Goal: Communication & Community: Answer question/provide support

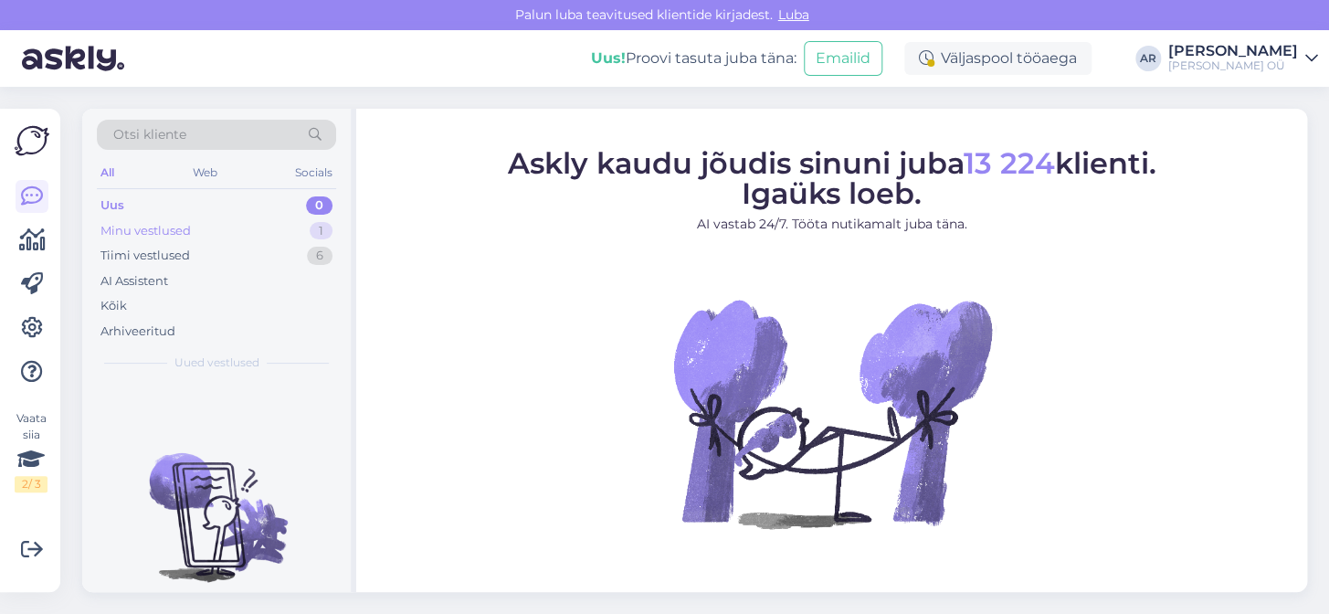
click at [237, 224] on div "Minu vestlused 1" at bounding box center [216, 231] width 239 height 26
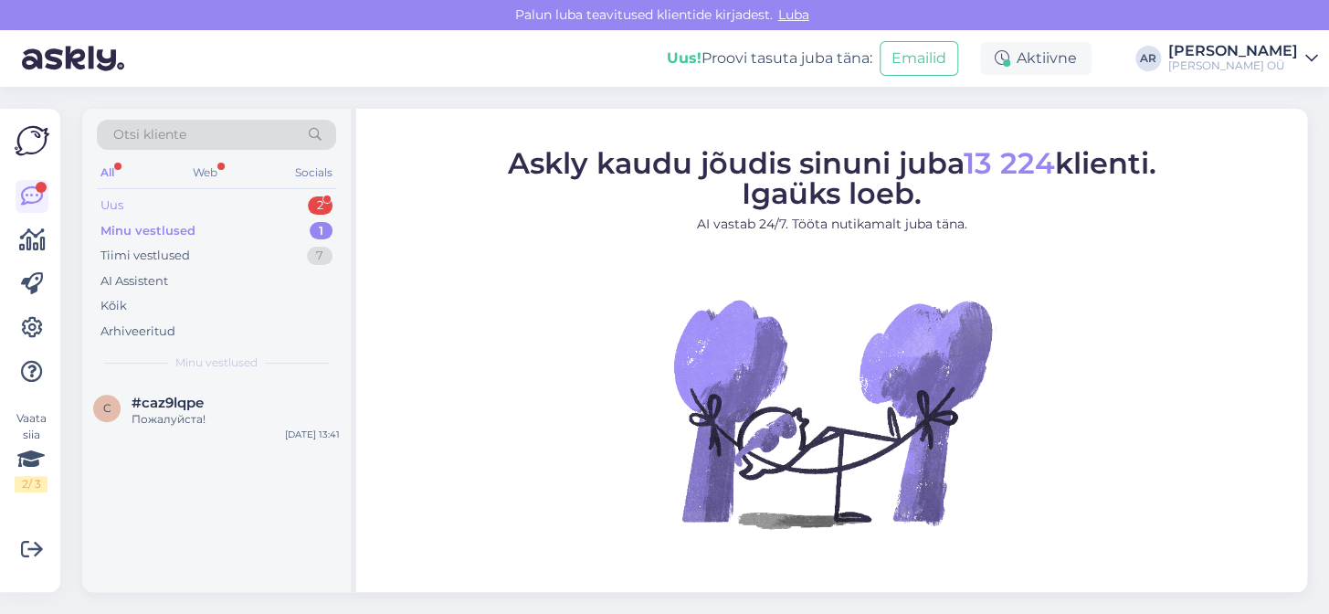
click at [242, 207] on div "Uus 2" at bounding box center [216, 206] width 239 height 26
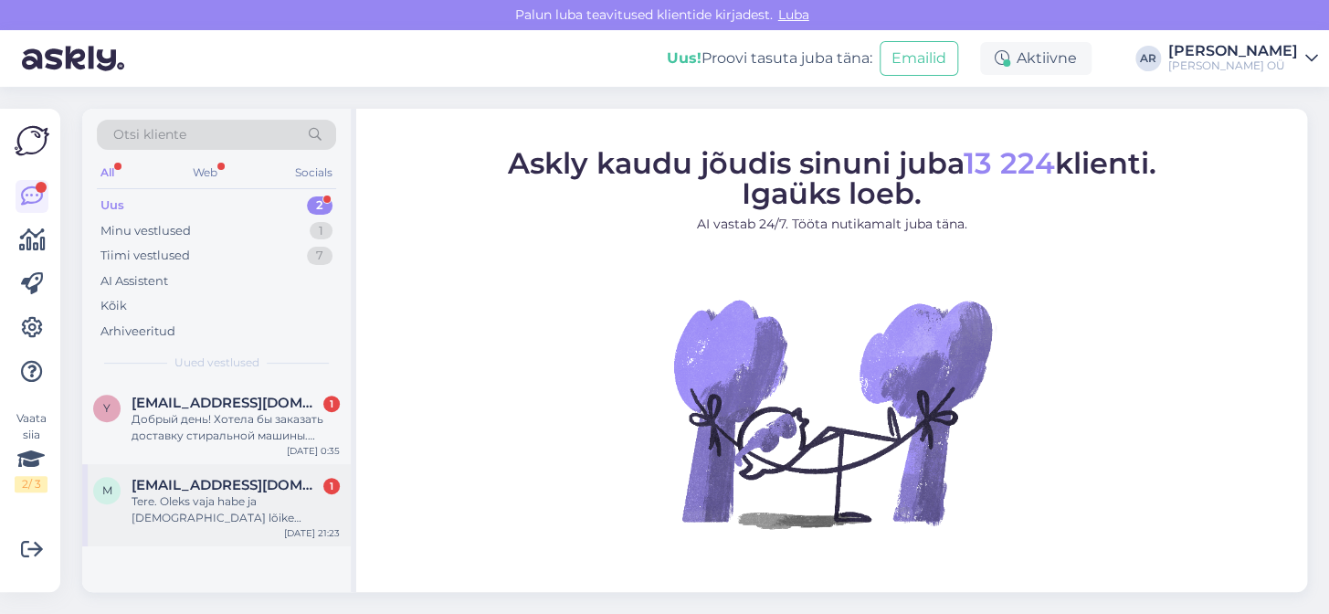
click at [319, 530] on div "[DATE] 21:23" at bounding box center [312, 533] width 56 height 14
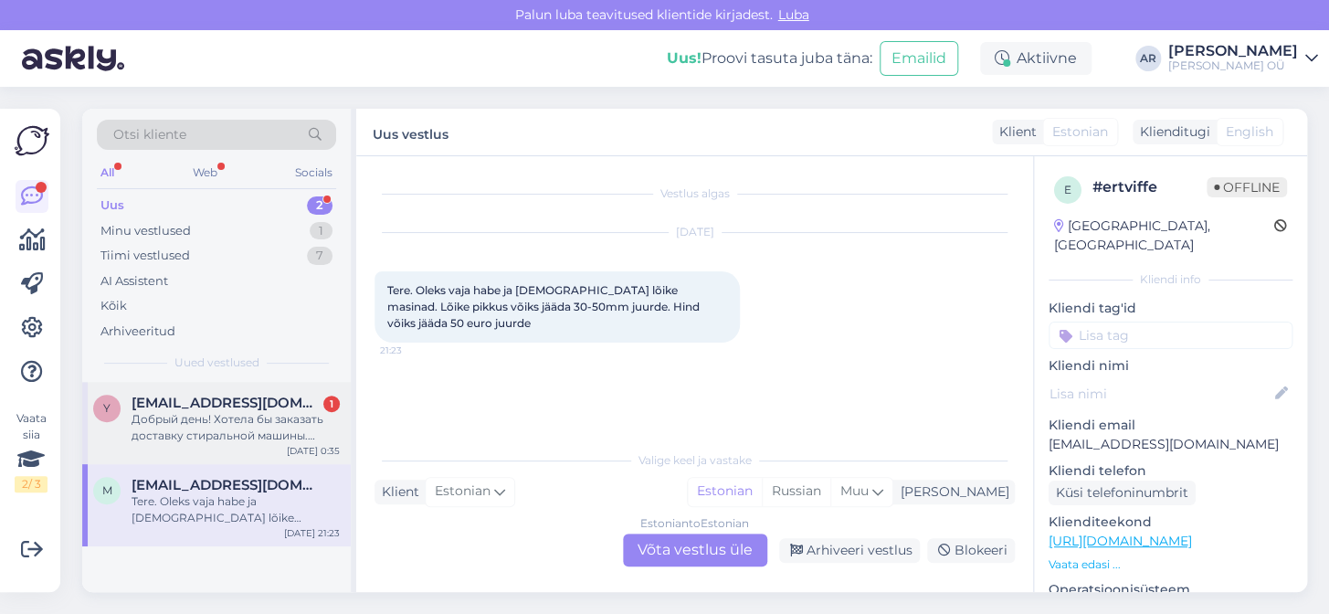
click at [321, 433] on div "Добрый день! Хотела бы заказать доставку стиральной машины. Подскажите пожалуйс…" at bounding box center [235, 427] width 208 height 33
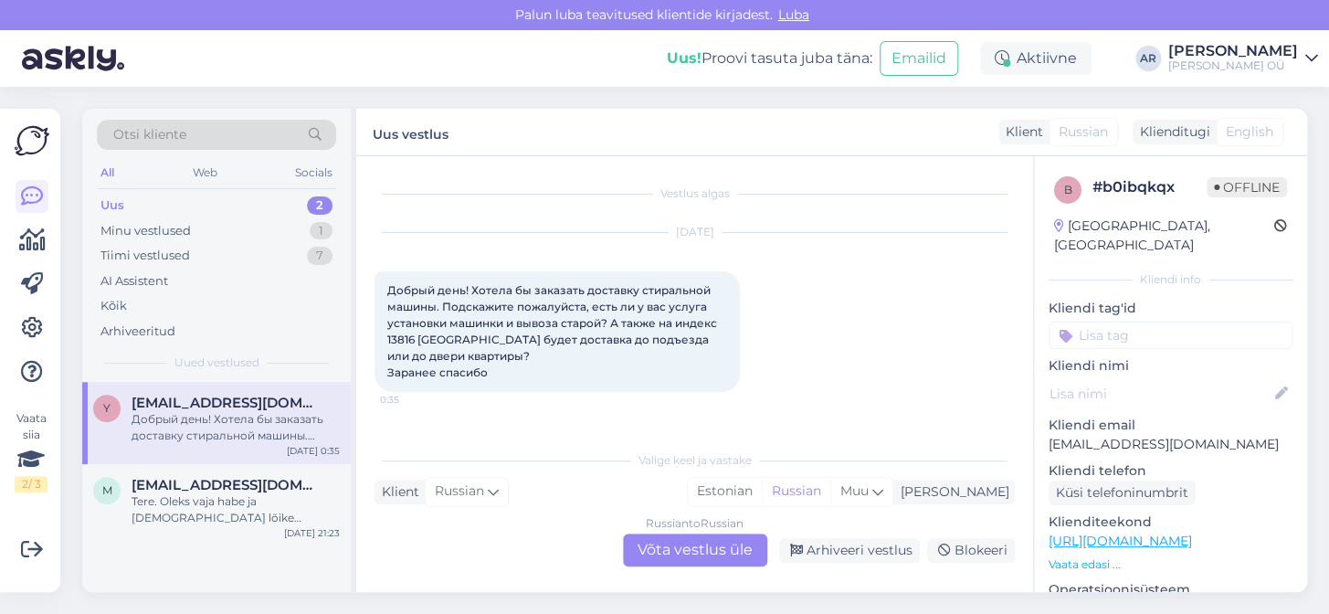
click at [663, 536] on div "Russian to Russian Võta vestlus üle" at bounding box center [695, 549] width 144 height 33
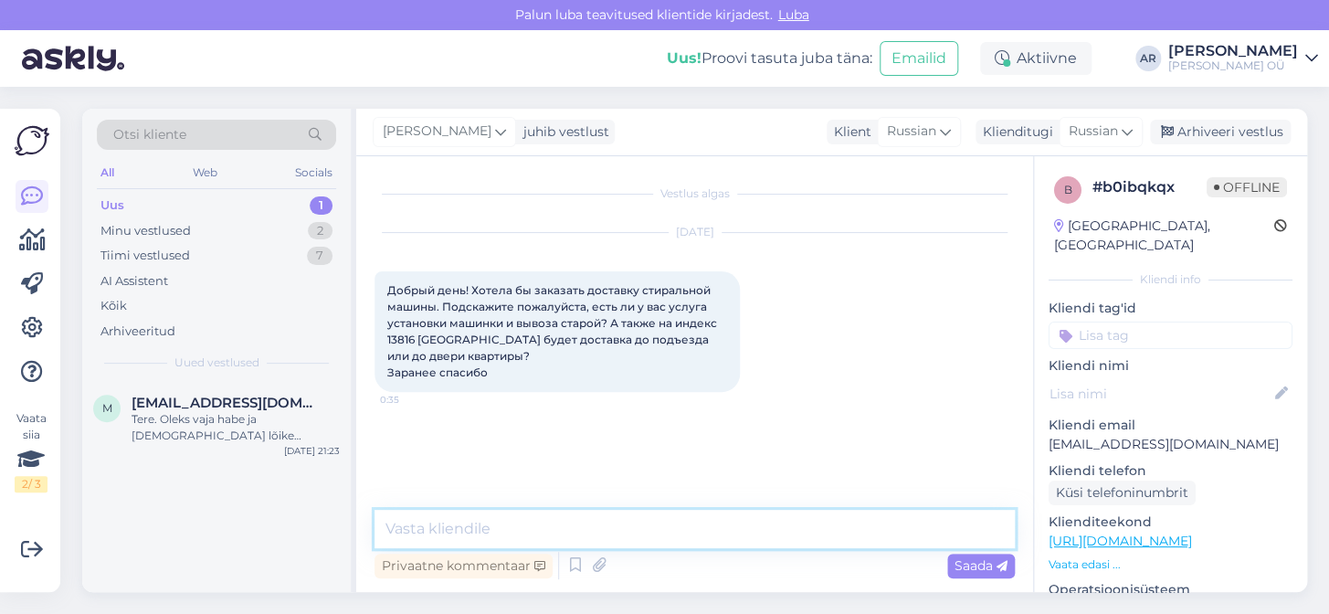
click at [661, 534] on textarea at bounding box center [694, 529] width 640 height 38
type textarea "Х"
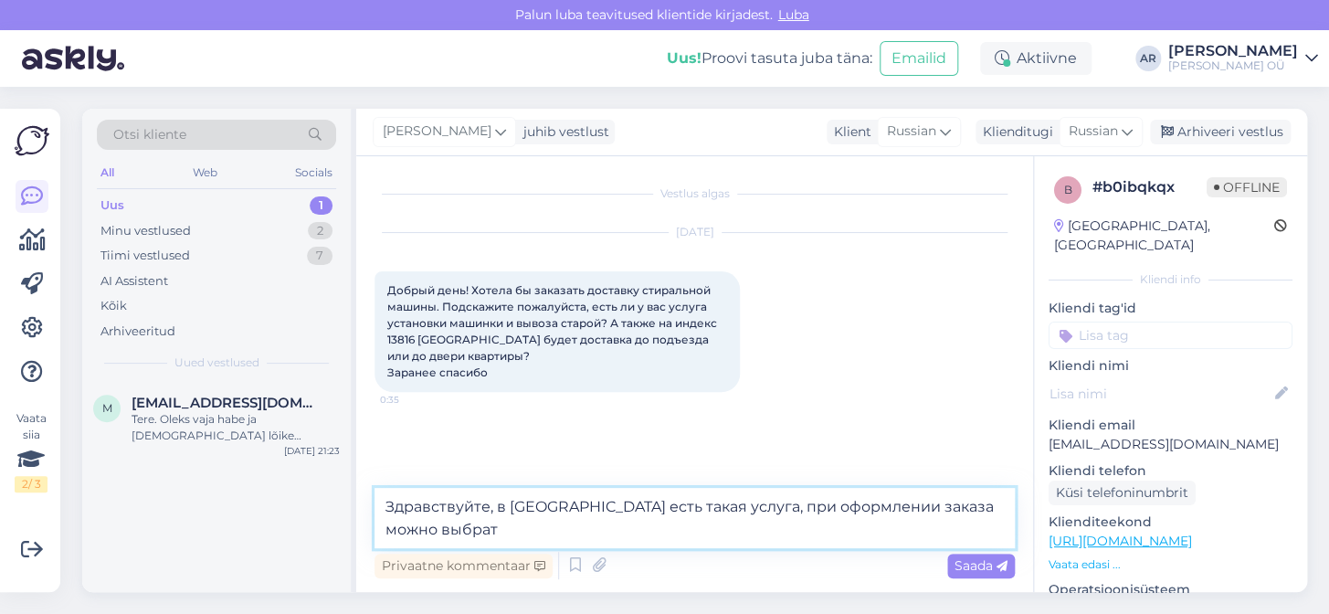
type textarea "Здравствуйте, в [GEOGRAPHIC_DATA] есть такая услуга, при оформлении заказа можн…"
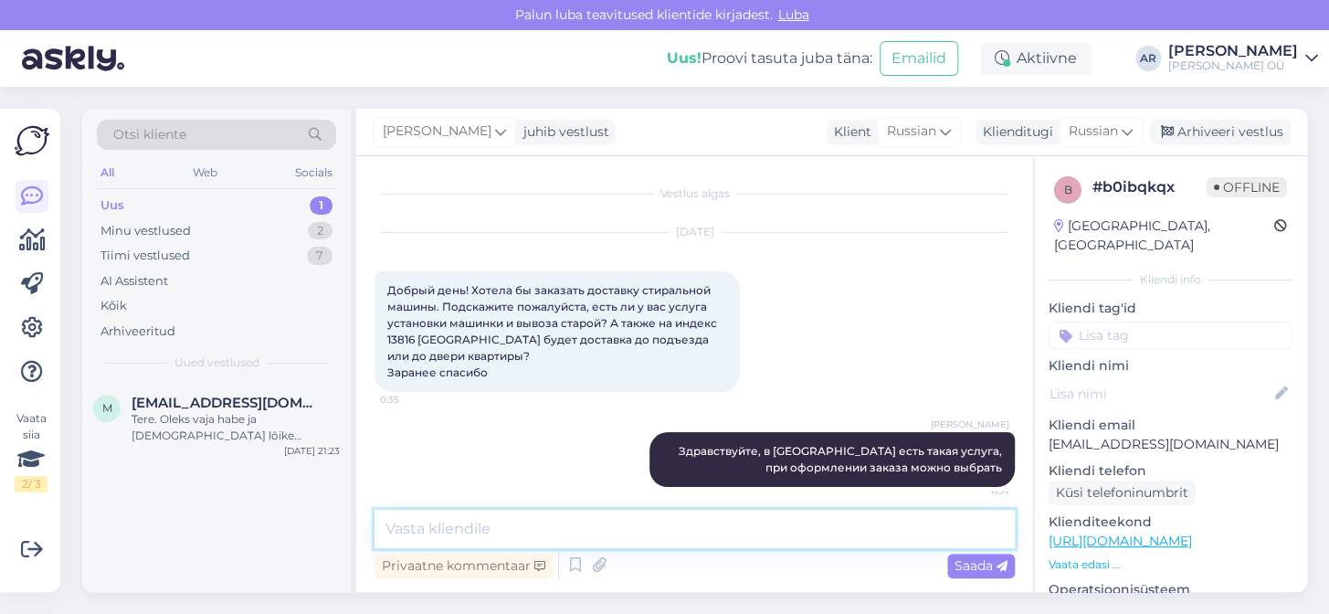
scroll to position [13, 0]
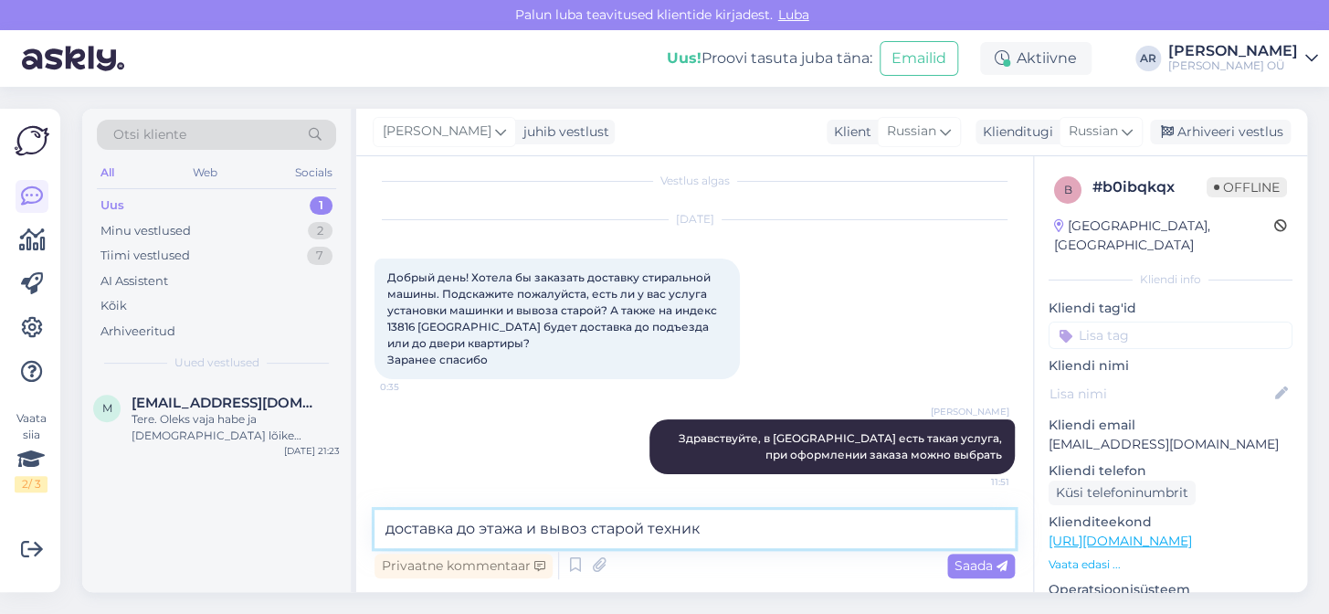
type textarea "доставка до этажа и вывоз старой техники"
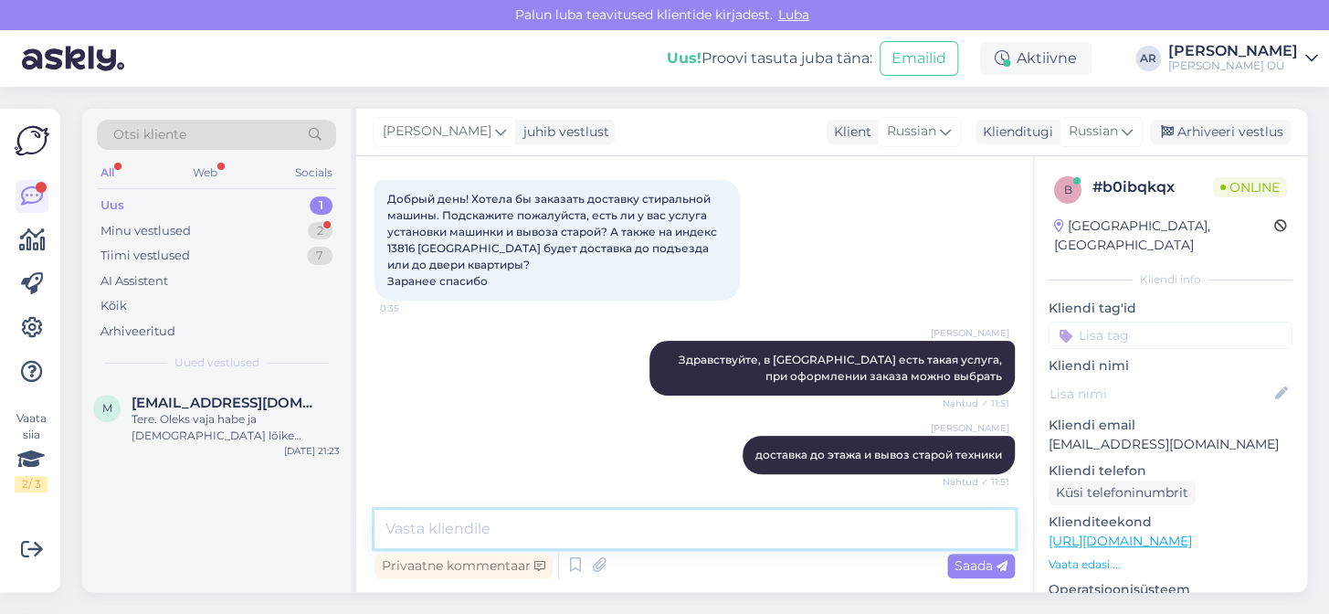
scroll to position [170, 0]
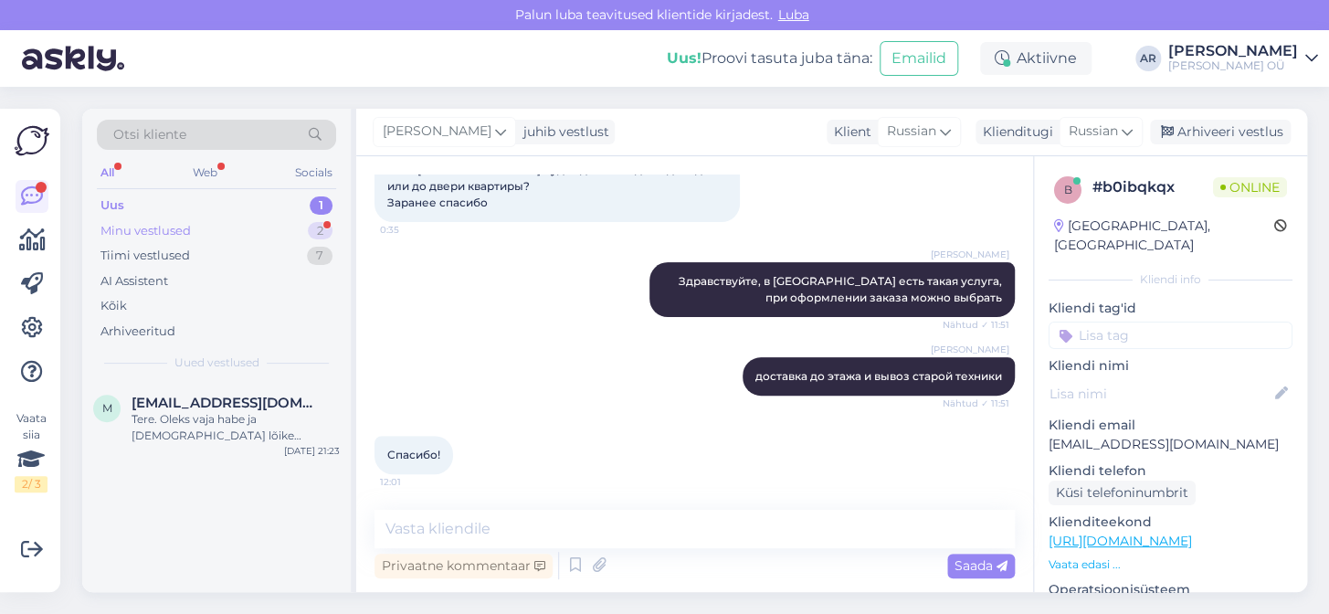
click at [182, 222] on div "Minu vestlused" at bounding box center [145, 231] width 90 height 18
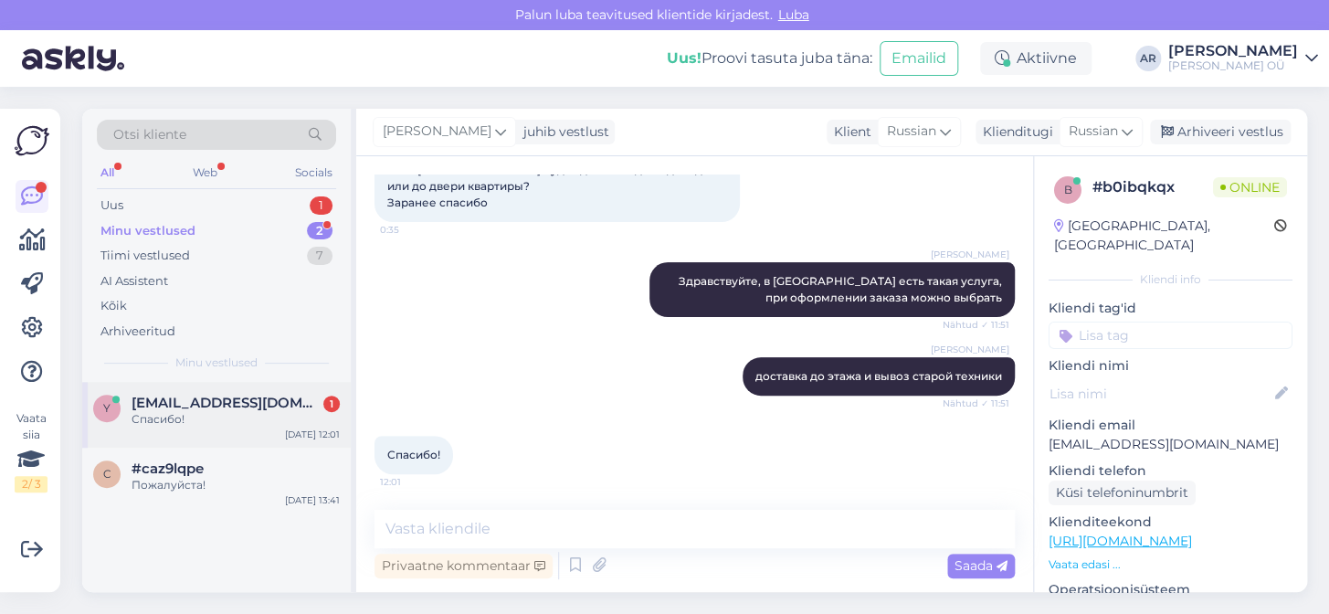
click at [255, 421] on div "Спасибо!" at bounding box center [235, 419] width 208 height 16
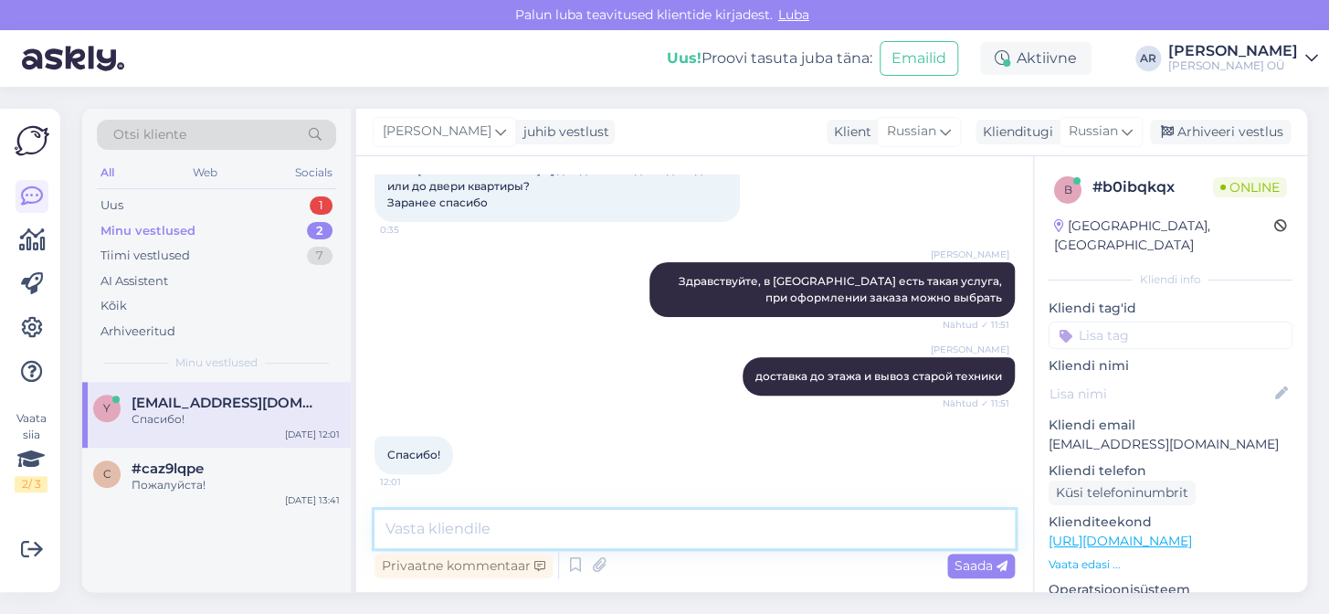
click at [419, 520] on textarea at bounding box center [694, 529] width 640 height 38
type textarea "Пожалуйста!"
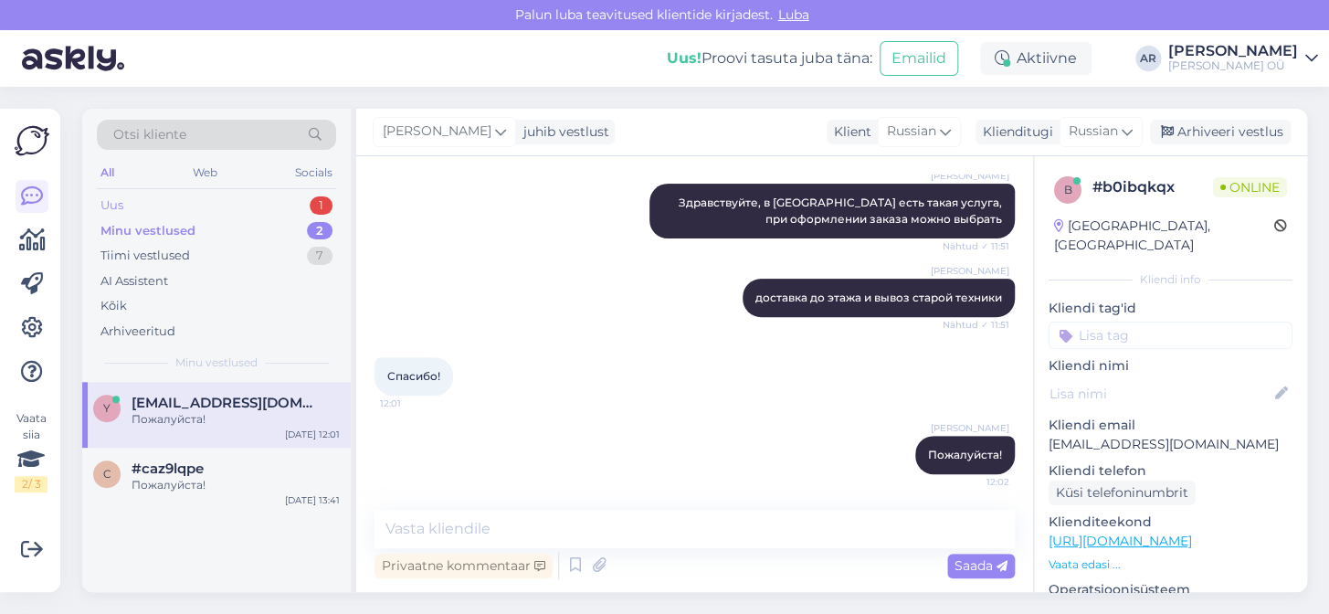
click at [215, 193] on div "Uus 1" at bounding box center [216, 206] width 239 height 26
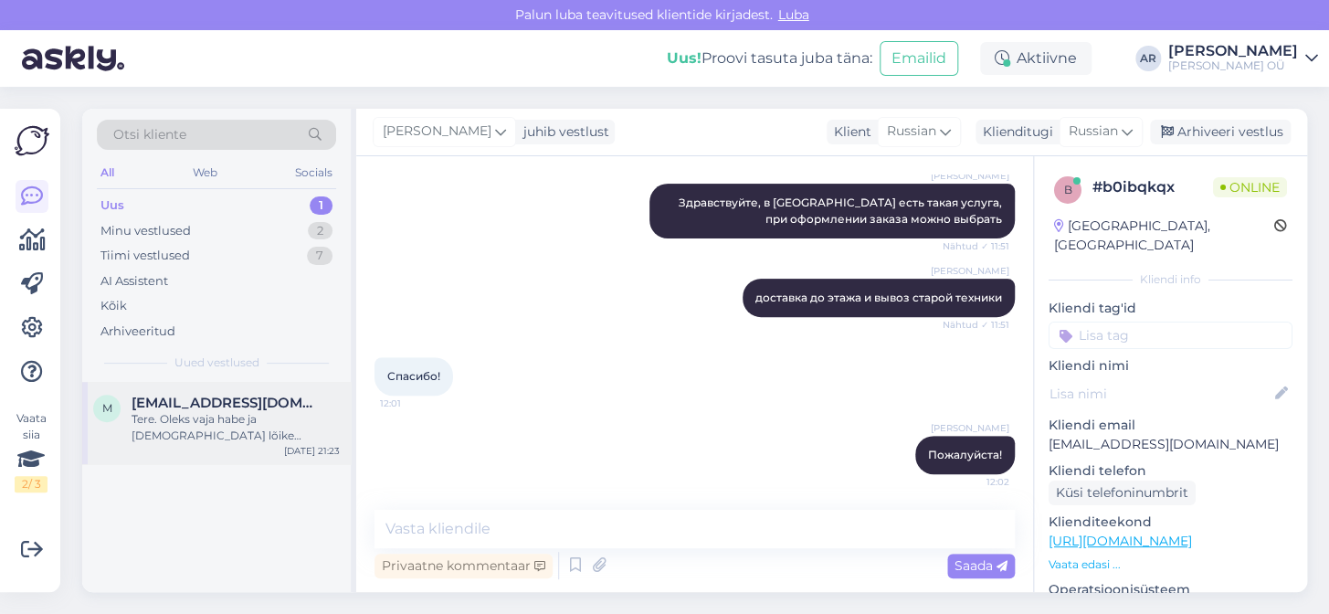
click at [270, 437] on div "Tere. Oleks vaja habe ja [DEMOGRAPHIC_DATA] lõike masinad. Lõike pikkus võiks j…" at bounding box center [235, 427] width 208 height 33
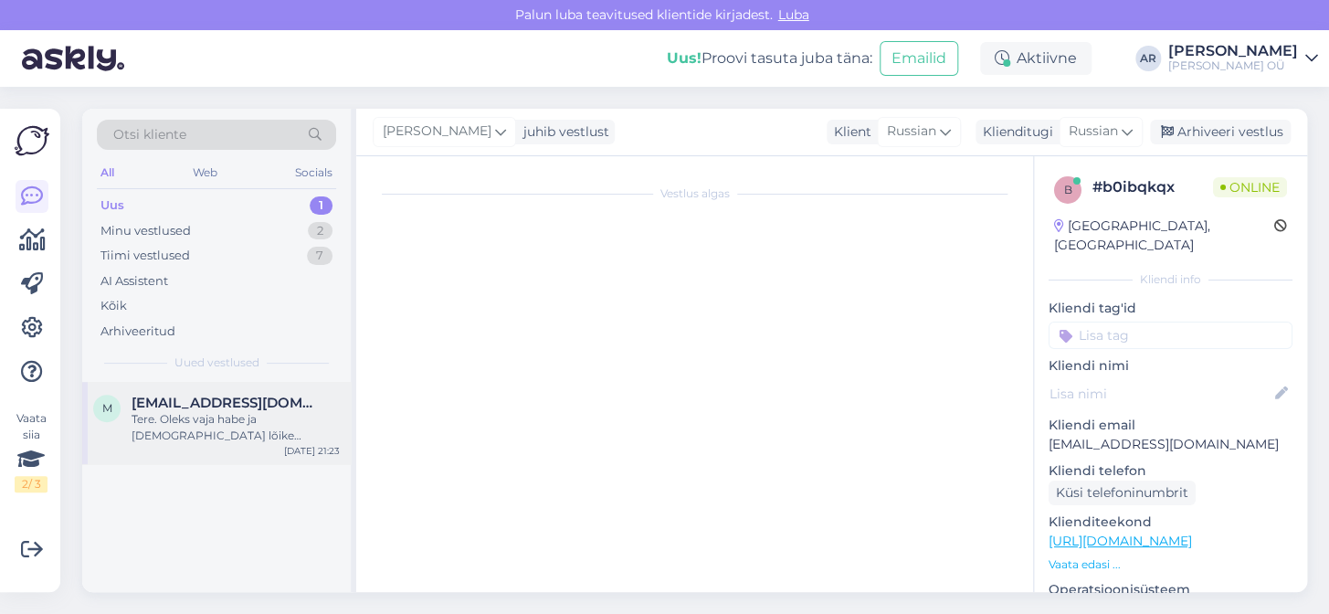
scroll to position [0, 0]
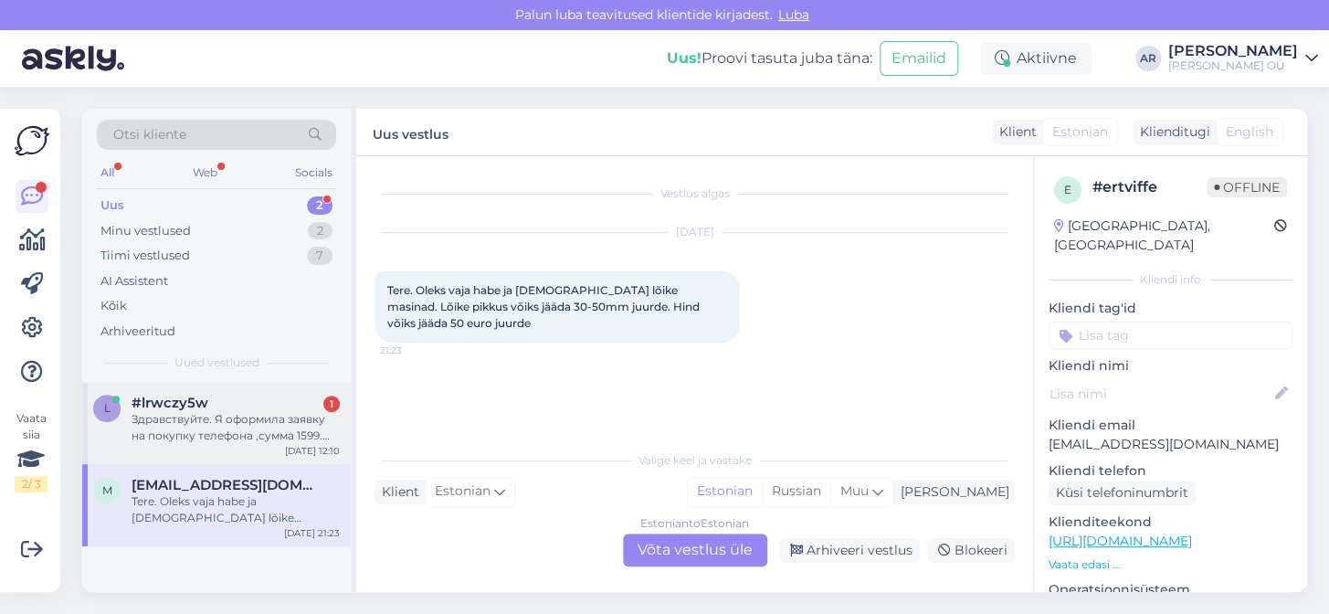
click at [285, 428] on div "Здравствуйте. Я оформила заявку на покупку телефона ,сумма 1599. На почту пришл…" at bounding box center [235, 427] width 208 height 33
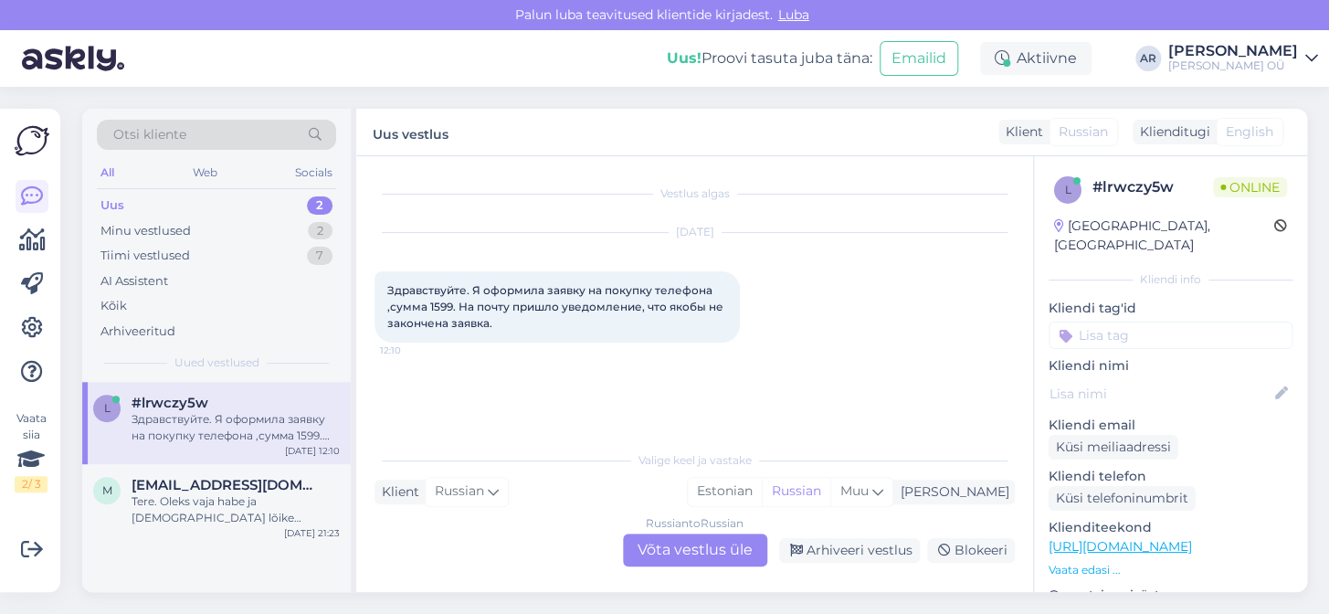
click at [706, 541] on div "Russian to Russian Võta vestlus üle" at bounding box center [695, 549] width 144 height 33
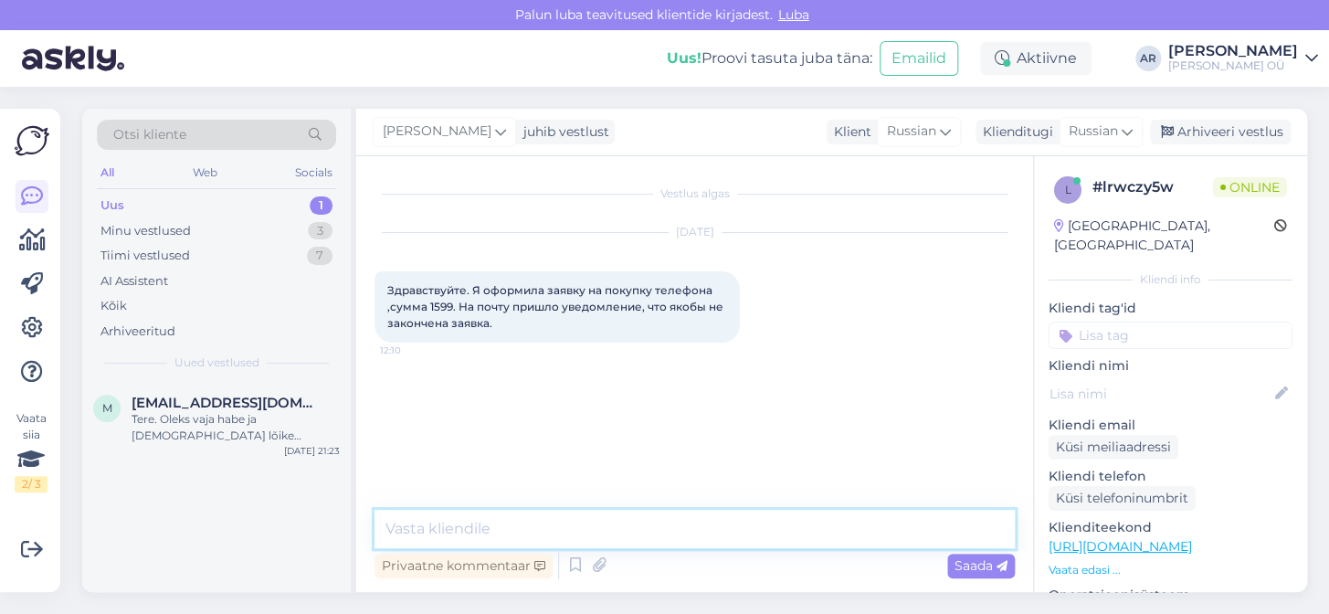
click at [690, 524] on textarea at bounding box center [694, 529] width 640 height 38
type textarea "Здравствуйте, а номер заказа есть?"
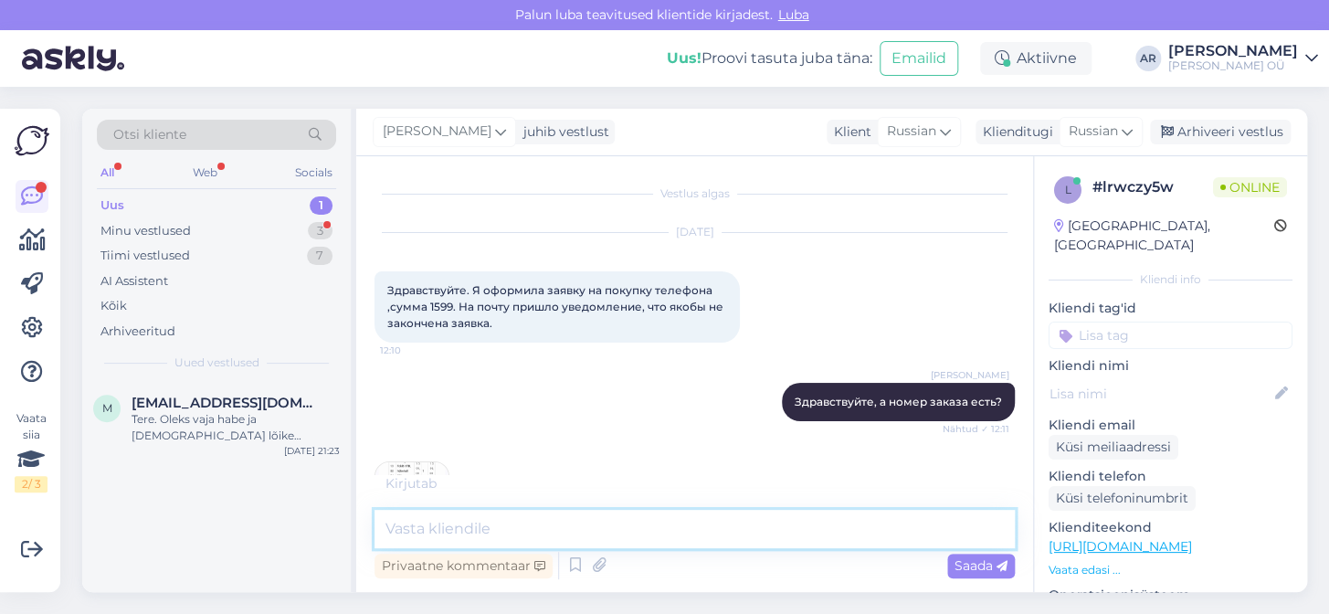
scroll to position [62, 0]
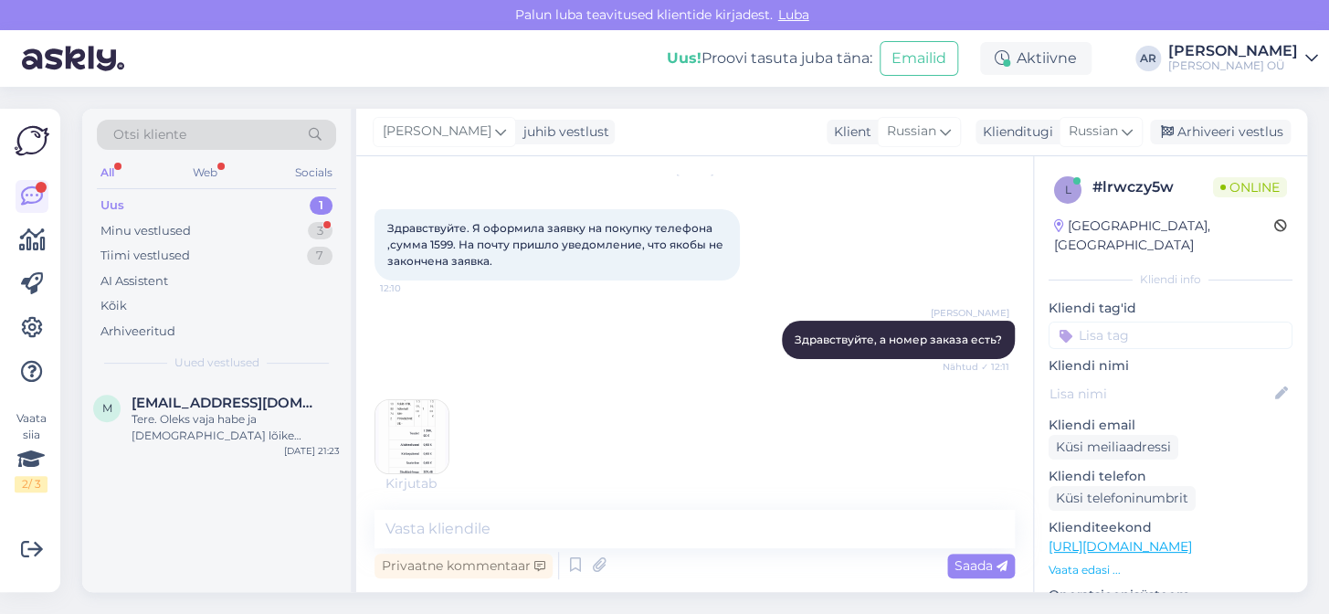
click at [412, 405] on img at bounding box center [411, 436] width 73 height 73
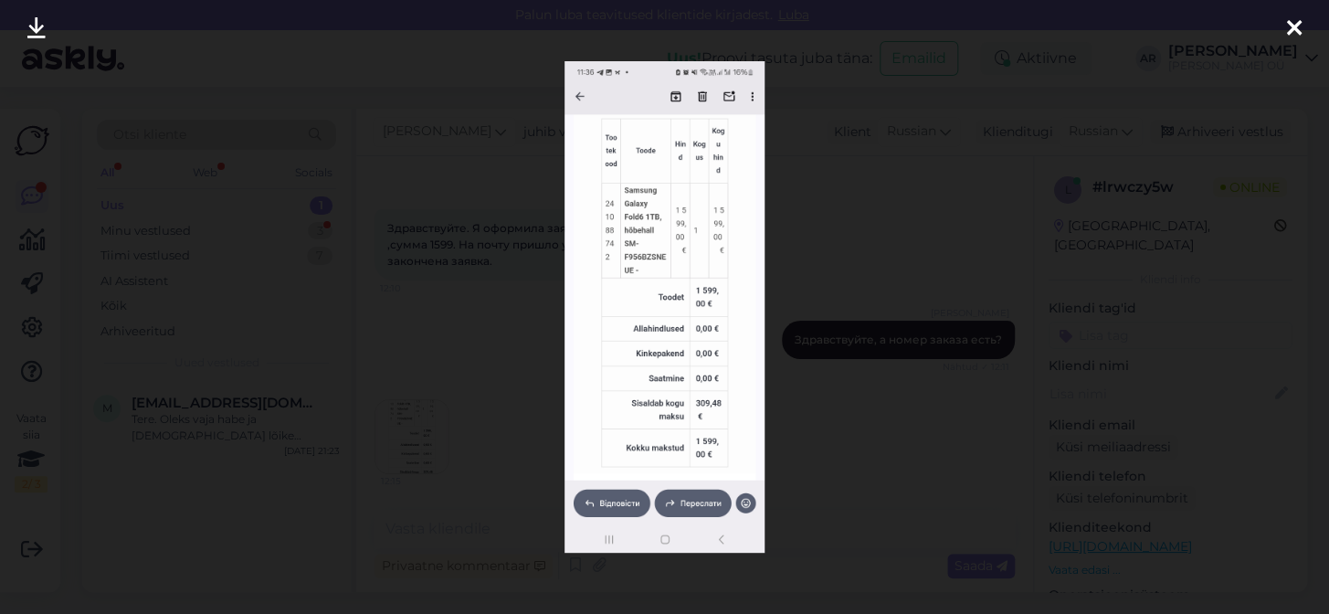
click at [805, 464] on div at bounding box center [664, 307] width 1329 height 614
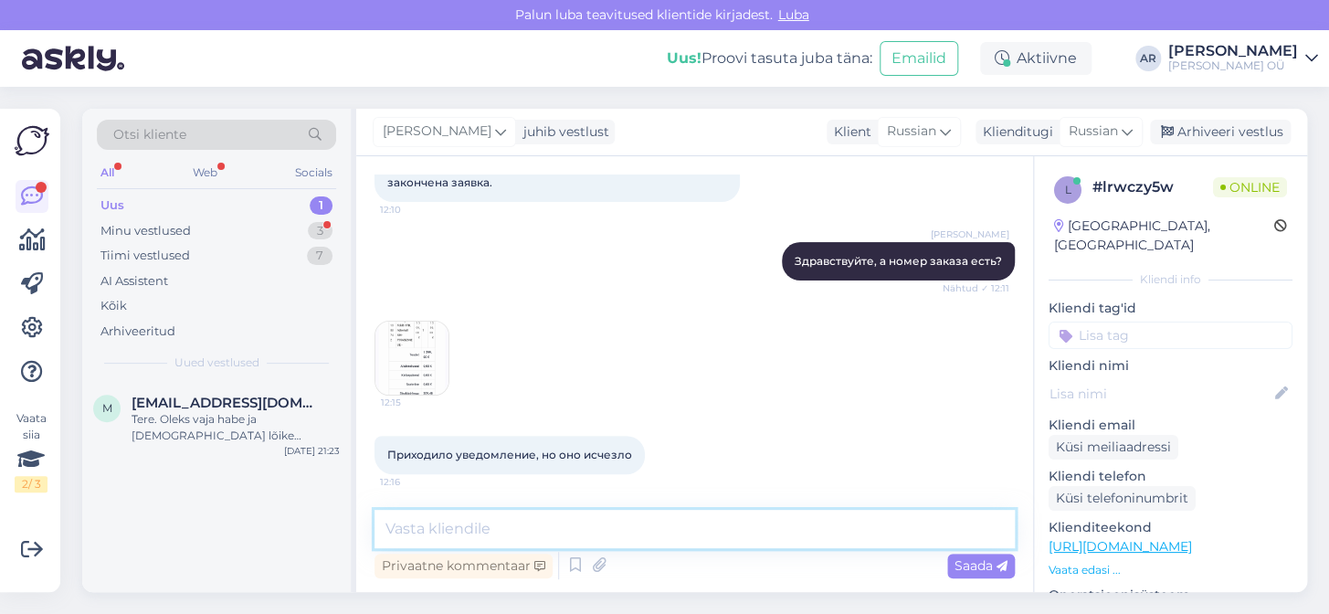
click at [625, 539] on textarea at bounding box center [694, 529] width 640 height 38
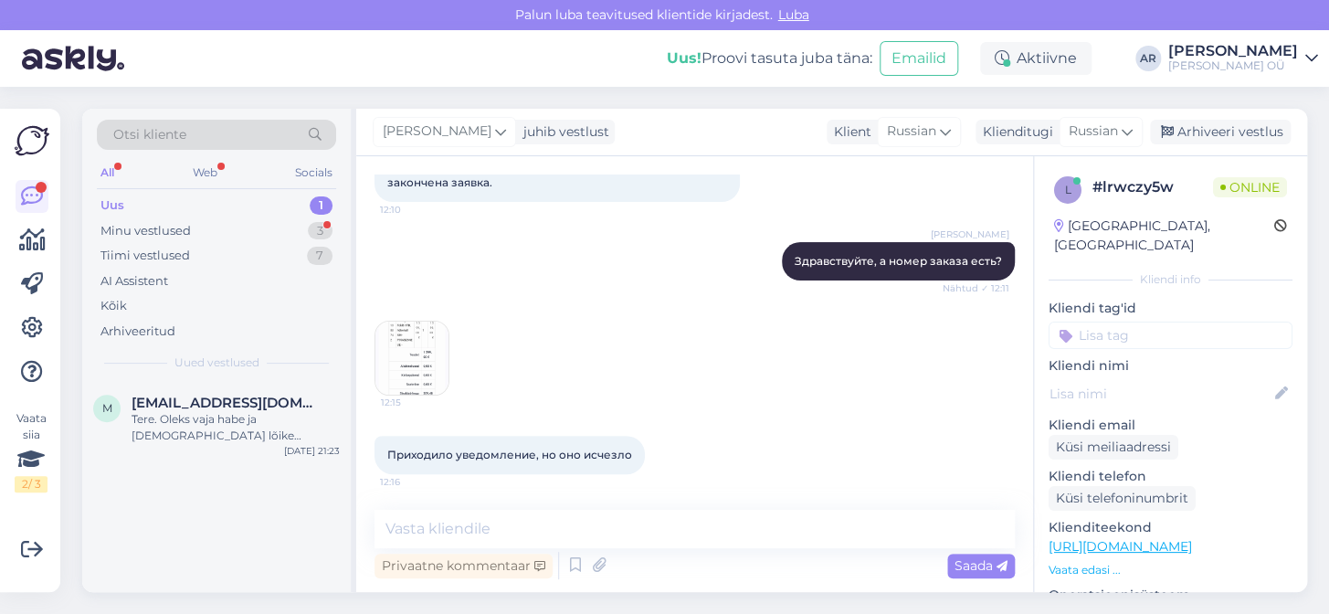
click at [389, 368] on img at bounding box center [411, 357] width 73 height 73
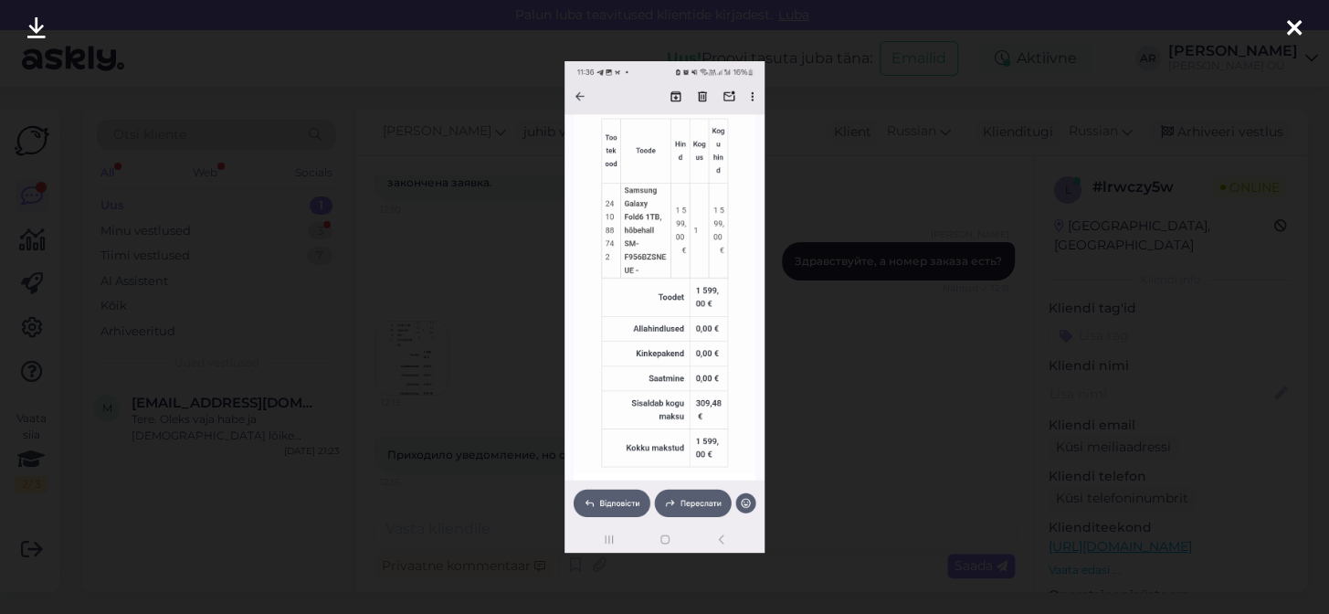
click at [909, 405] on div at bounding box center [664, 307] width 1329 height 614
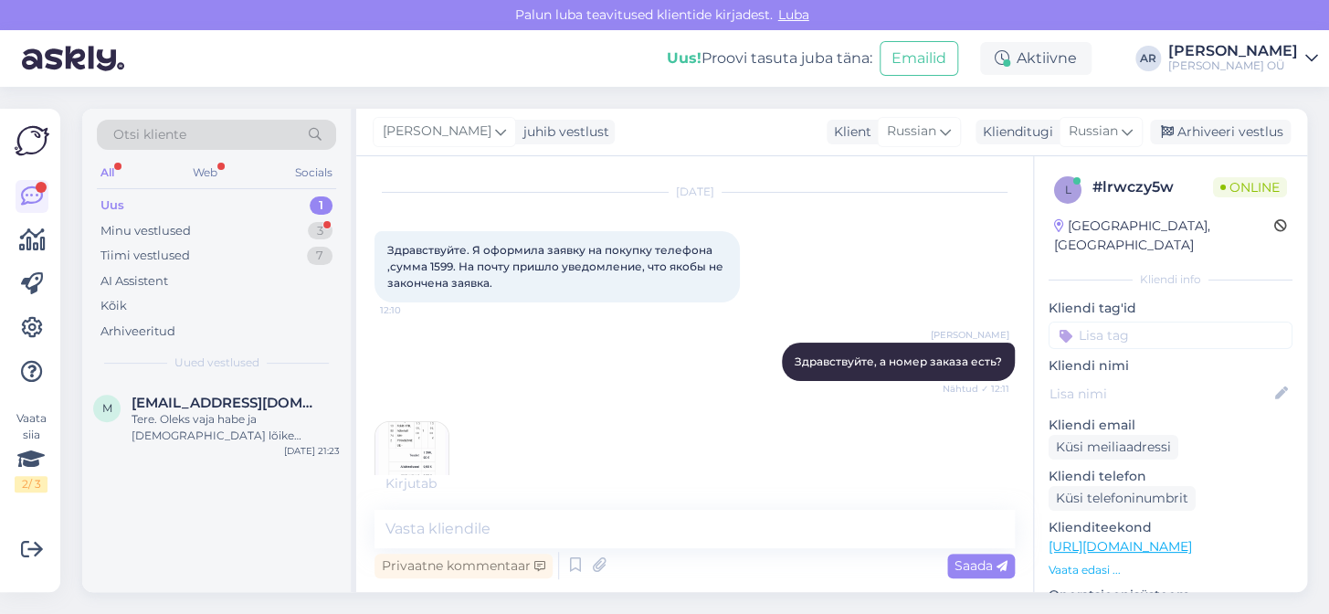
scroll to position [55, 0]
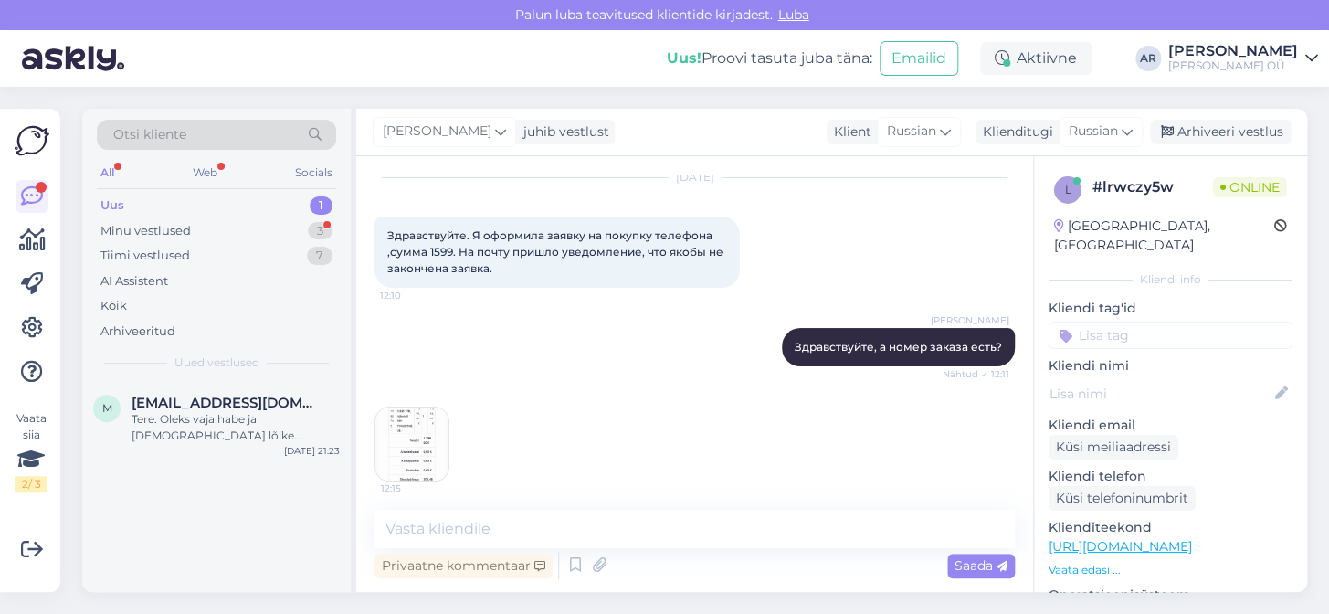
click at [398, 483] on span "12:15" at bounding box center [415, 488] width 68 height 14
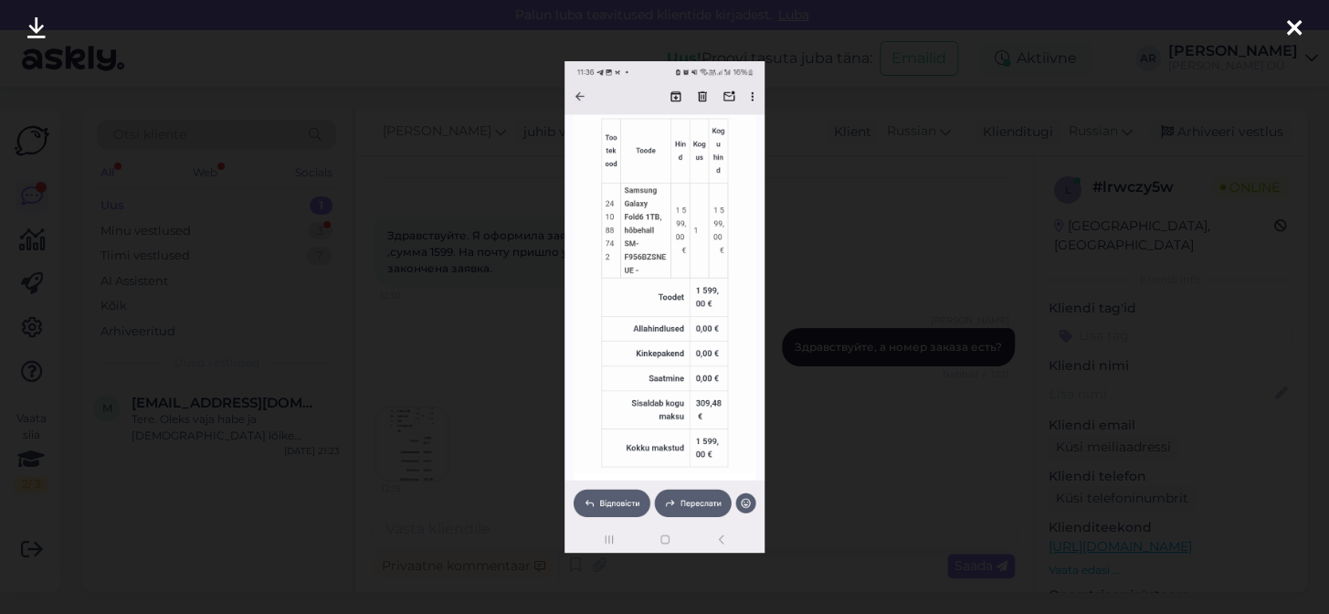
click at [795, 393] on div at bounding box center [664, 307] width 1329 height 614
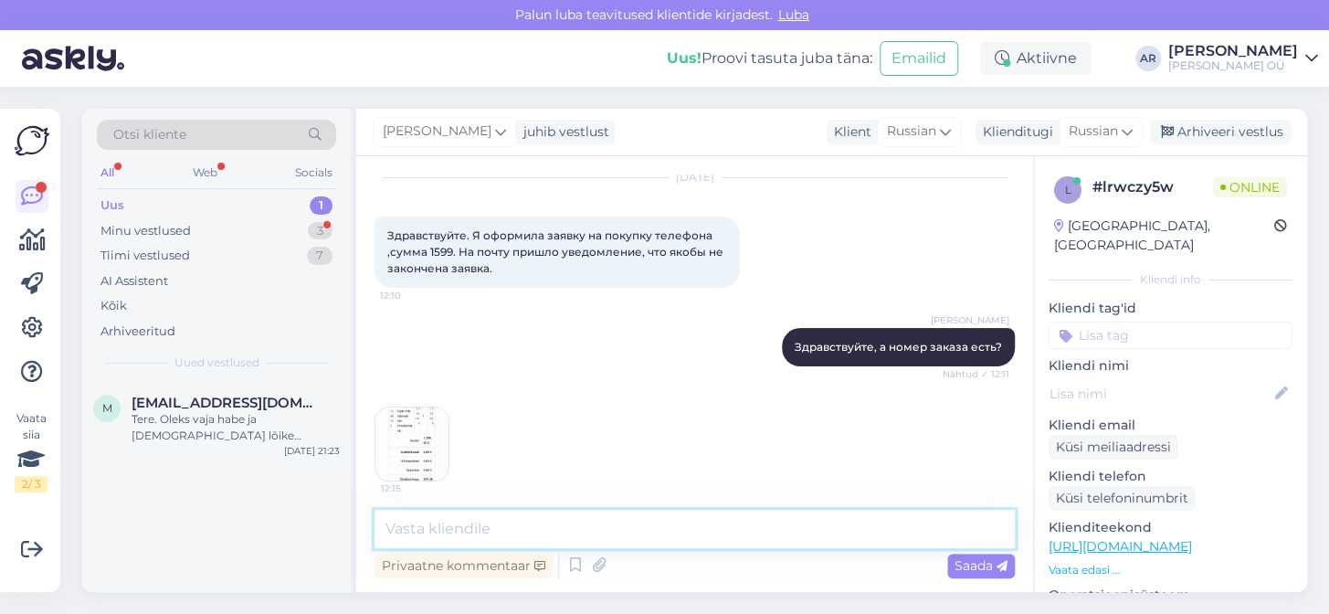
click at [467, 514] on textarea at bounding box center [694, 529] width 640 height 38
type textarea "d"
type textarea "ы"
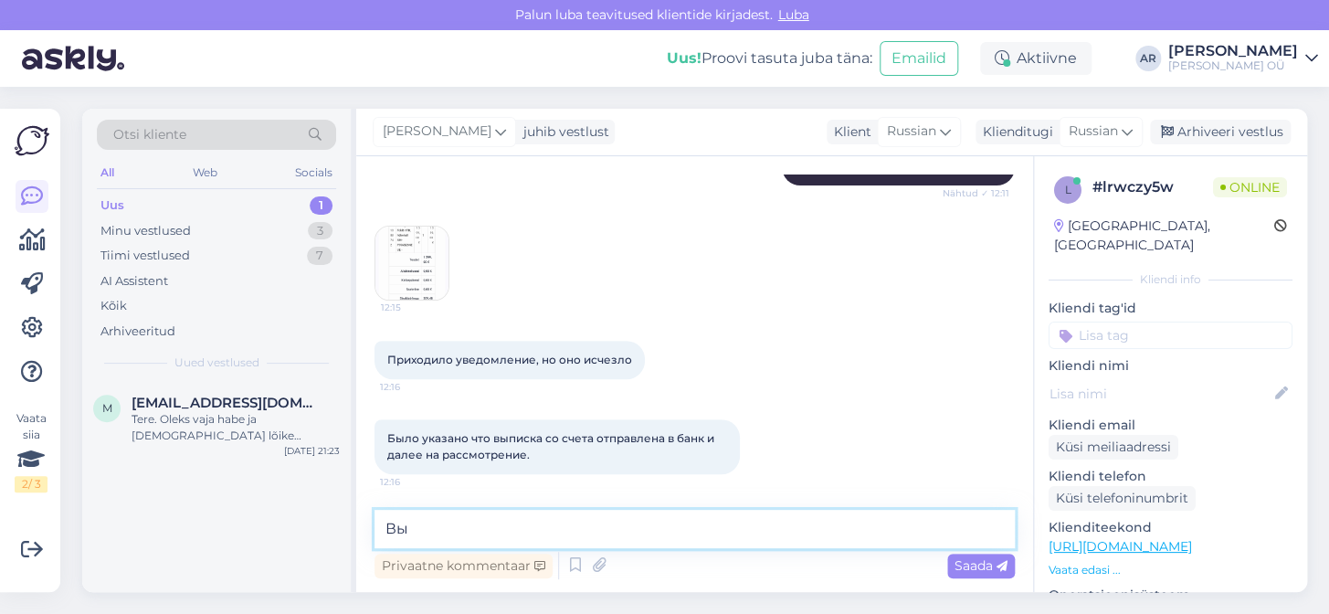
type textarea "В"
type textarea "[PERSON_NAME]"
type textarea "Т"
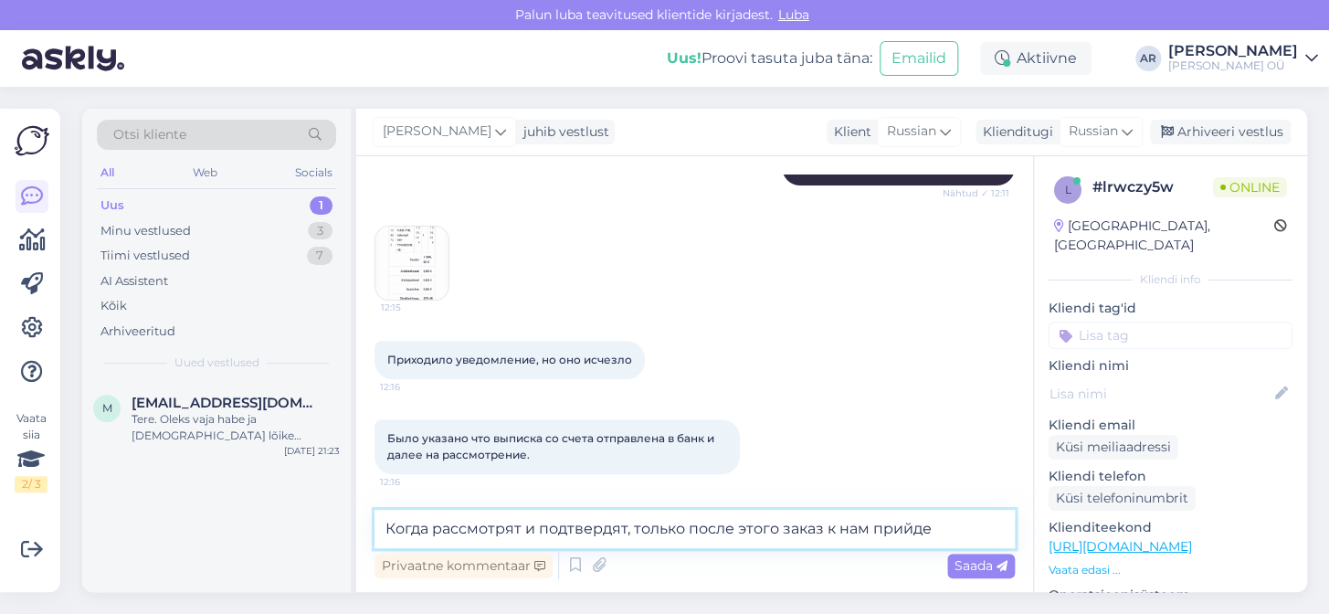
type textarea "Когда рассмотрят и подтвердят, только после этого заказ к нам прийдет"
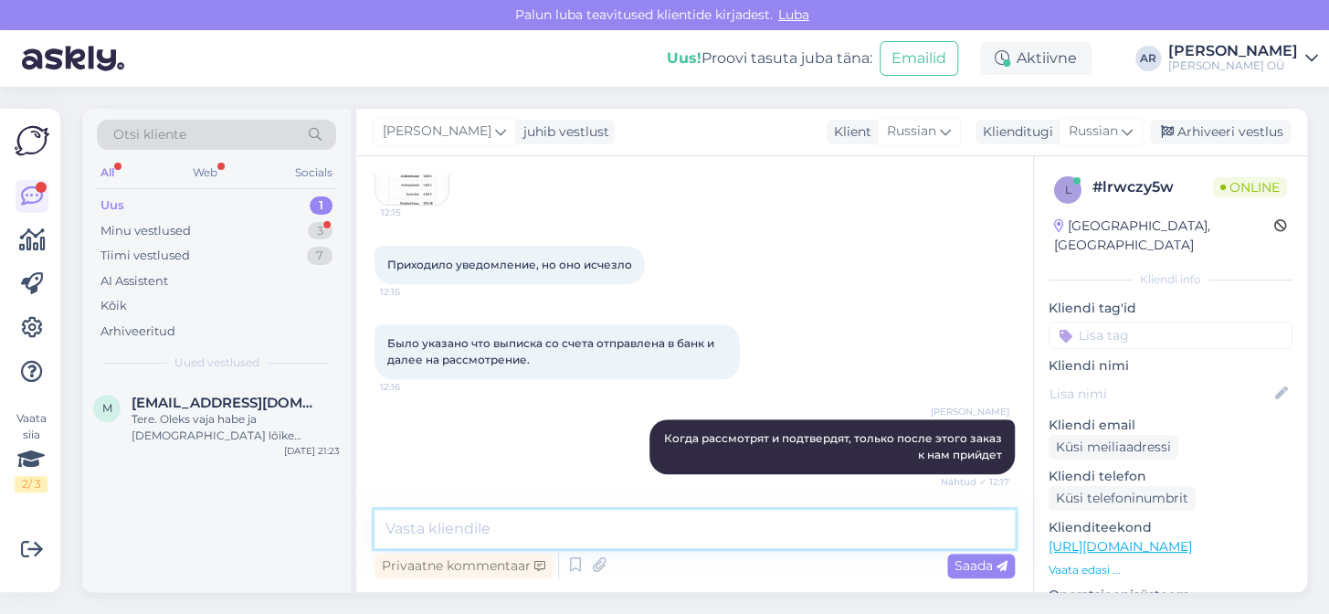
scroll to position [426, 0]
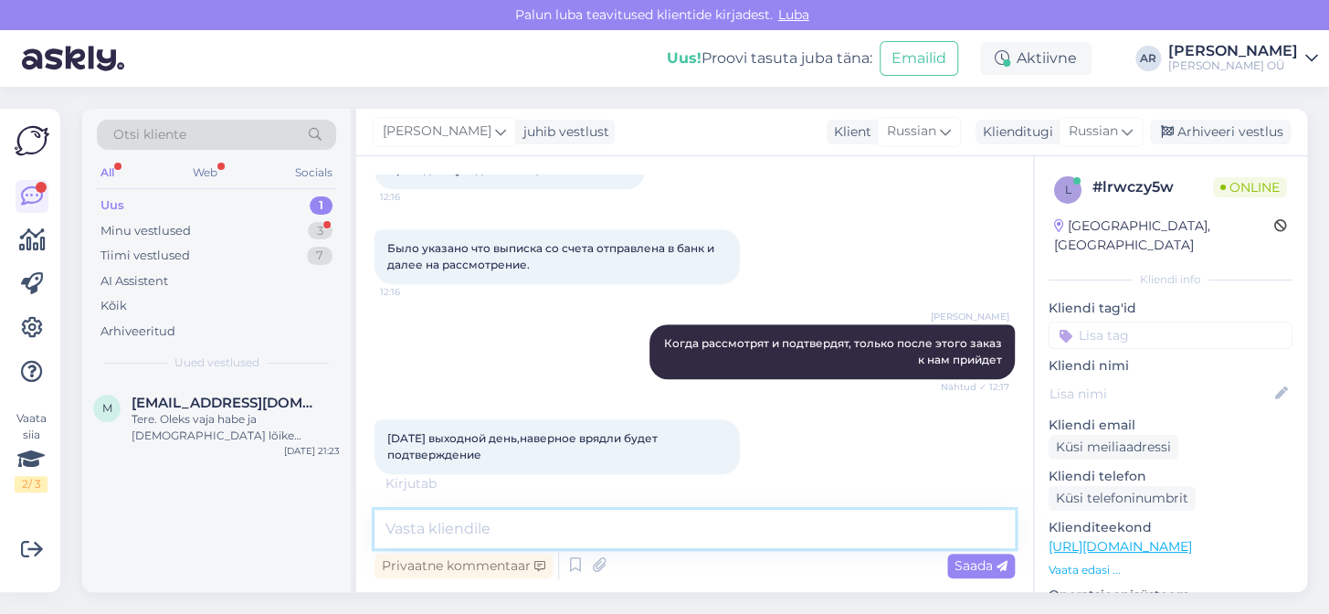
click at [689, 535] on textarea at bounding box center [694, 529] width 640 height 38
type textarea "т"
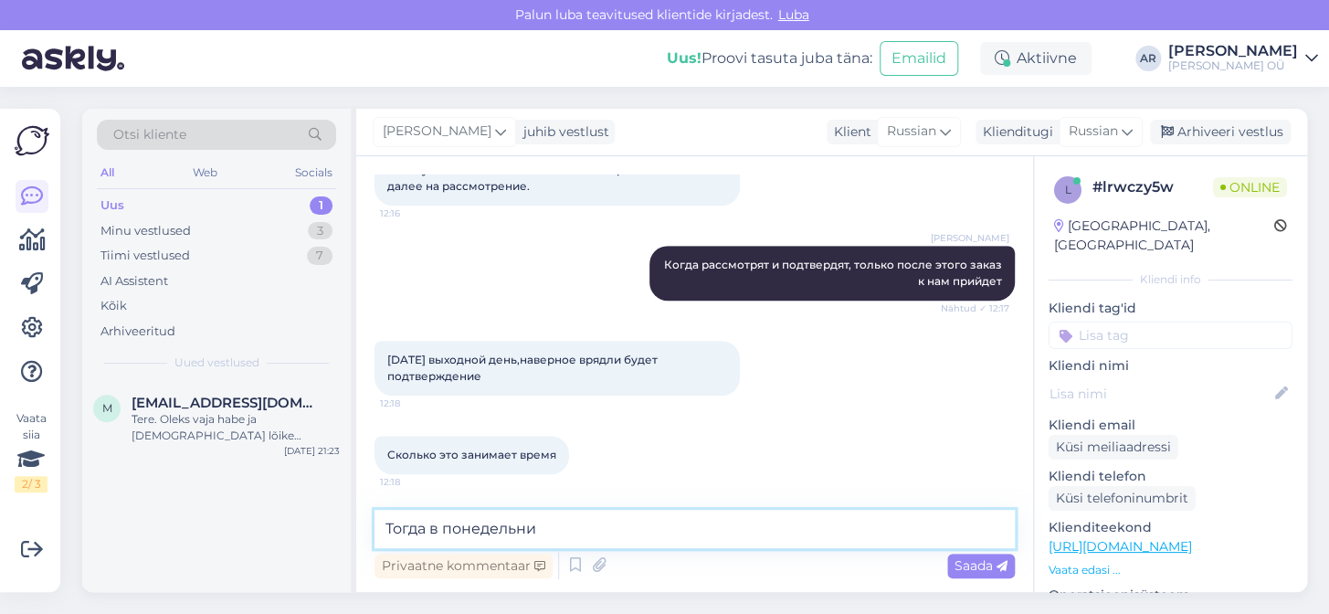
type textarea "Тогда в [DATE]"
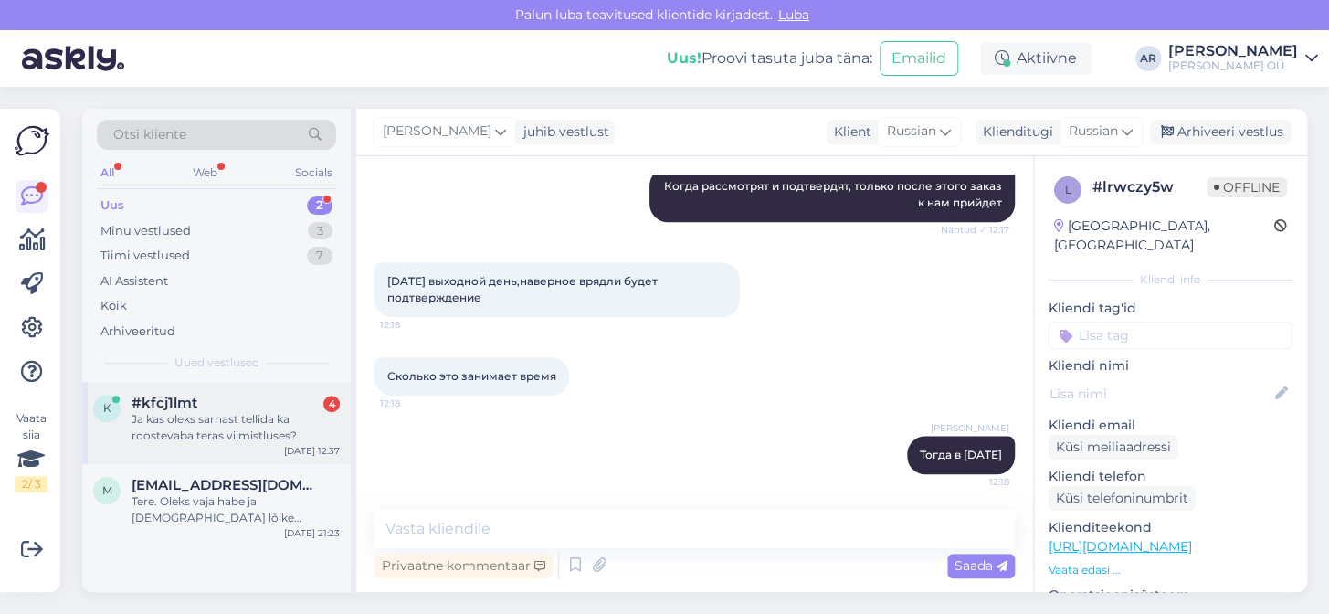
click at [253, 414] on div "Ja kas oleks sarnast tellida ka roostevaba teras viimistluses?" at bounding box center [235, 427] width 208 height 33
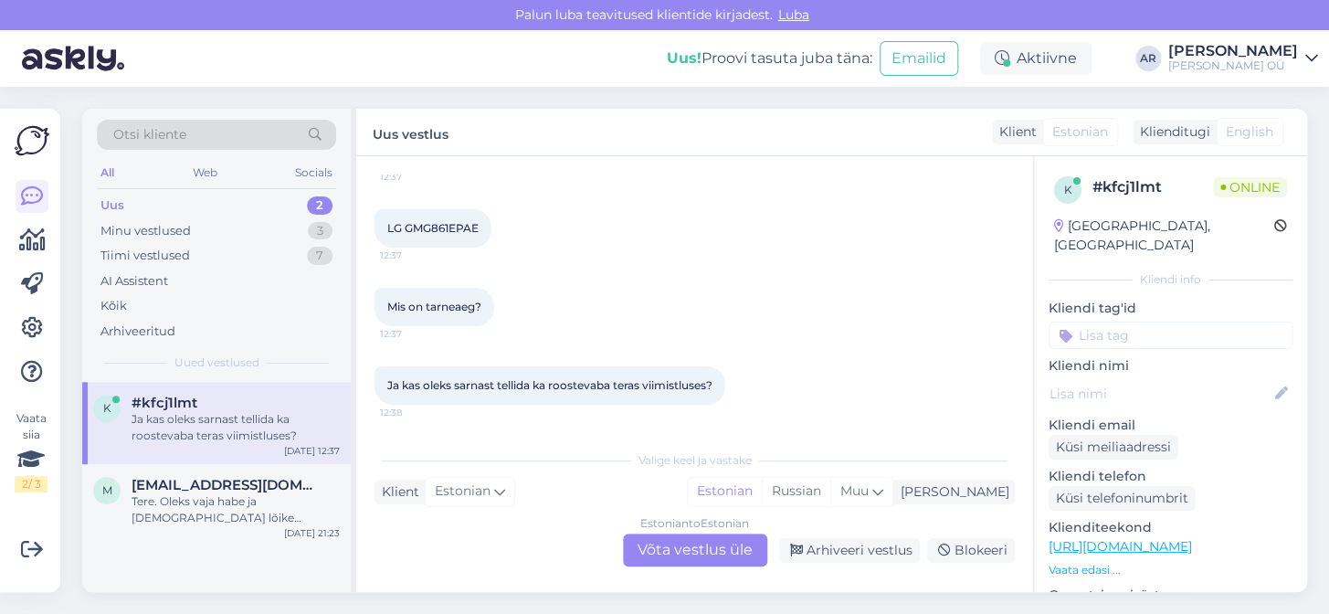
scroll to position [37, 0]
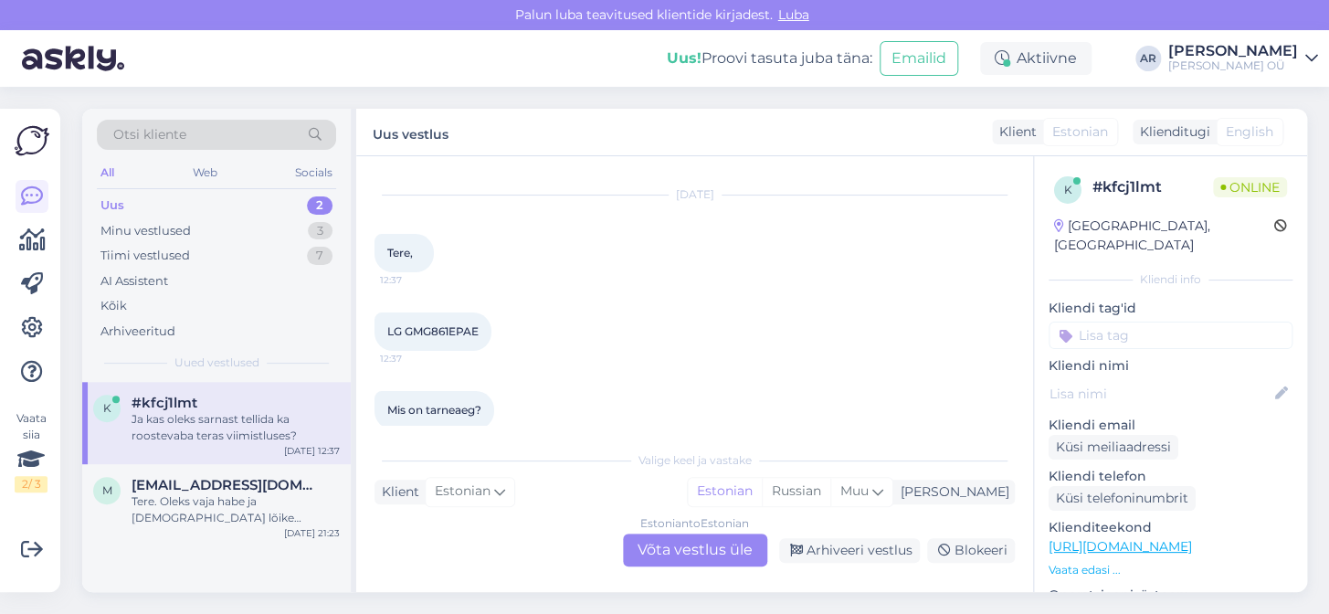
click at [712, 543] on div "Estonian to Estonian Võta vestlus üle" at bounding box center [695, 549] width 144 height 33
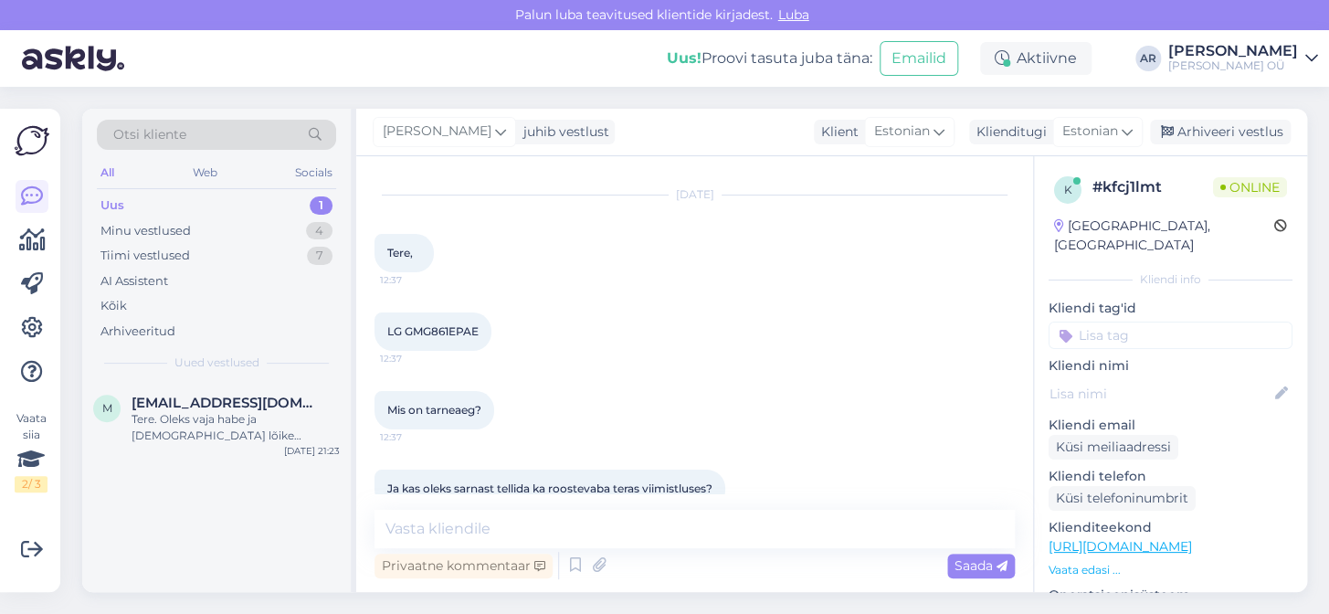
scroll to position [72, 0]
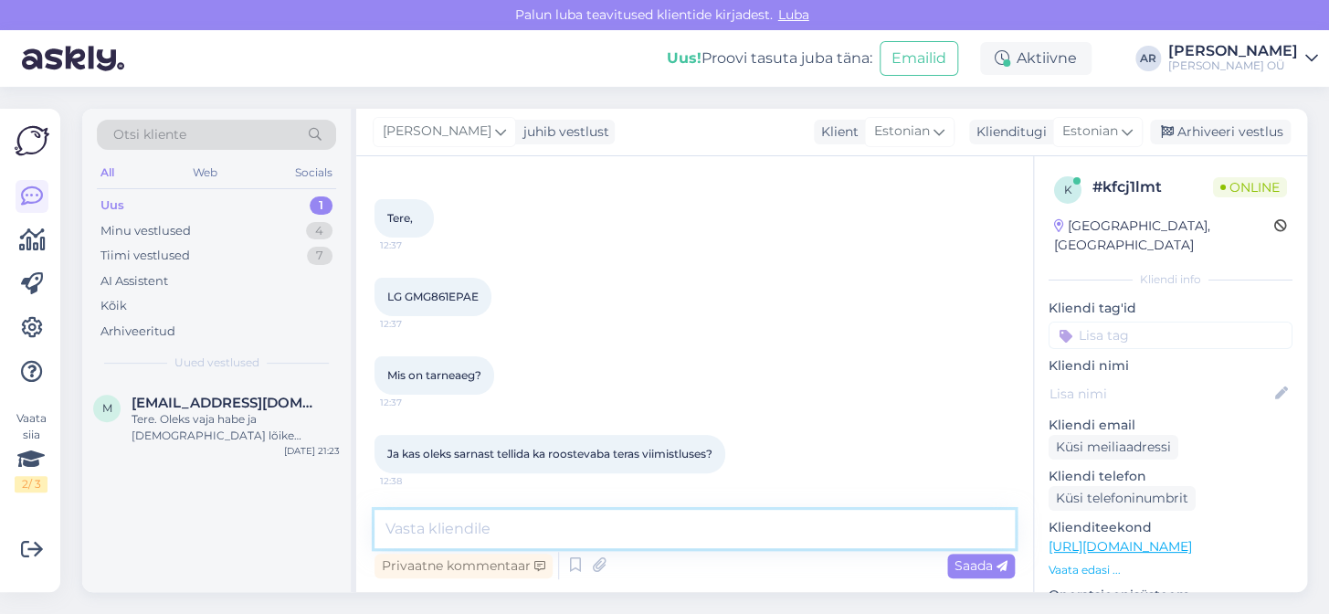
click at [604, 535] on textarea at bounding box center [694, 529] width 640 height 38
type textarea "[PERSON_NAME]"
type textarea "t"
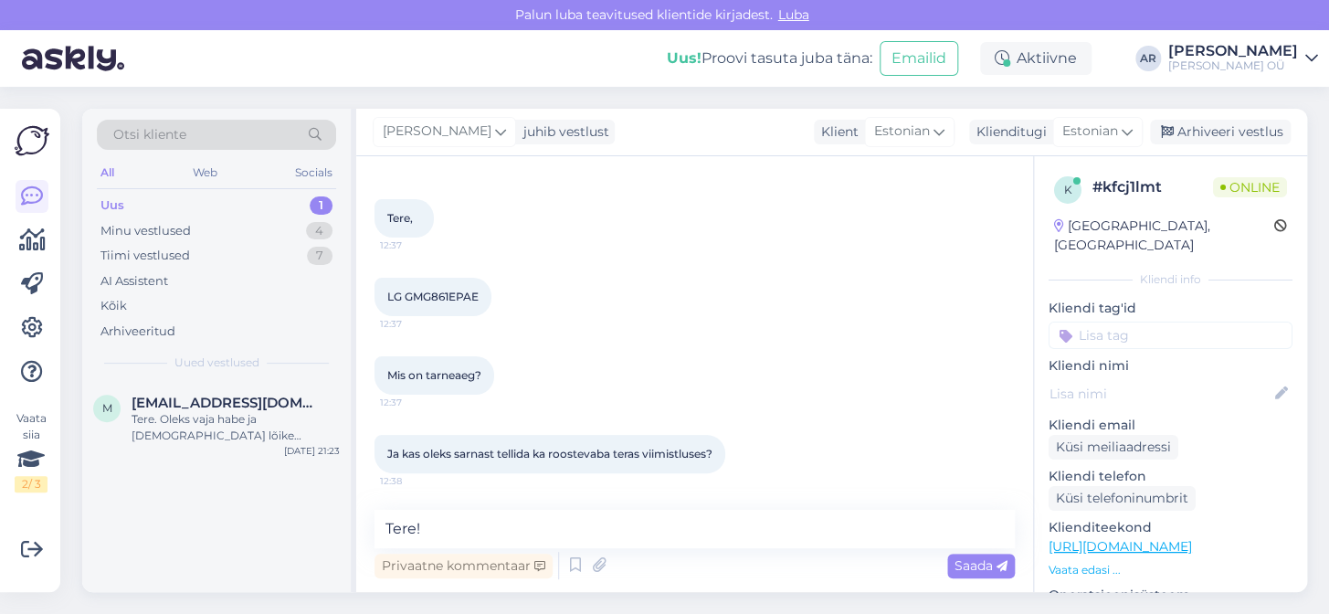
click at [1073, 538] on link "[URL][DOMAIN_NAME]" at bounding box center [1119, 546] width 143 height 16
click at [608, 546] on div "Tere! Privaatne kommentaar Saada" at bounding box center [694, 546] width 640 height 73
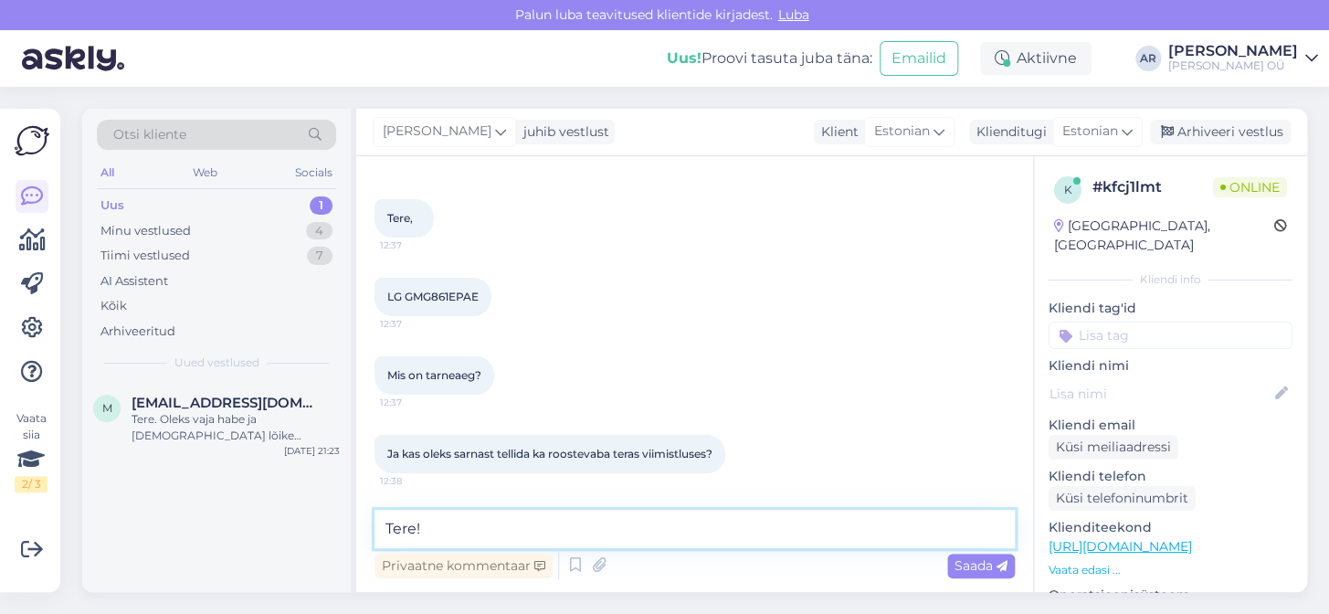
click at [608, 539] on textarea "Tere!" at bounding box center [694, 529] width 640 height 38
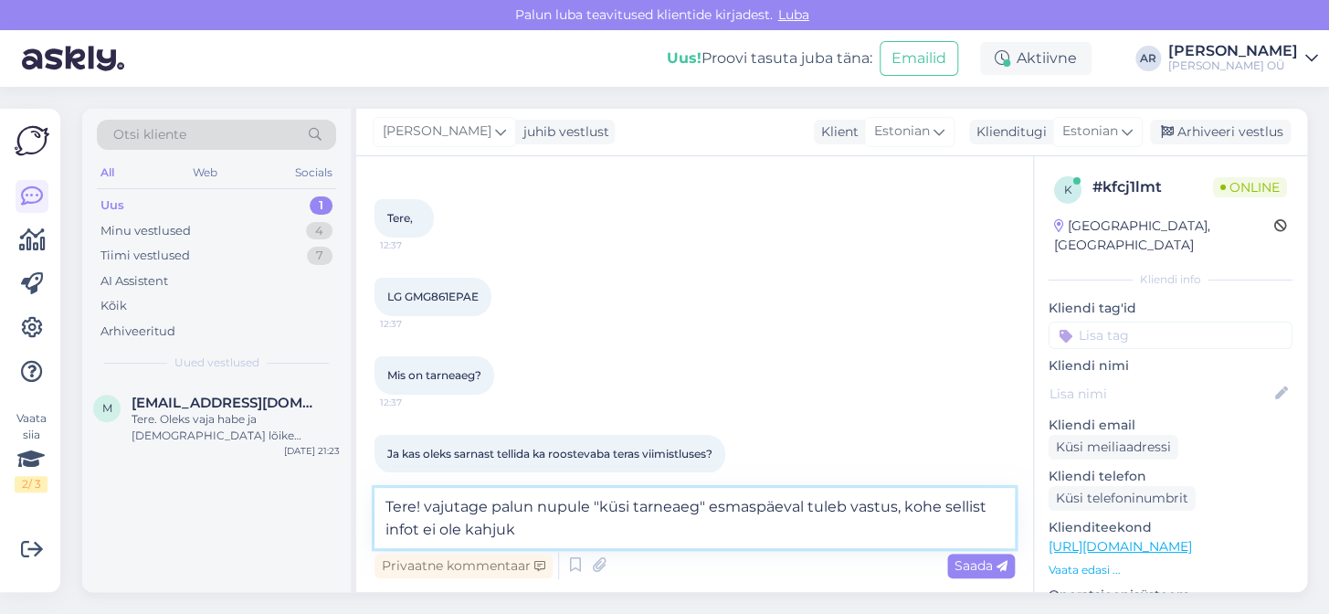
type textarea "Tere! vajutage palun nupule "küsi tarneaeg" esmaspäeval tuleb vastus, kohe sell…"
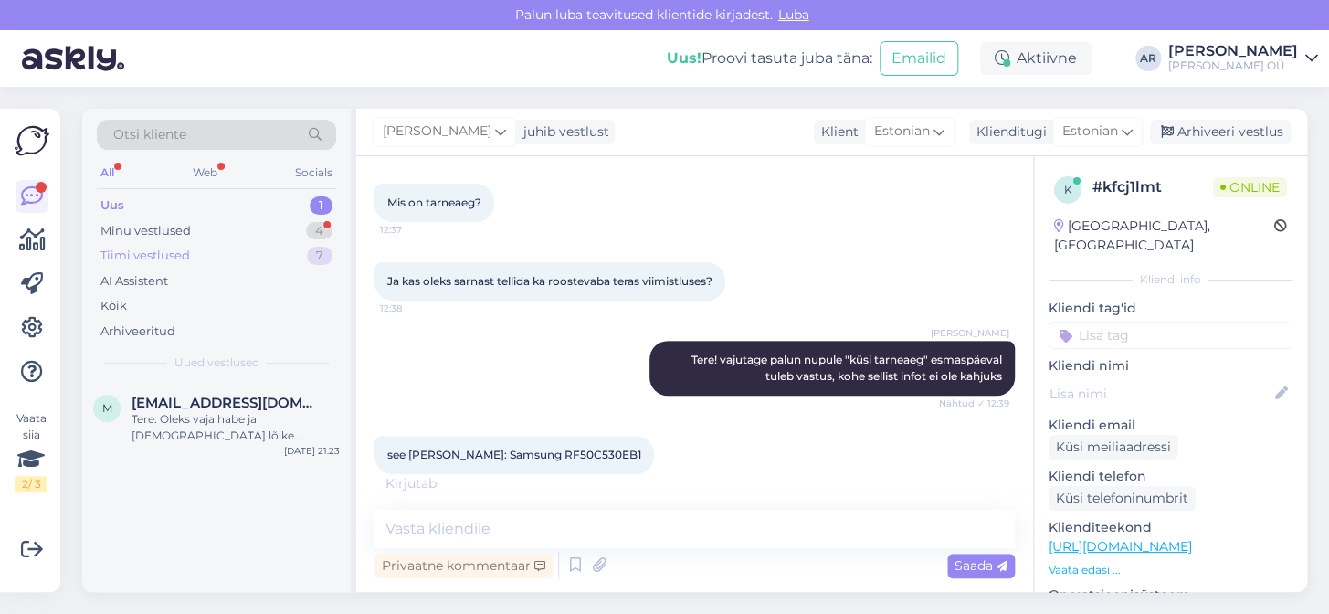
scroll to position [264, 0]
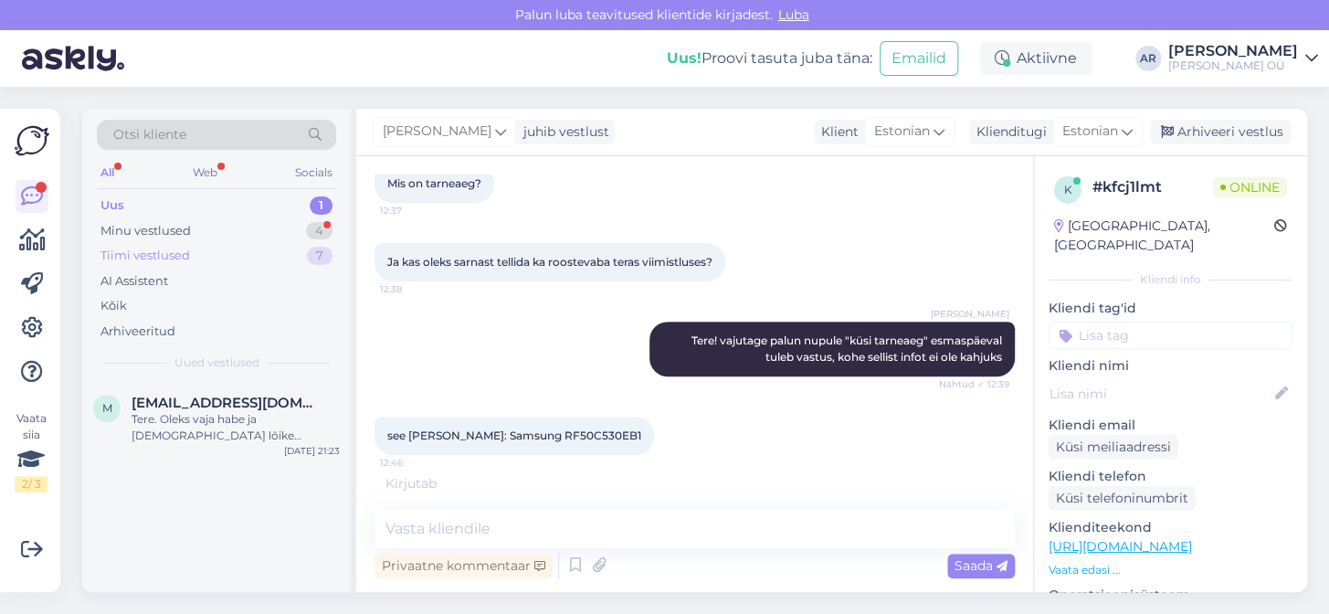
click at [193, 247] on div "Tiimi vestlused 7" at bounding box center [216, 256] width 239 height 26
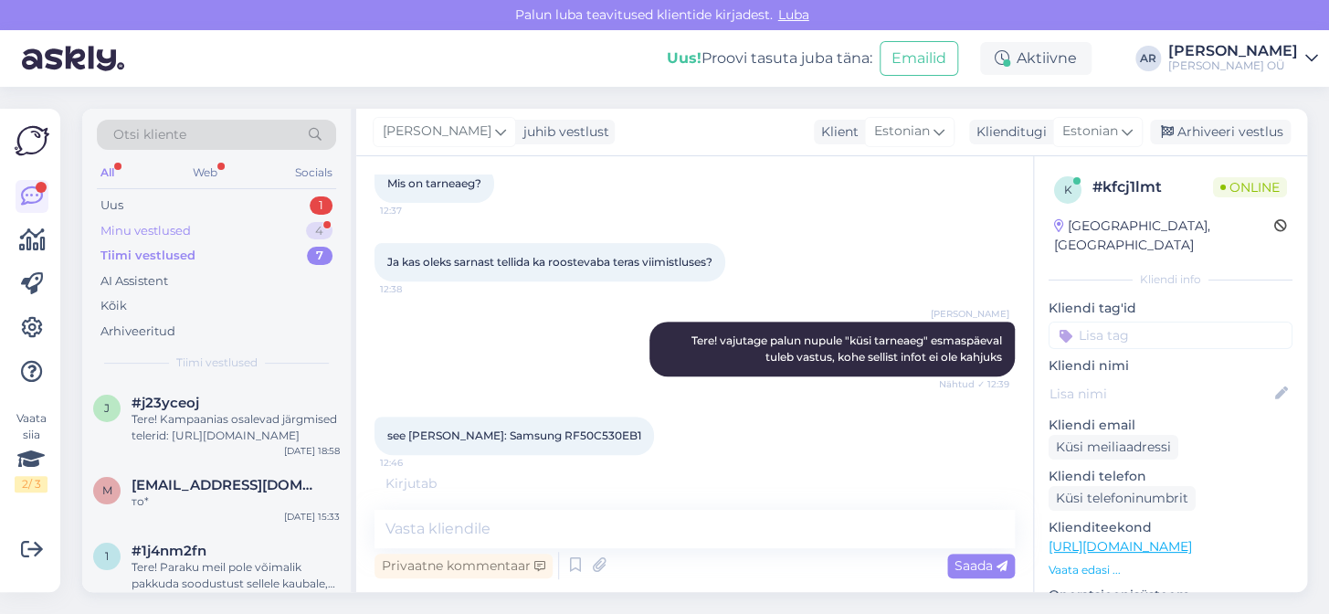
click at [194, 238] on div "Minu vestlused 4" at bounding box center [216, 231] width 239 height 26
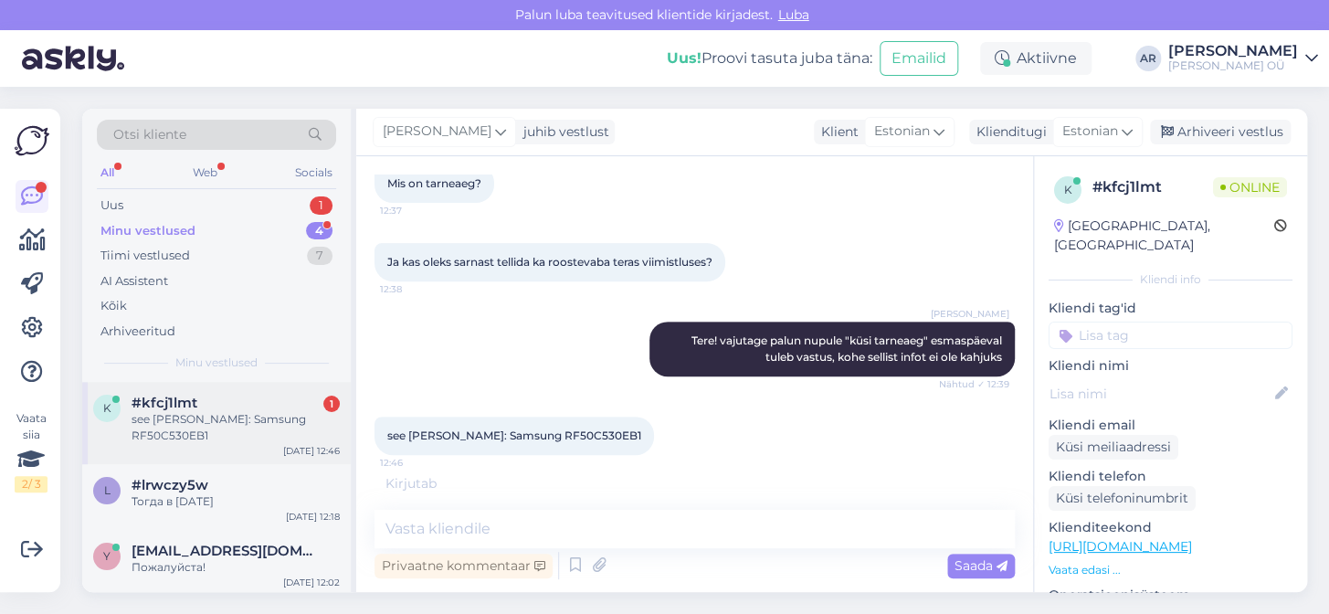
click at [254, 424] on div "see [PERSON_NAME]: Samsung RF50C530EB1" at bounding box center [235, 427] width 208 height 33
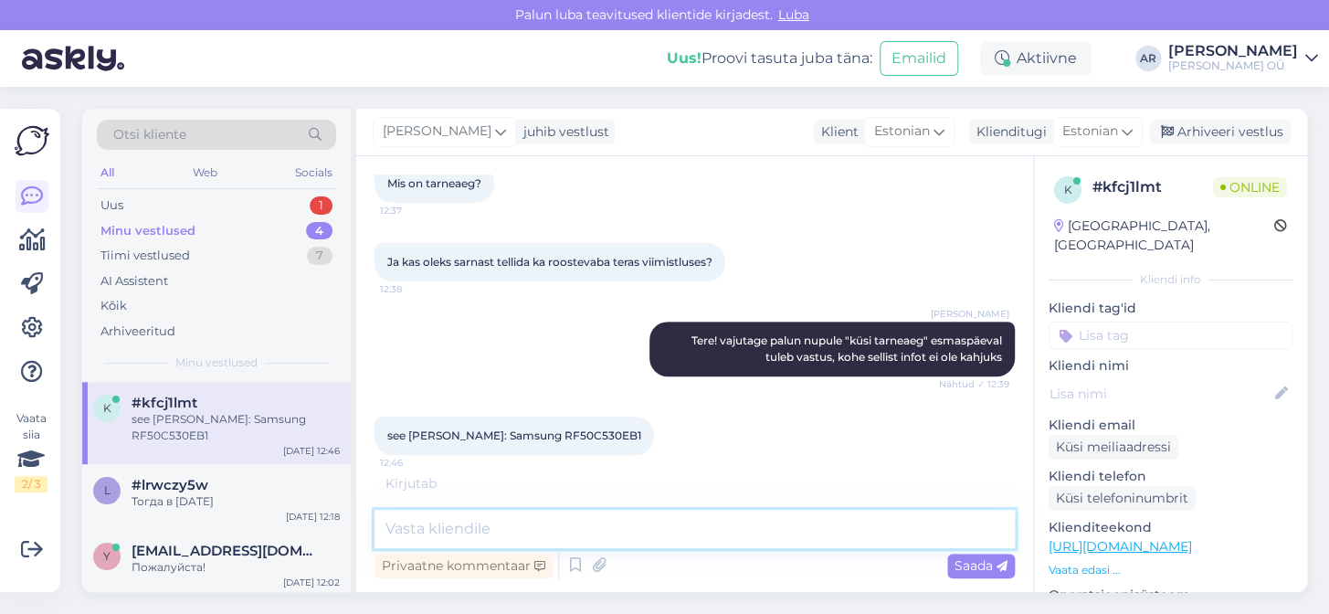
click at [475, 531] on textarea at bounding box center [694, 529] width 640 height 38
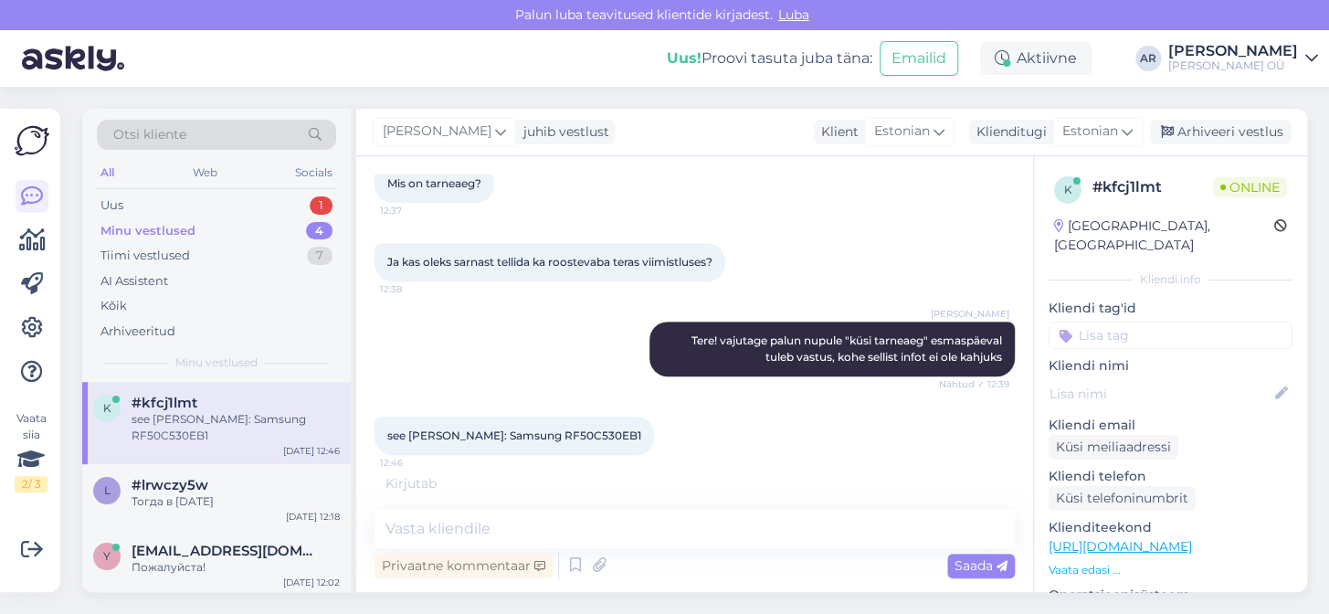
click at [557, 428] on span "see [PERSON_NAME]: Samsung RF50C530EB1" at bounding box center [514, 435] width 254 height 14
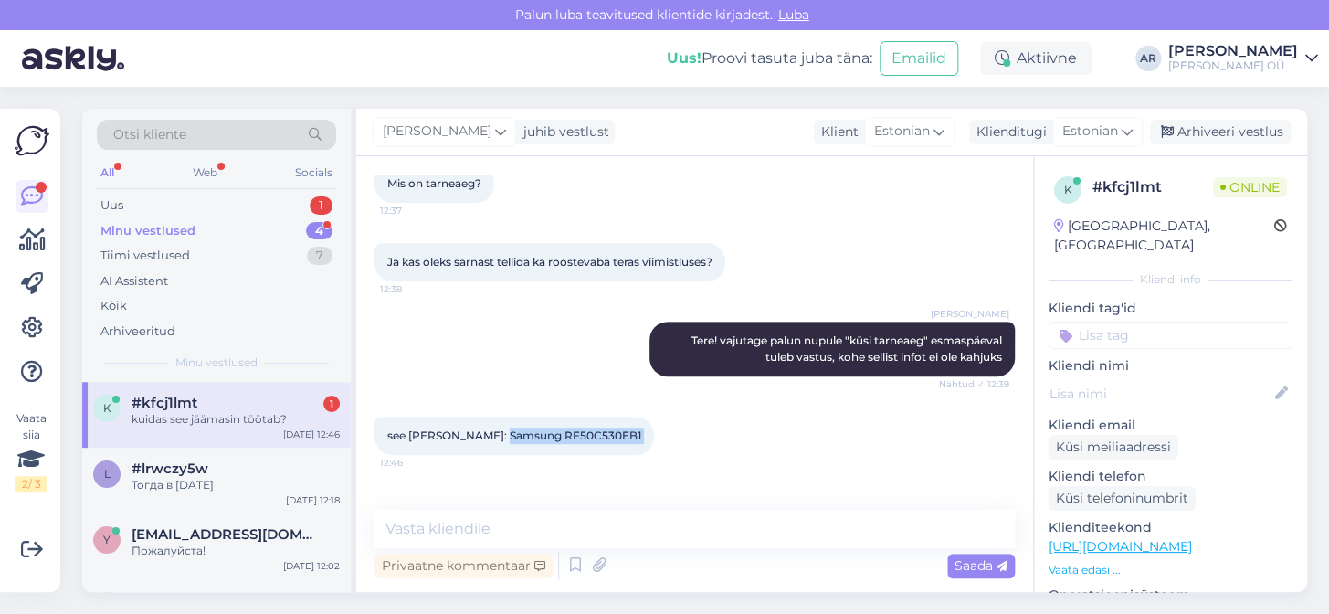
scroll to position [323, 0]
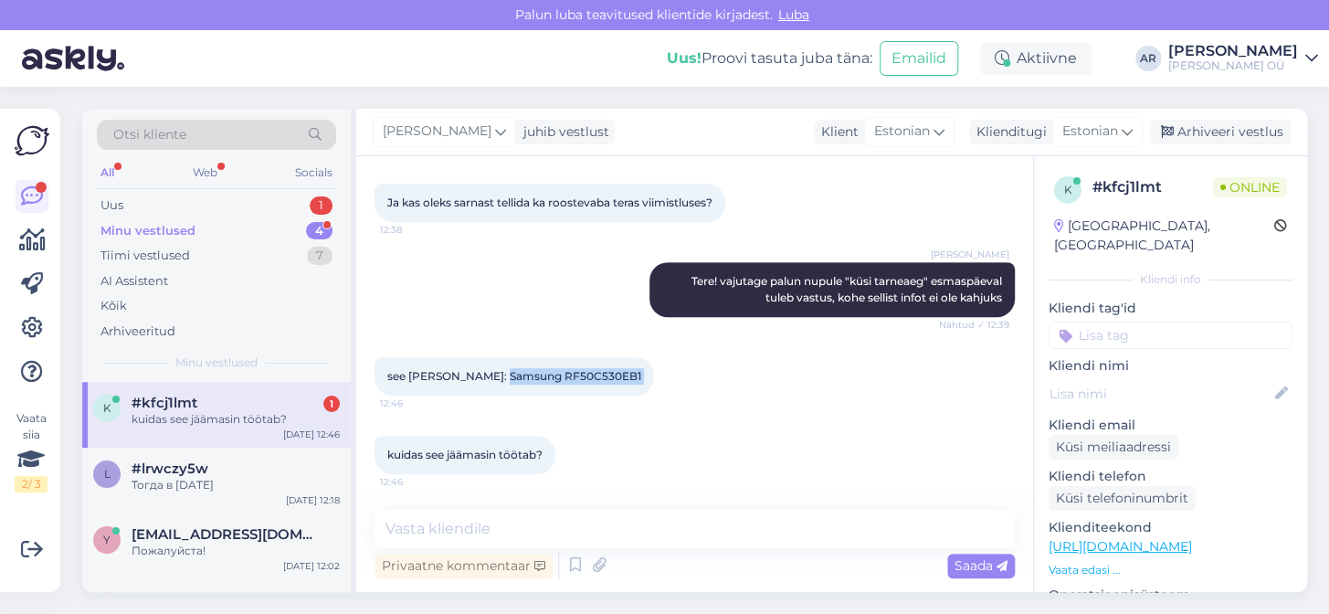
copy div "RF50C530EB1 12:46"
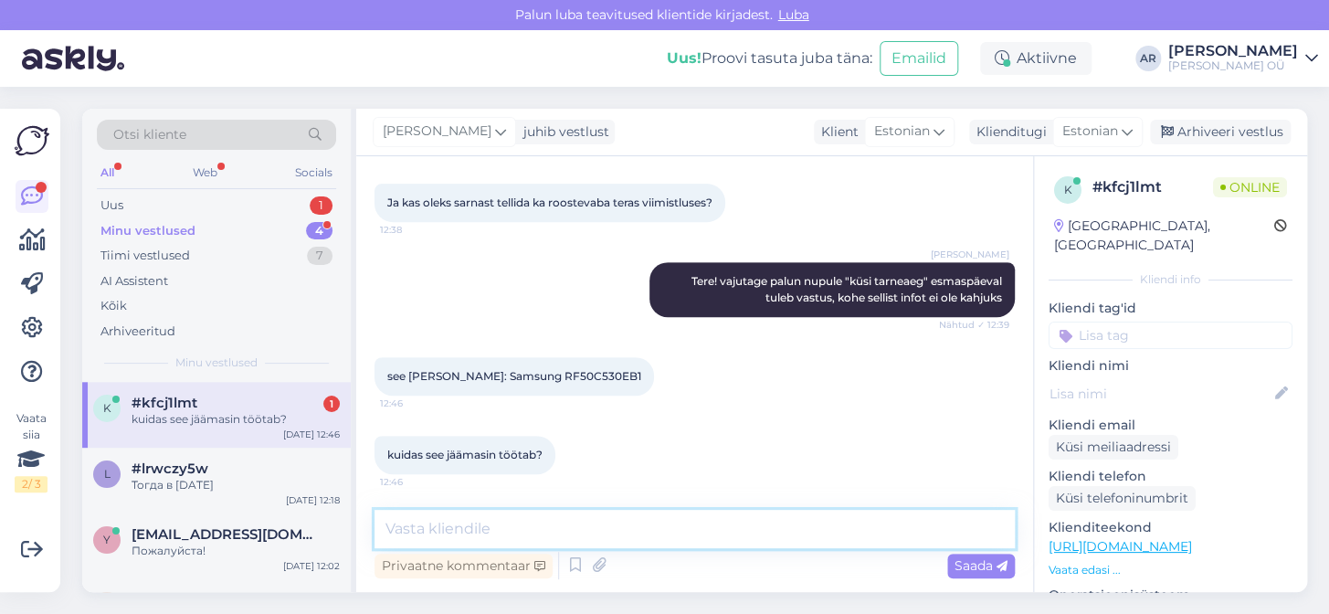
click at [556, 522] on textarea at bounding box center [694, 529] width 640 height 38
paste textarea "Samsung RF50C530EB1 mudelil on nn Dual Ice Maker, mis võimaldab toota kahte tüü…"
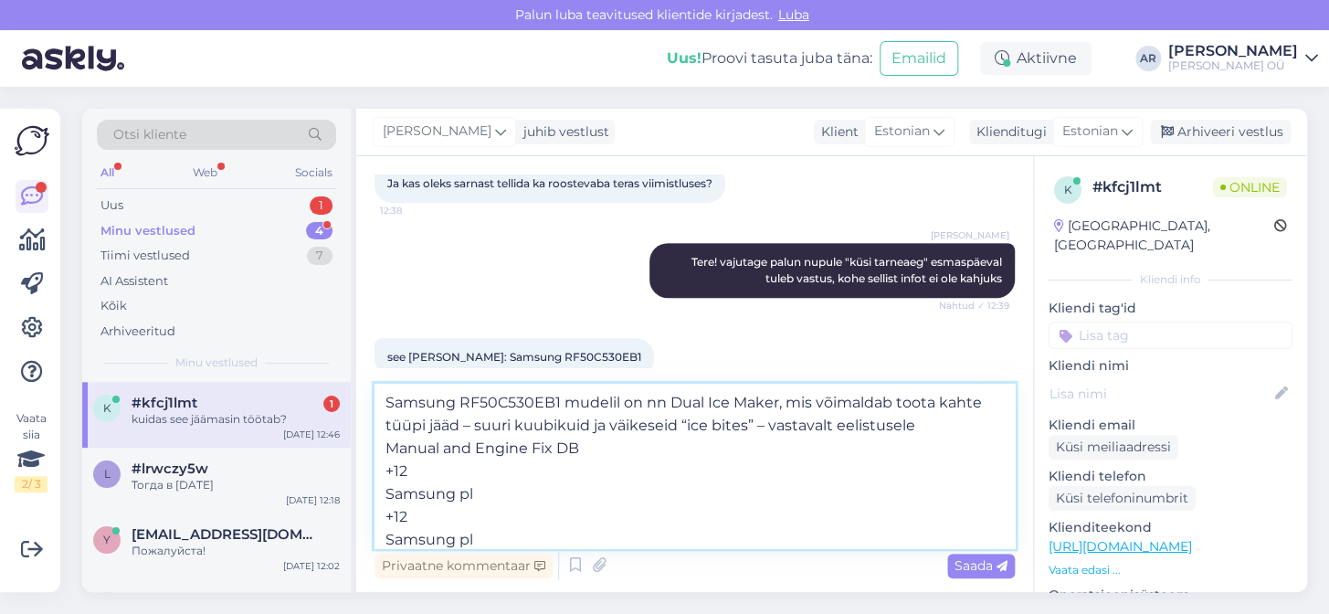
scroll to position [55, 0]
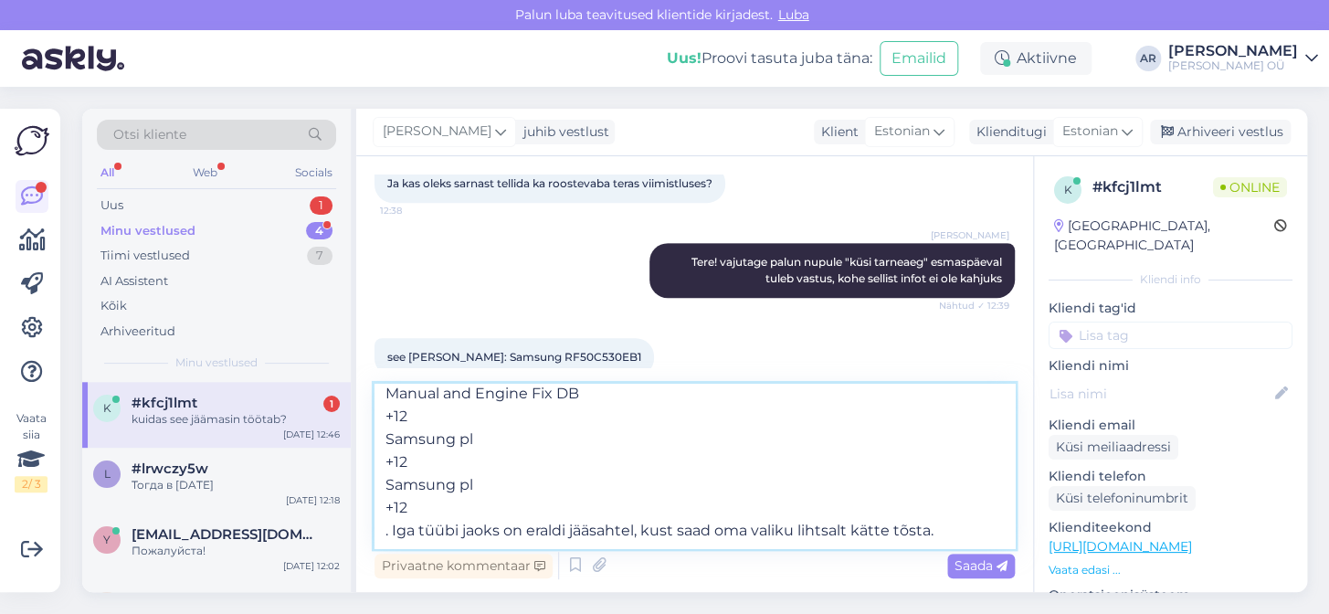
drag, startPoint x: 425, startPoint y: 508, endPoint x: 387, endPoint y: 401, distance: 113.2
click at [387, 401] on textarea "Samsung RF50C530EB1 mudelil on nn Dual Ice Maker, mis võimaldab toota kahte tüü…" at bounding box center [694, 466] width 640 height 164
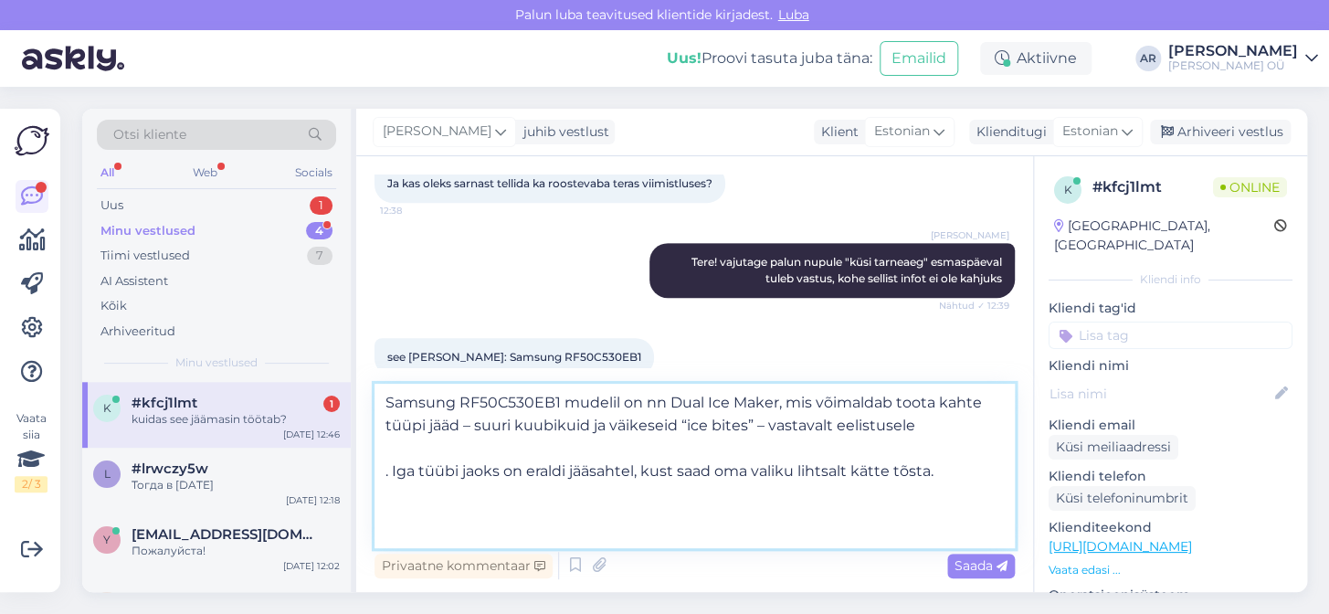
scroll to position [0, 0]
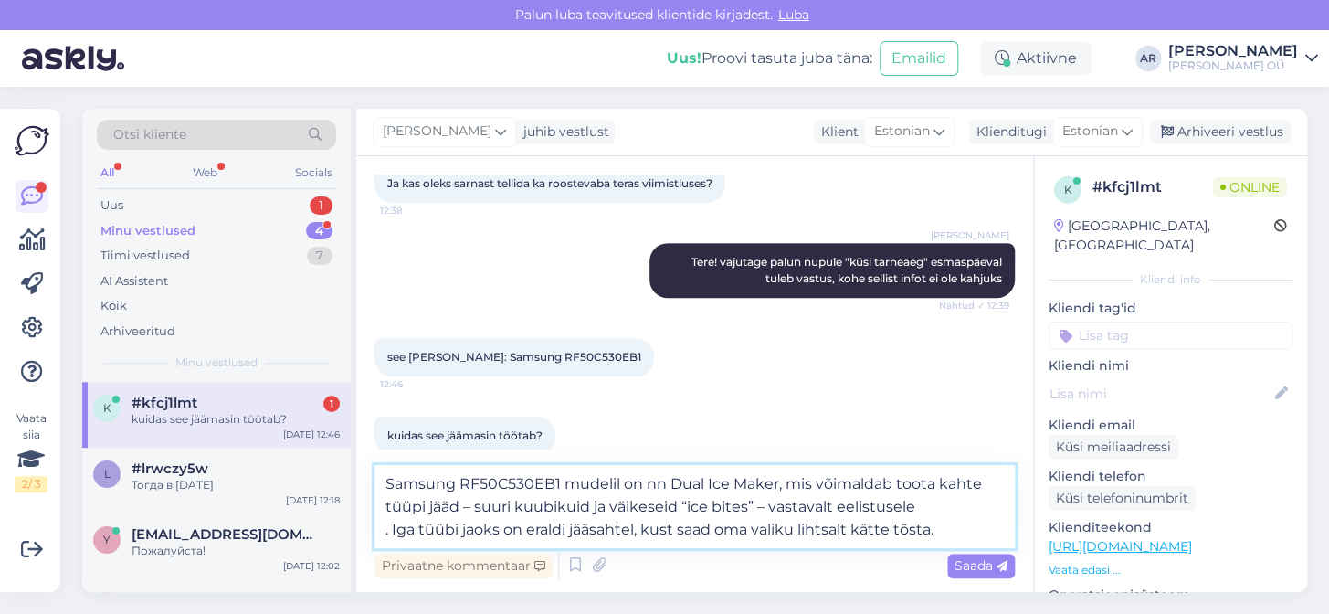
click at [392, 529] on textarea "Samsung RF50C530EB1 mudelil on nn Dual Ice Maker, mis võimaldab toota kahte tüü…" at bounding box center [694, 506] width 640 height 83
type textarea "Samsung RF50C530EB1 mudelil on nn Dual Ice Maker, mis võimaldab toota kahte tüü…"
click at [380, 557] on div "Privaatne kommentaar" at bounding box center [463, 565] width 178 height 25
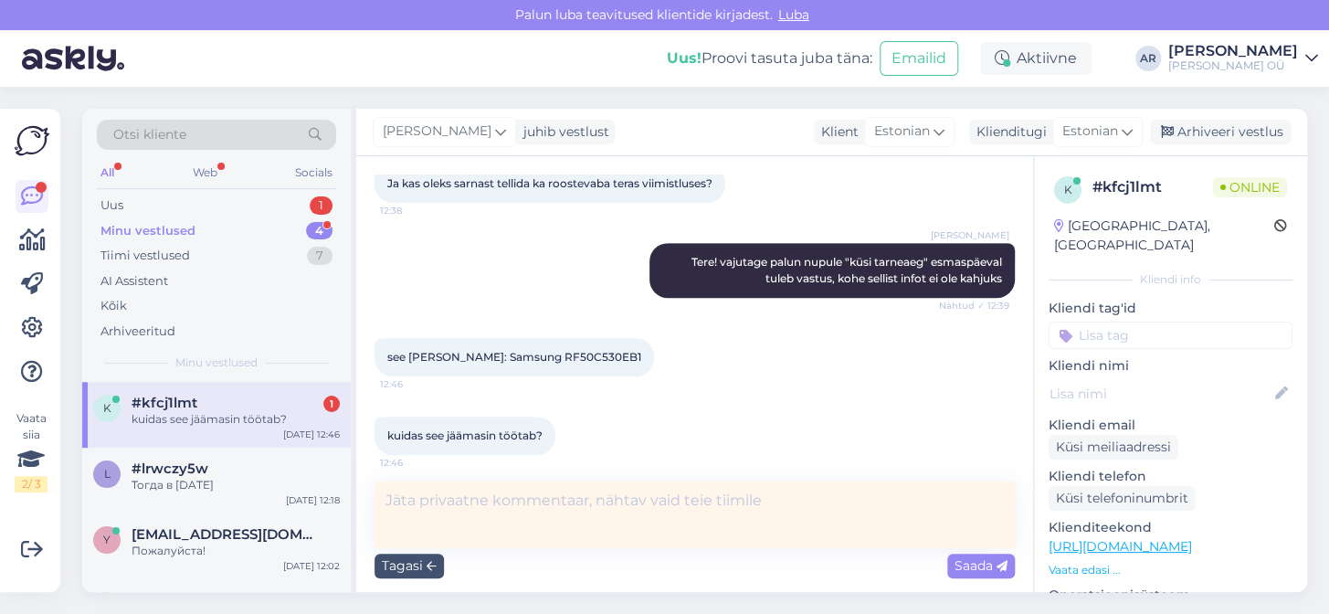
click at [436, 502] on textarea at bounding box center [694, 514] width 640 height 67
click at [437, 502] on textarea at bounding box center [694, 514] width 640 height 67
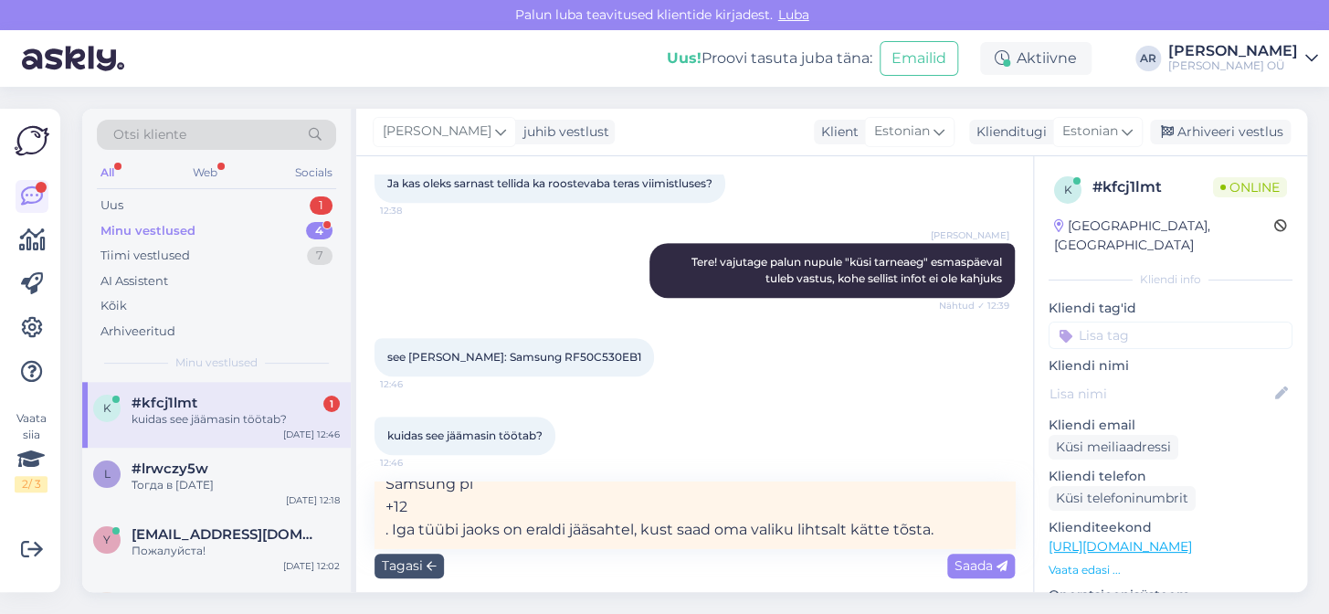
drag, startPoint x: 389, startPoint y: 541, endPoint x: 385, endPoint y: 503, distance: 38.5
click at [385, 503] on textarea "Samsung RF50C530EB1 mudelil on nn Dual Ice Maker, mis võimaldab toota kahte tüü…" at bounding box center [694, 514] width 640 height 67
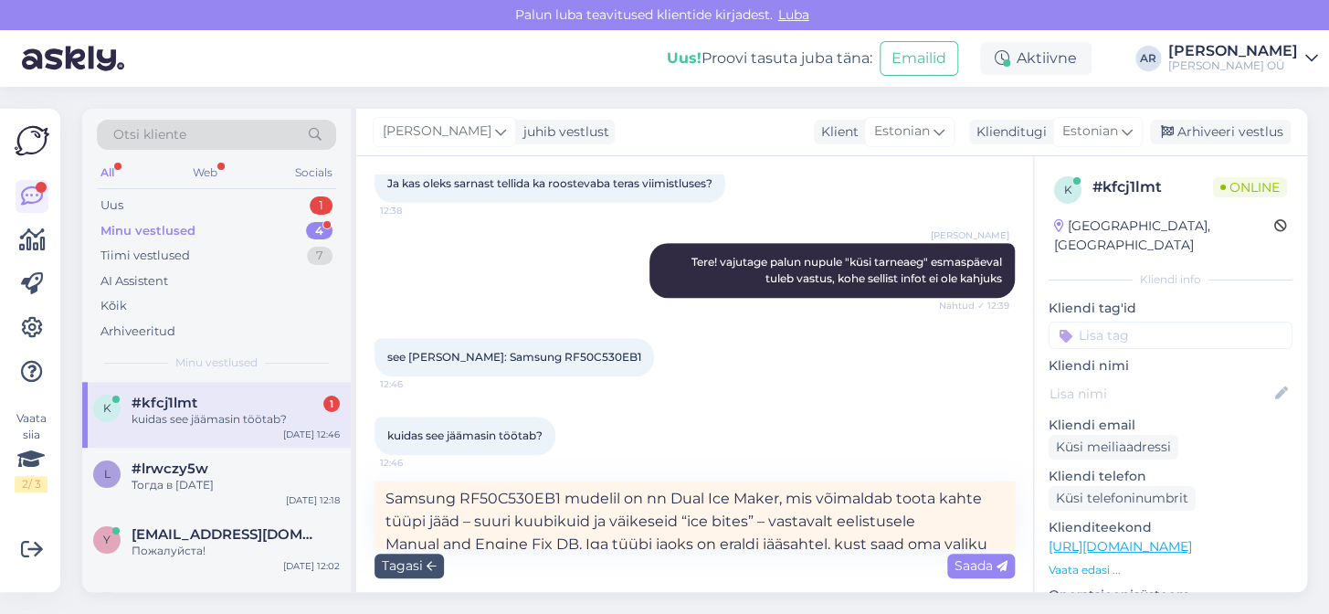
scroll to position [0, 0]
drag, startPoint x: 665, startPoint y: 500, endPoint x: 641, endPoint y: 500, distance: 23.7
click at [641, 500] on textarea "Samsung RF50C530EB1 mudelil on nn Dual Ice Maker, mis võimaldab toota kahte tüü…" at bounding box center [694, 514] width 640 height 67
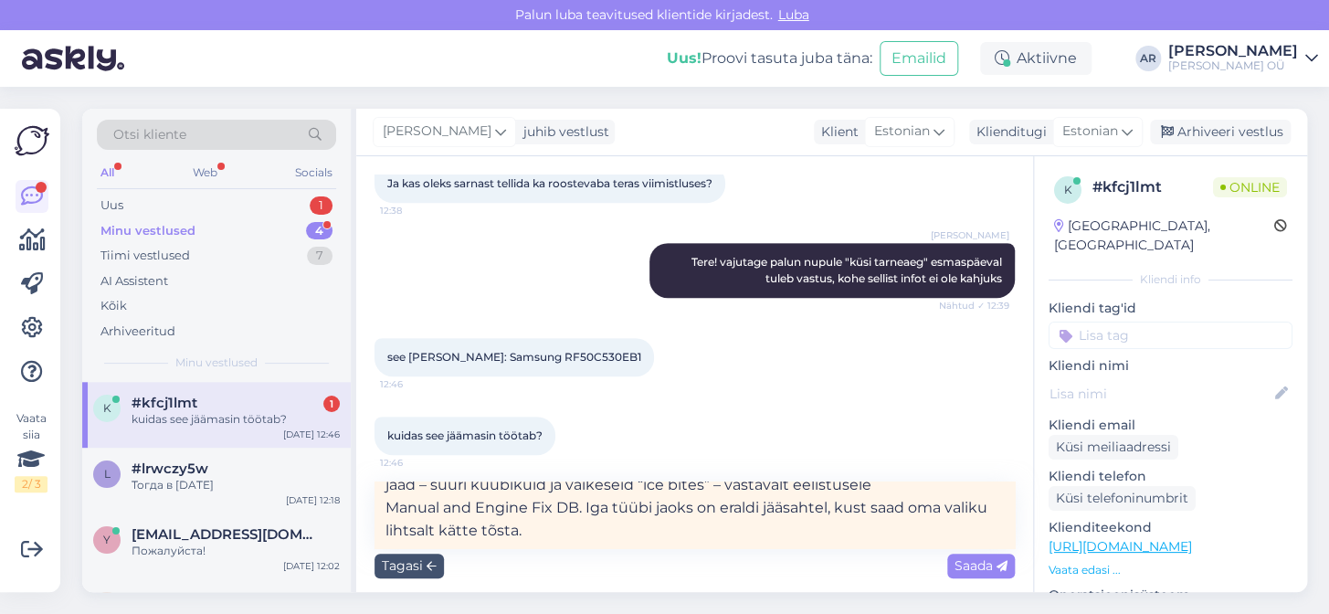
scroll to position [37, 0]
drag, startPoint x: 578, startPoint y: 507, endPoint x: 391, endPoint y: 506, distance: 187.2
click at [391, 506] on textarea "Samsung RF50C530EB1 mudelil on Dual Ice Maker, mis võimaldab toota kahte tüüpi …" at bounding box center [694, 514] width 640 height 67
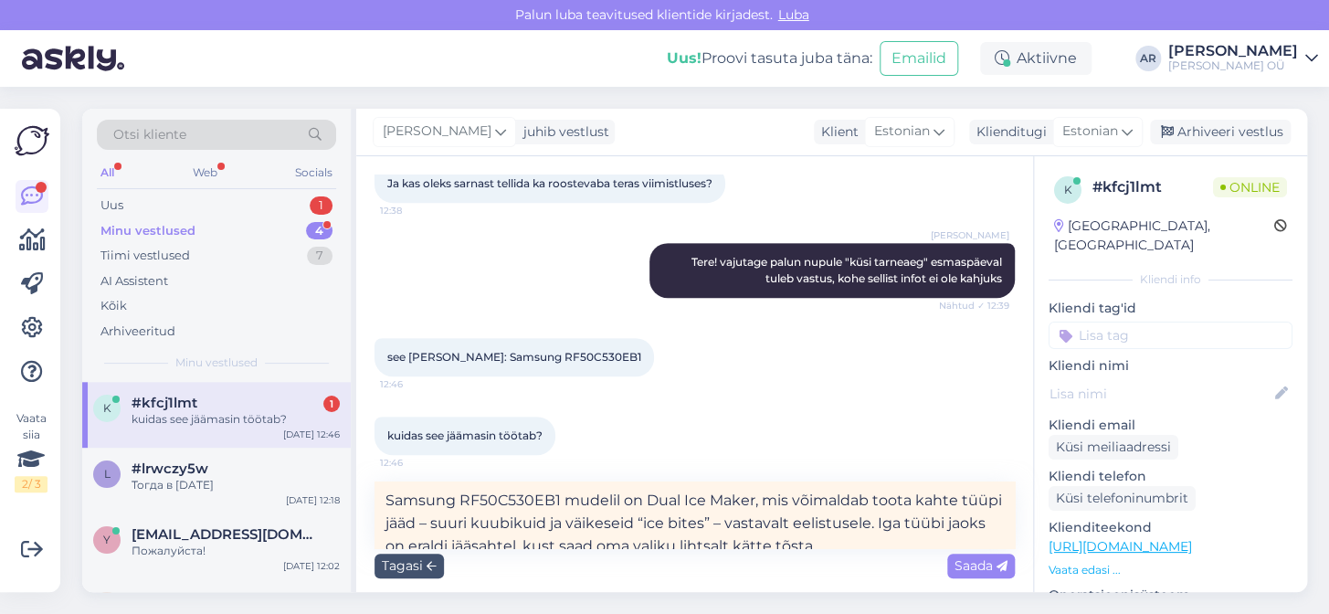
scroll to position [16, 0]
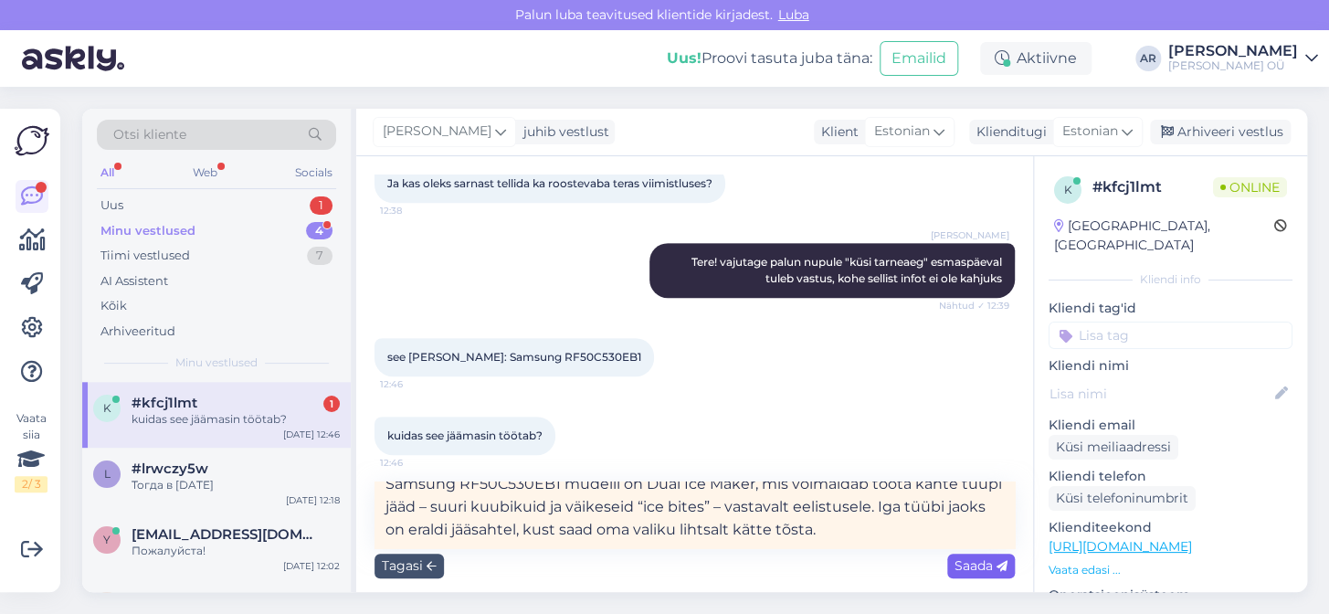
type textarea "Samsung RF50C530EB1 mudelil on Dual Ice Maker, mis võimaldab toota kahte tüüpi …"
click at [962, 575] on div "Saada" at bounding box center [981, 565] width 68 height 25
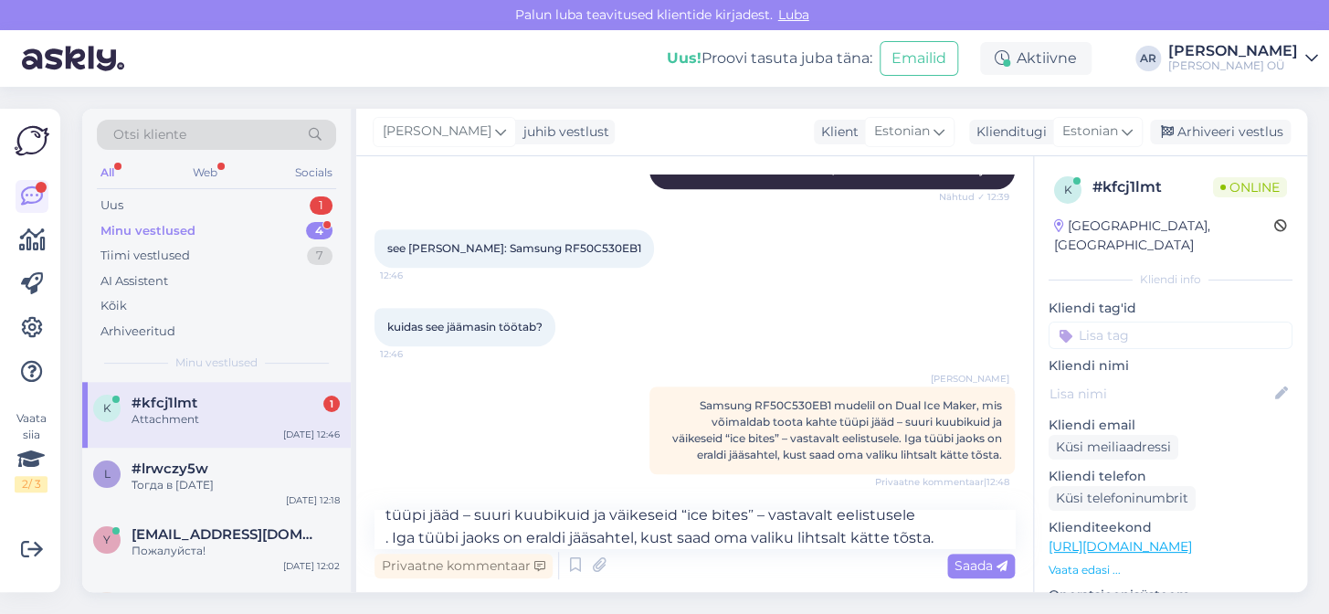
scroll to position [45, 0]
click at [977, 506] on div "Vestlus algas [DATE] Tere, 12:37 LG GMG861EPAE 12:37 Mis on tarneaeg? 12:37 Ja …" at bounding box center [694, 374] width 677 height 436
click at [981, 508] on div "Vestlus algas [DATE] Tere, 12:37 LG GMG861EPAE 12:37 Mis on tarneaeg? 12:37 Ja …" at bounding box center [694, 374] width 677 height 436
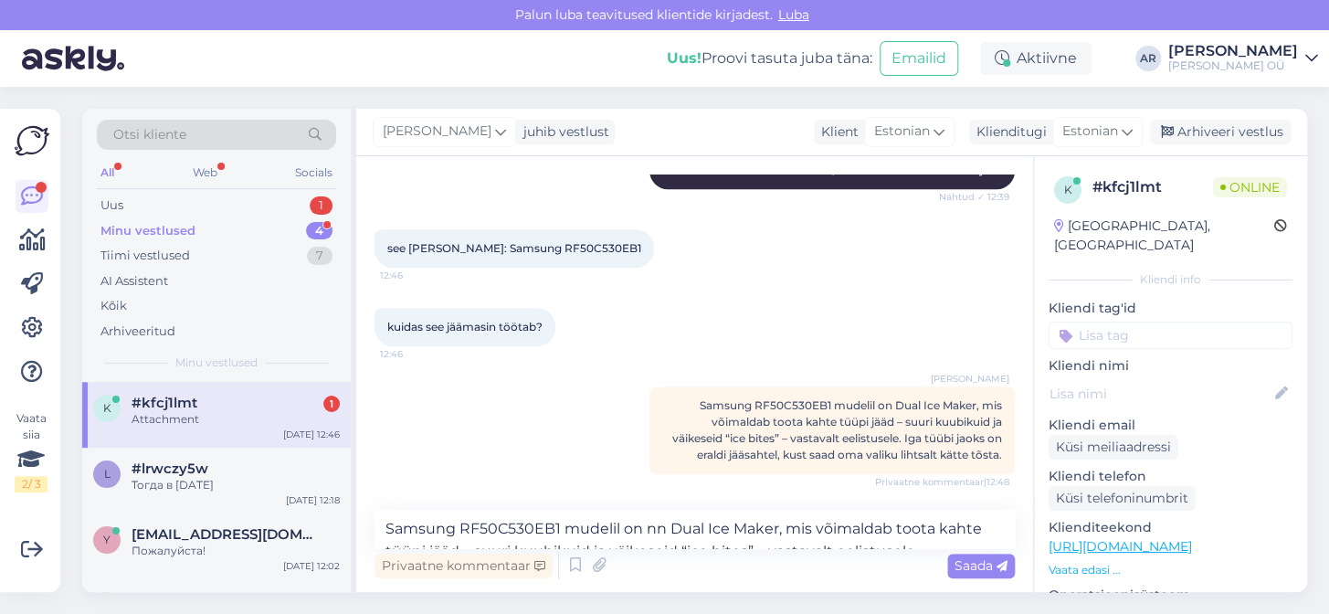
scroll to position [0, 0]
drag, startPoint x: 670, startPoint y: 524, endPoint x: 648, endPoint y: 526, distance: 22.0
click at [648, 526] on textarea "Samsung RF50C530EB1 mudelil on nn Dual Ice Maker, mis võimaldab toota kahte tüü…" at bounding box center [694, 529] width 640 height 38
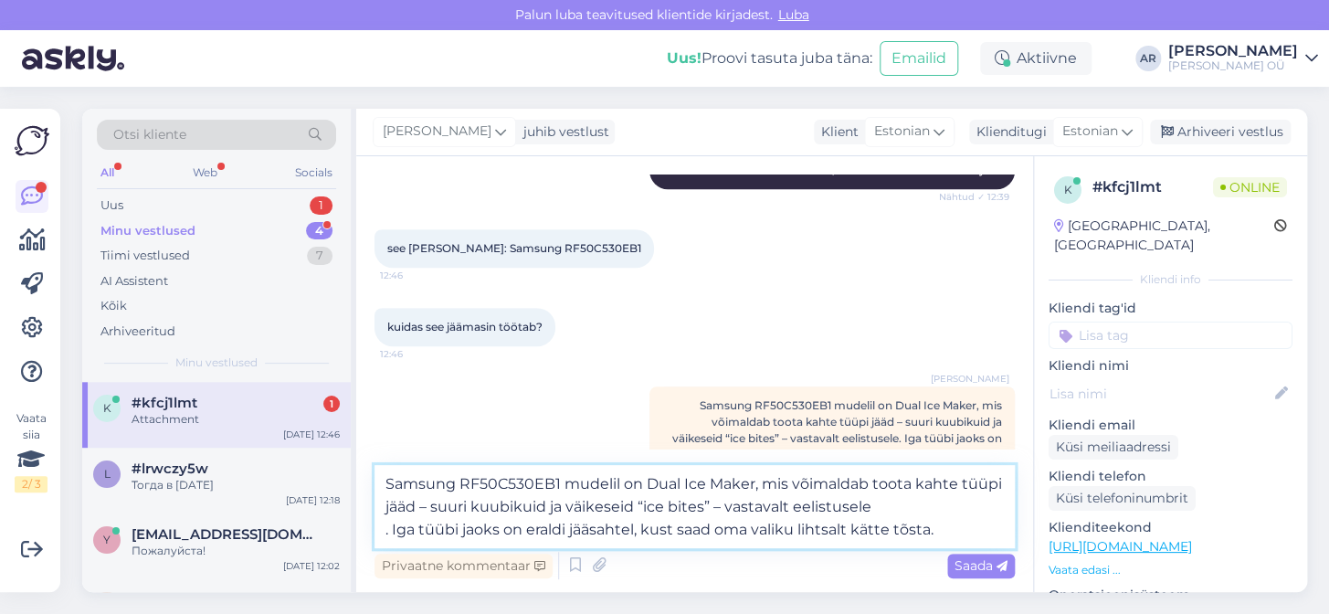
scroll to position [479, 0]
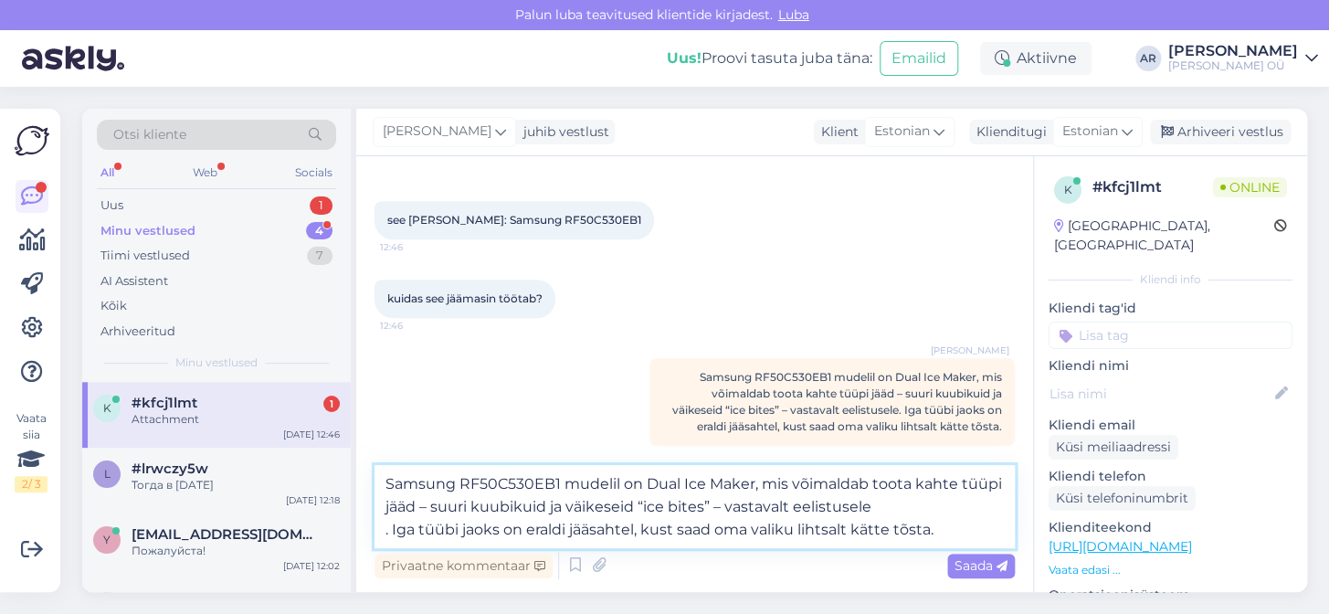
click at [384, 528] on textarea "Samsung RF50C530EB1 mudelil on Dual Ice Maker, mis võimaldab toota kahte tüüpi …" at bounding box center [694, 506] width 640 height 83
type textarea "Samsung RF50C530EB1 mudelil on Dual Ice Maker, mis võimaldab toota kahte tüüpi …"
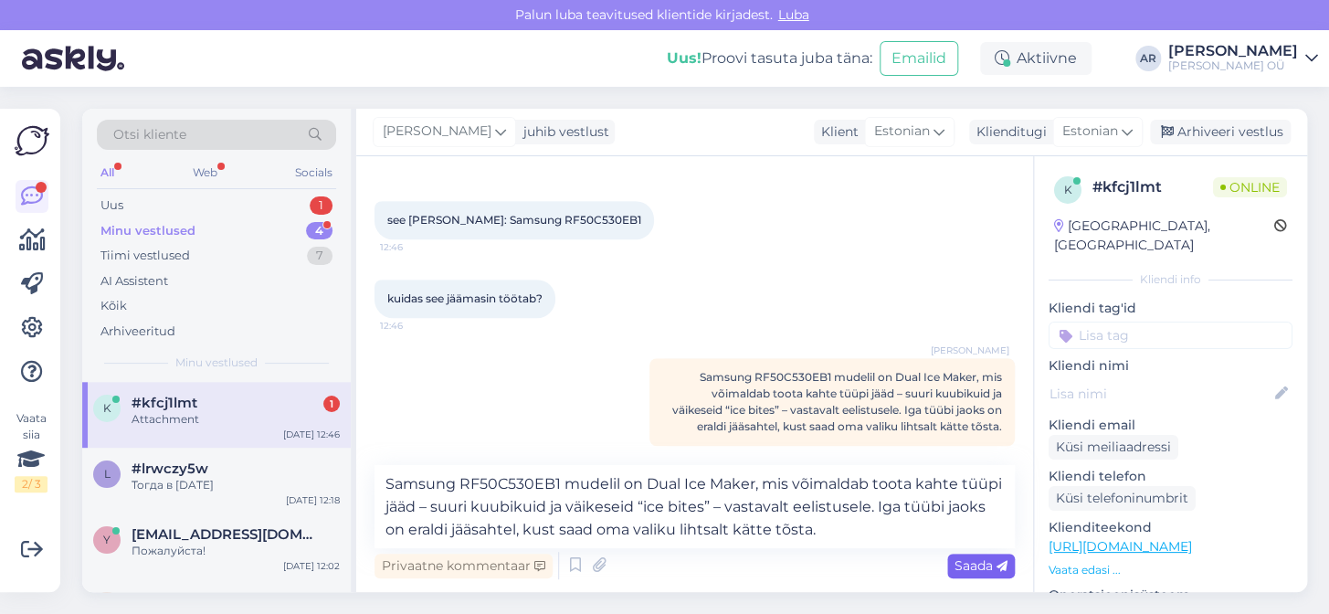
click at [974, 562] on span "Saada" at bounding box center [980, 565] width 53 height 16
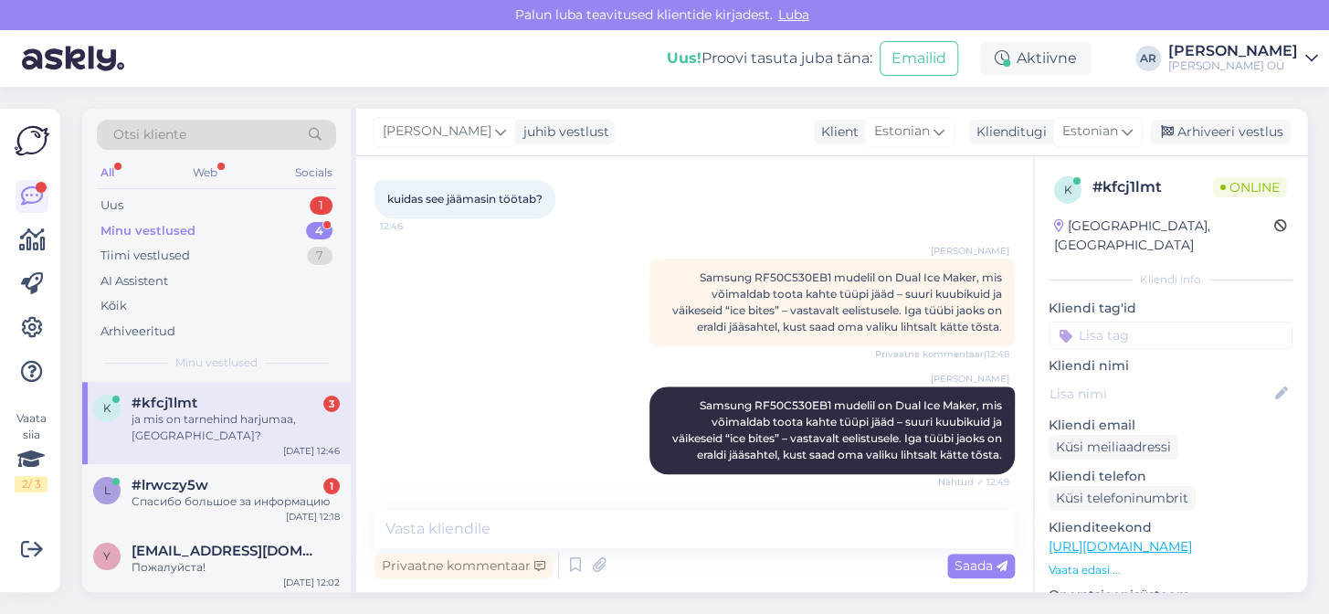
scroll to position [736, 0]
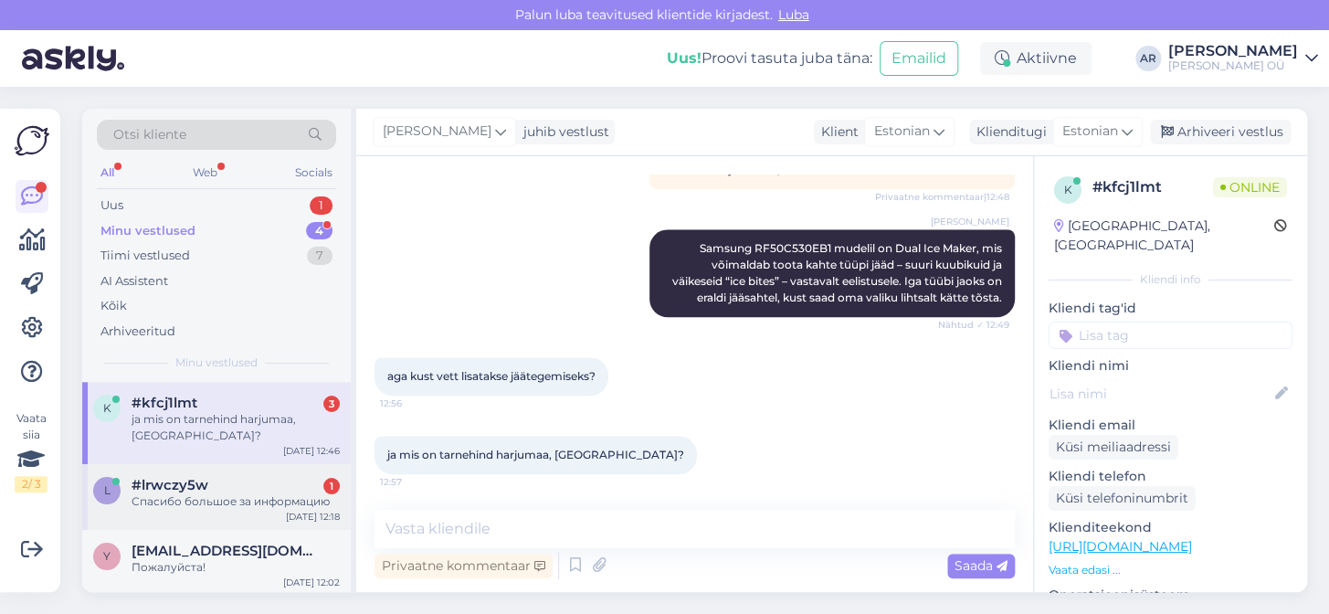
click at [224, 513] on div "l #lrwczy5w 1 Спасибо большое за информацию [DATE] 12:18" at bounding box center [216, 497] width 268 height 66
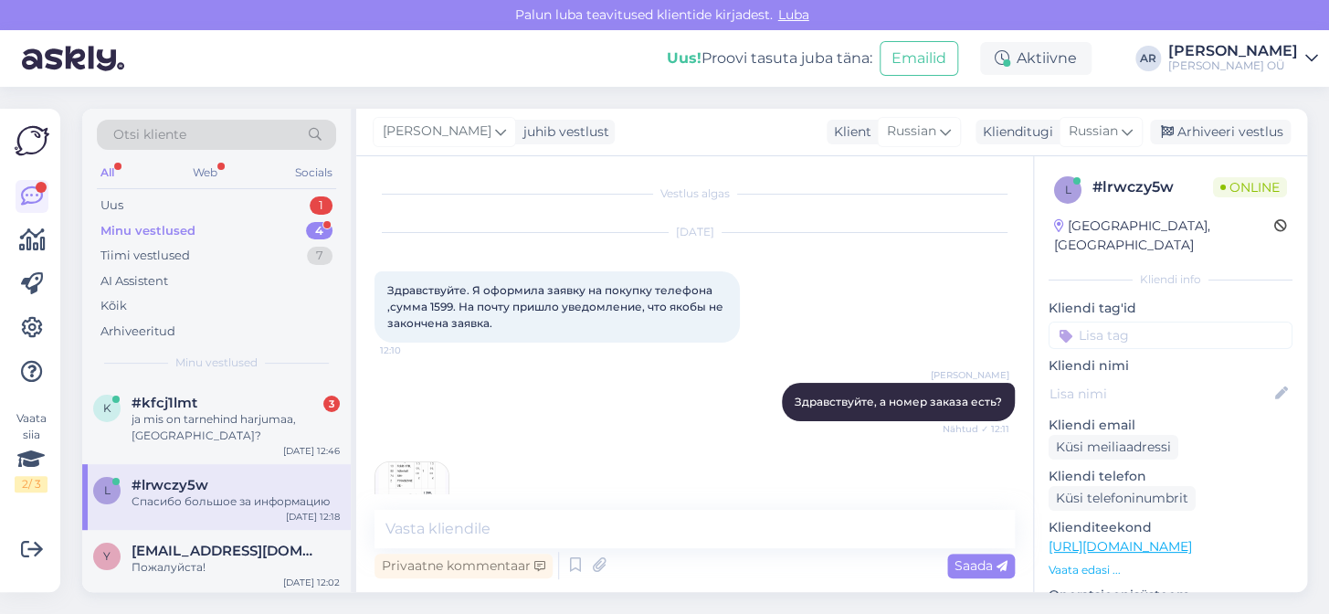
scroll to position [661, 0]
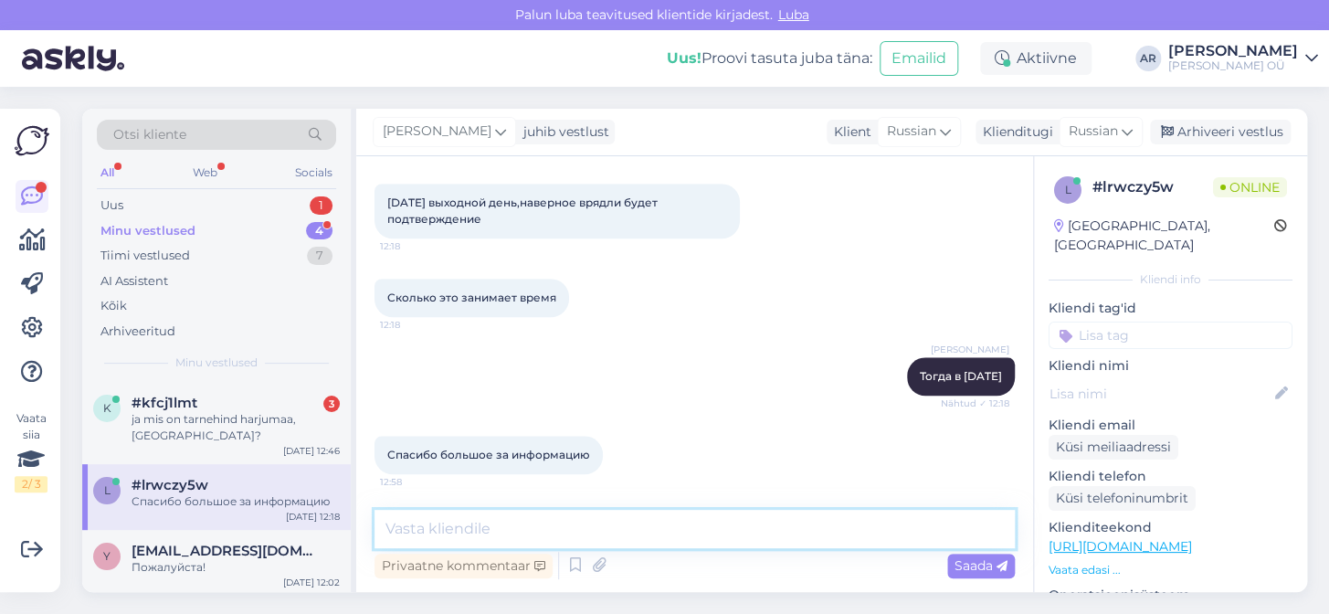
click at [449, 512] on textarea at bounding box center [694, 529] width 640 height 38
type textarea "Пожалуйста"
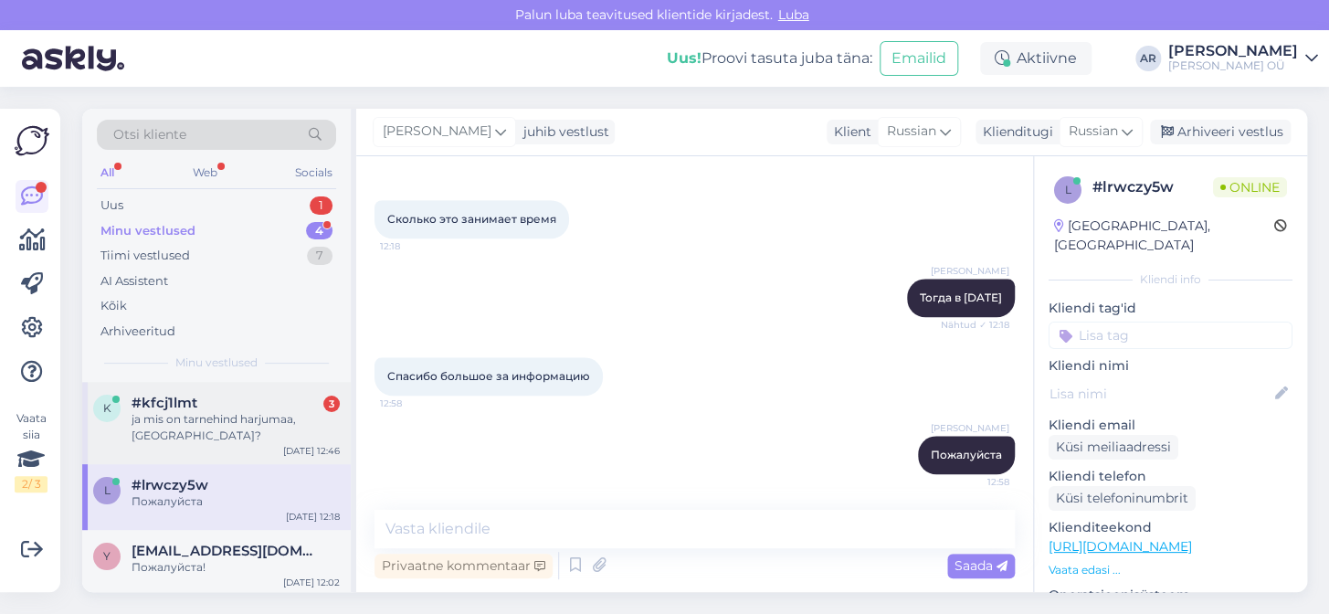
click at [216, 432] on div "ja mis on tarnehind harjumaa, [GEOGRAPHIC_DATA]?" at bounding box center [235, 427] width 208 height 33
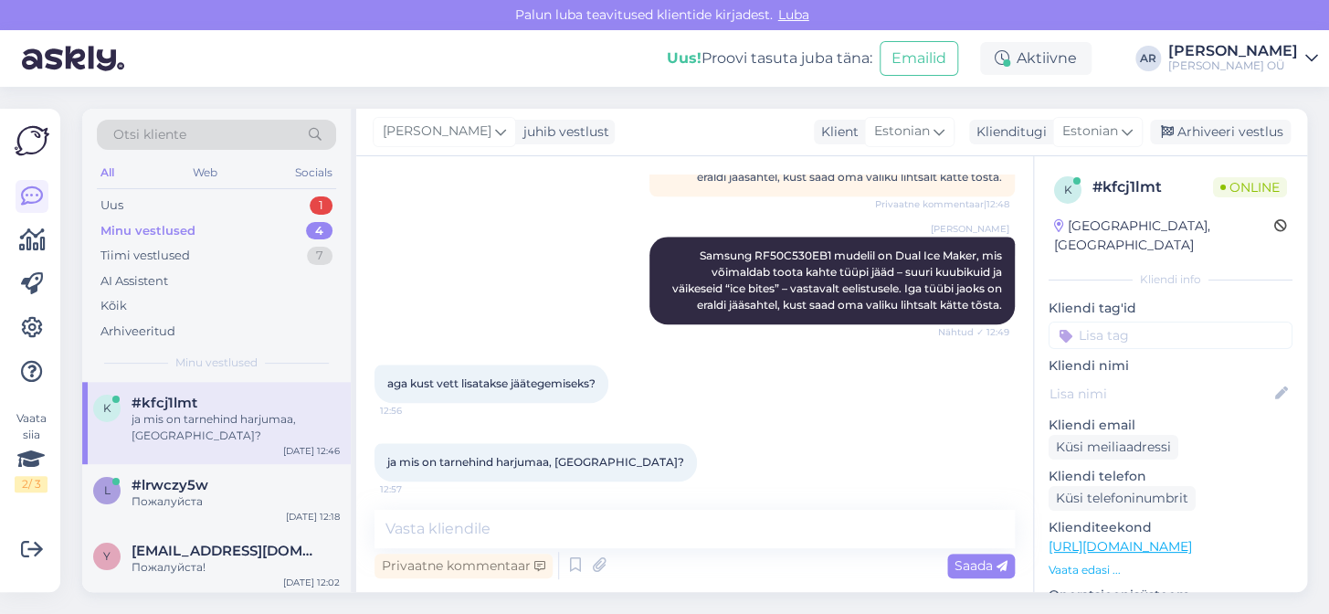
scroll to position [736, 0]
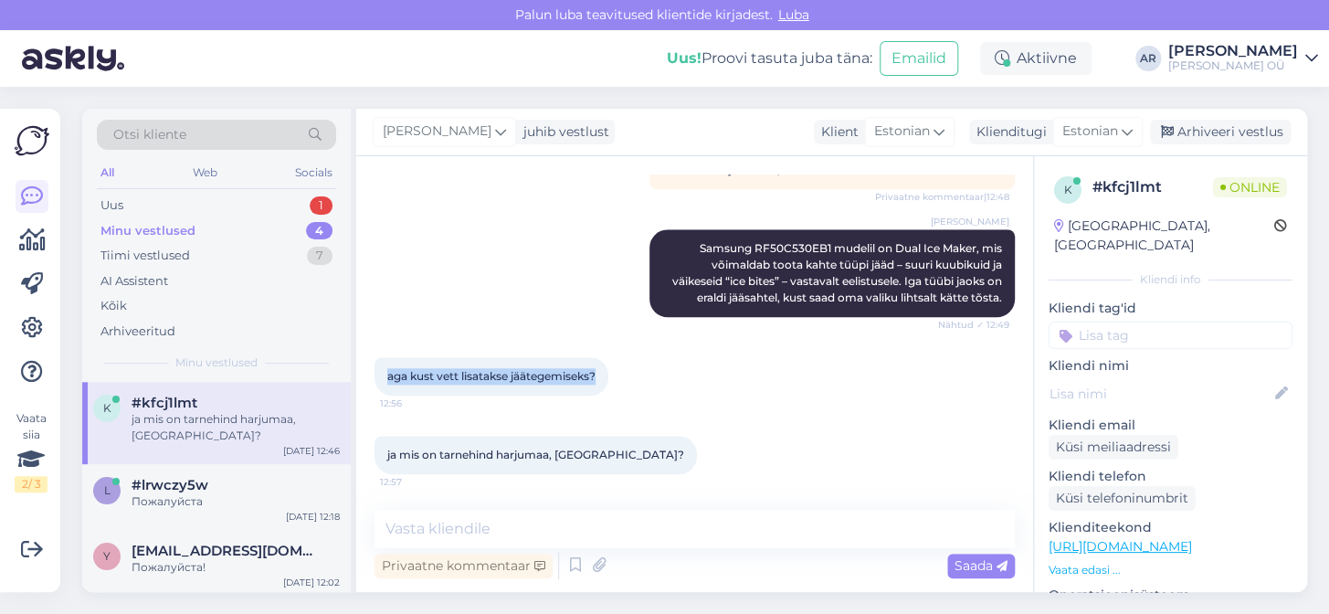
drag, startPoint x: 598, startPoint y: 373, endPoint x: 384, endPoint y: 385, distance: 214.9
click at [384, 385] on div "aga kust vett lisatakse jäätegemiseks? 12:56" at bounding box center [491, 376] width 234 height 38
copy span "aga kust vett lisatakse jäätegemiseks?"
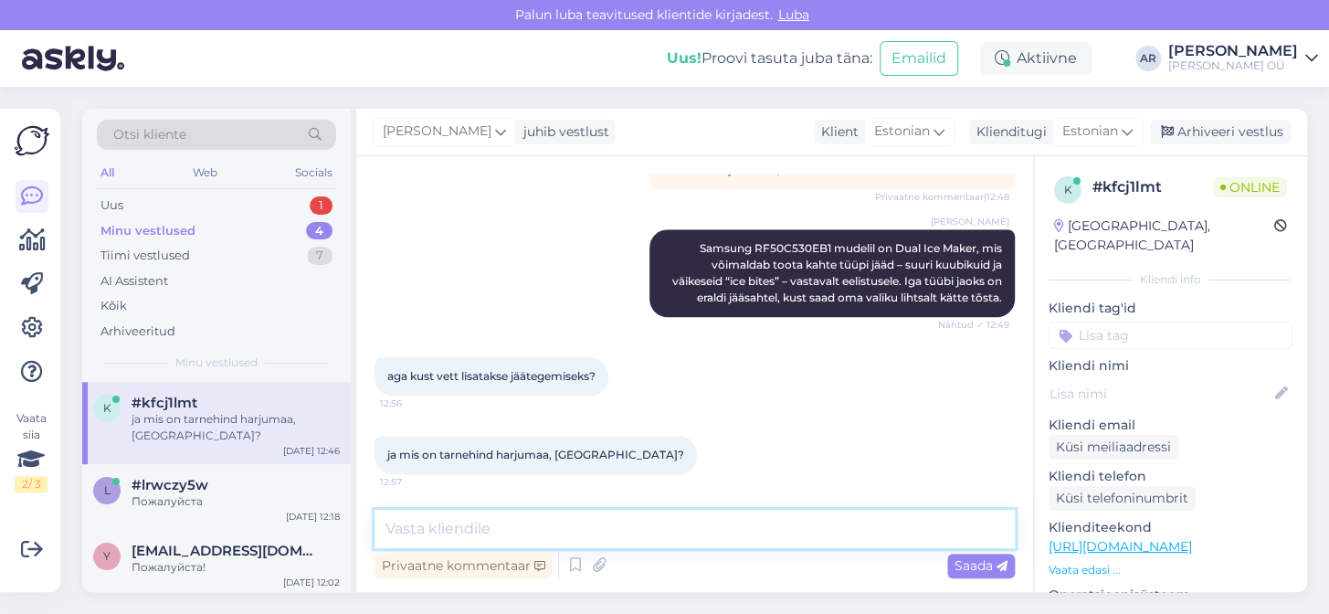
click at [655, 535] on textarea at bounding box center [694, 529] width 640 height 38
paste textarea "Jäämasin töötab ainult siis, kui külmkapp on ühendatud otse sinu kodu [PERSON_N…"
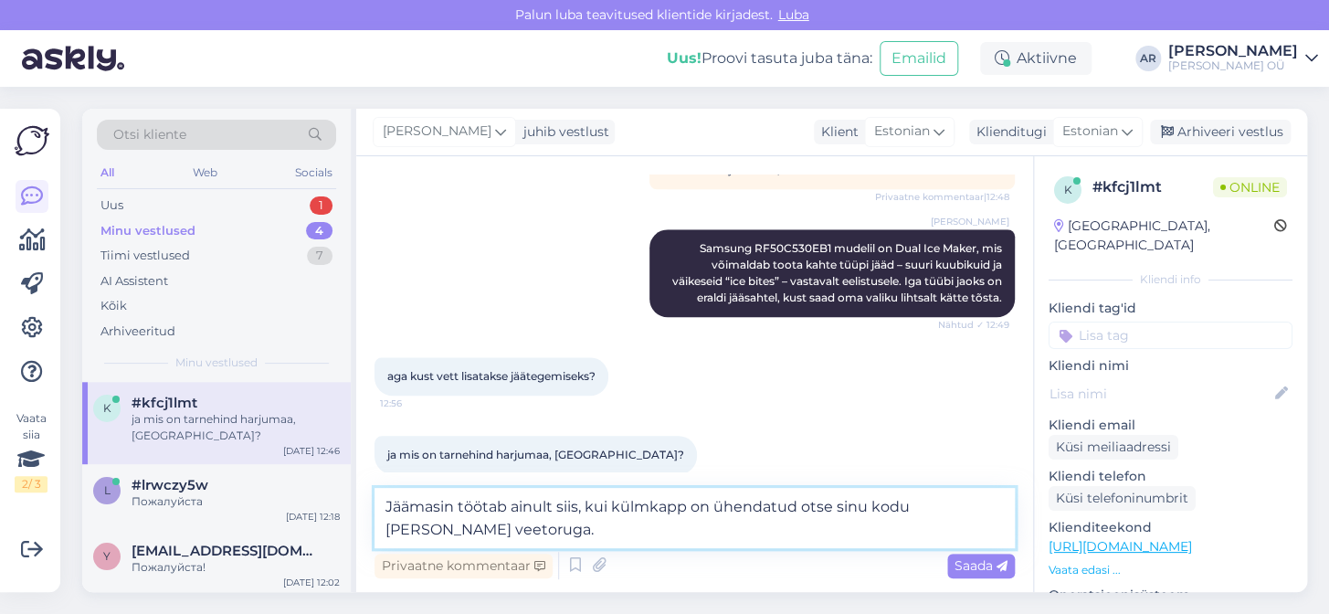
type textarea "Jäämasin töötab ainult siis, kui külmkapp on ühendatud otse sinu kodu [PERSON_N…"
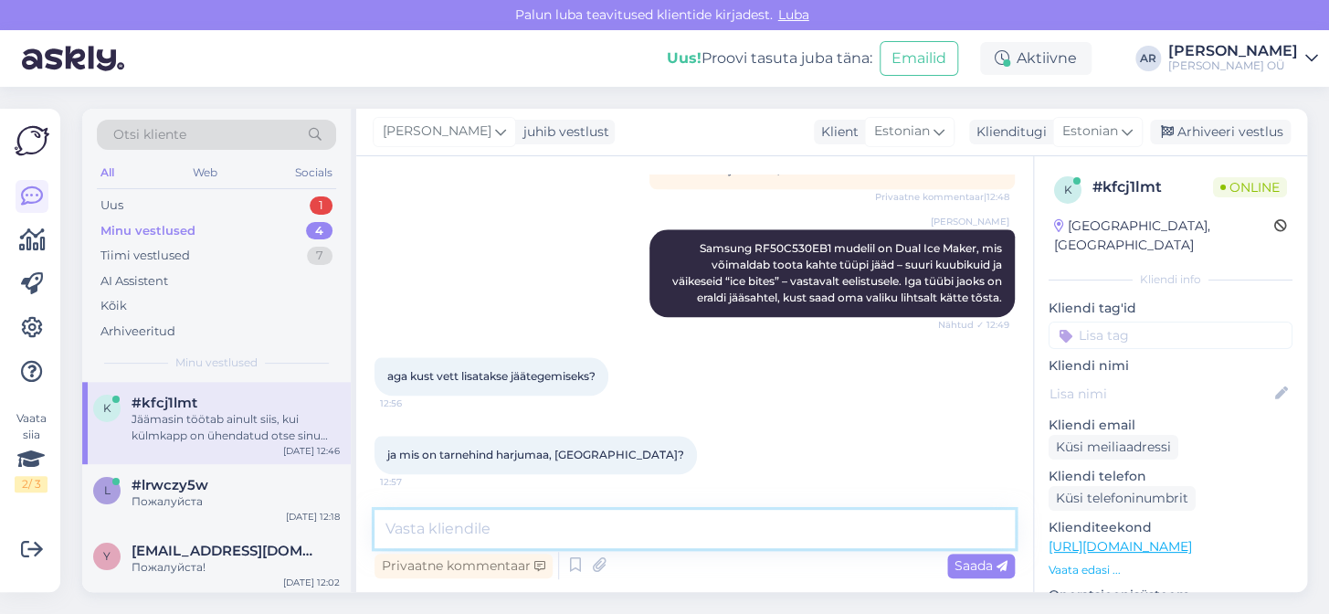
scroll to position [831, 0]
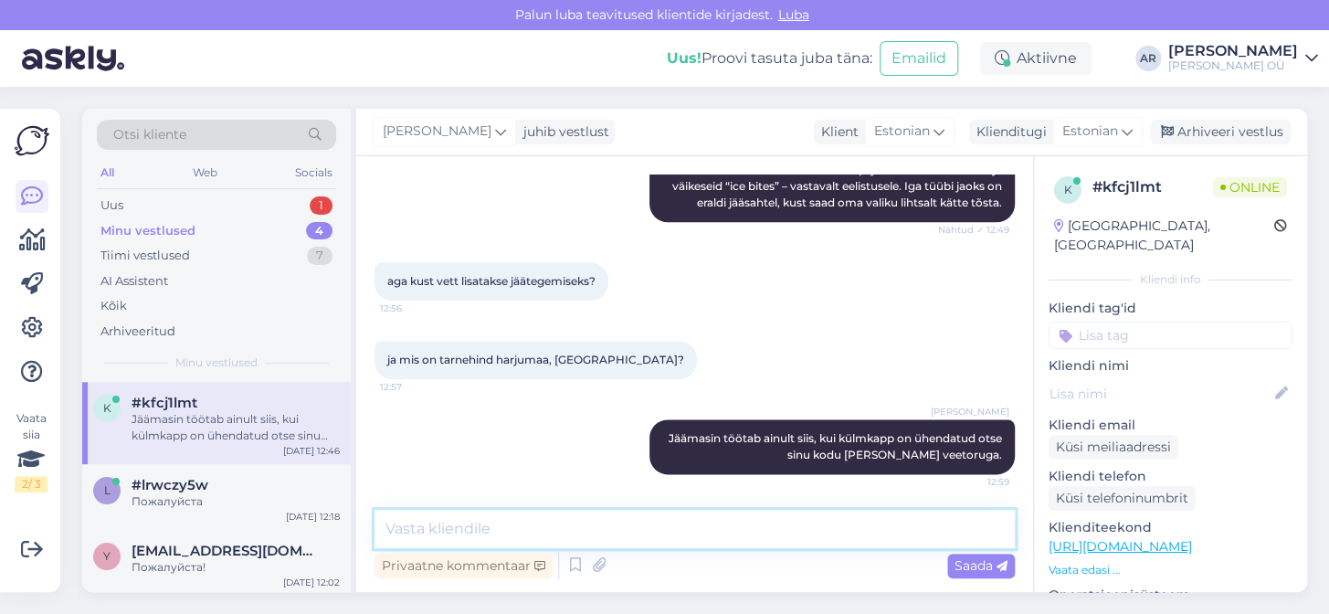
click at [662, 541] on textarea at bounding box center [694, 529] width 640 height 38
type textarea "19,90 maja ette, tuppa toomine 10,90"
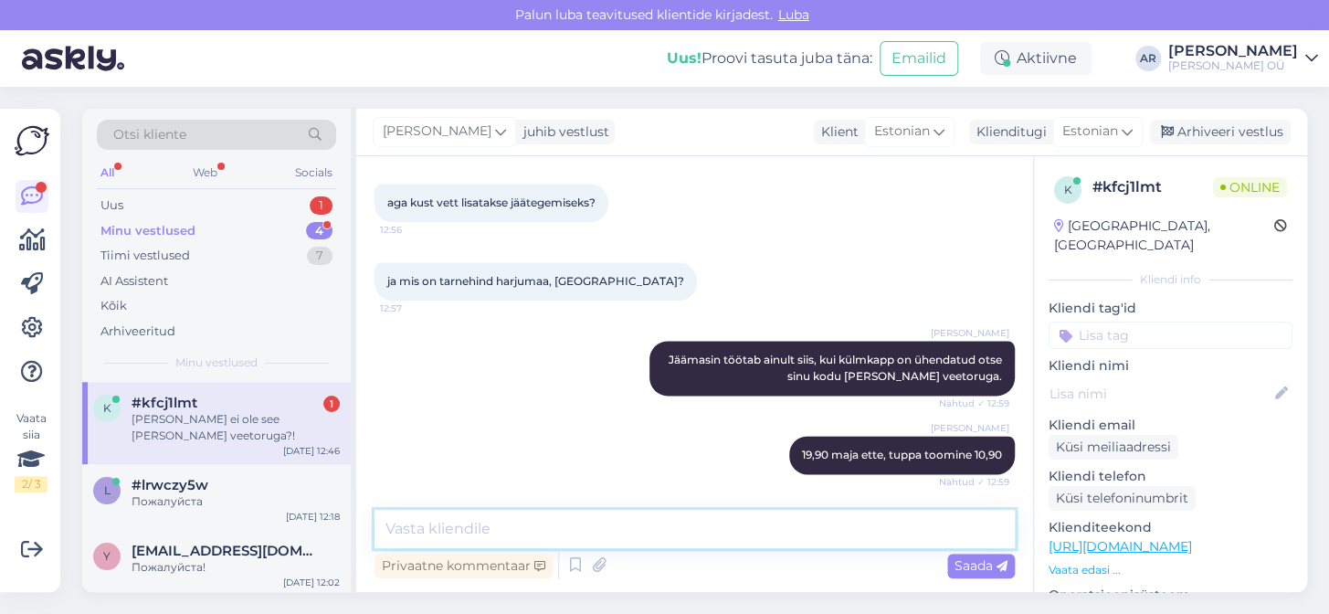
scroll to position [987, 0]
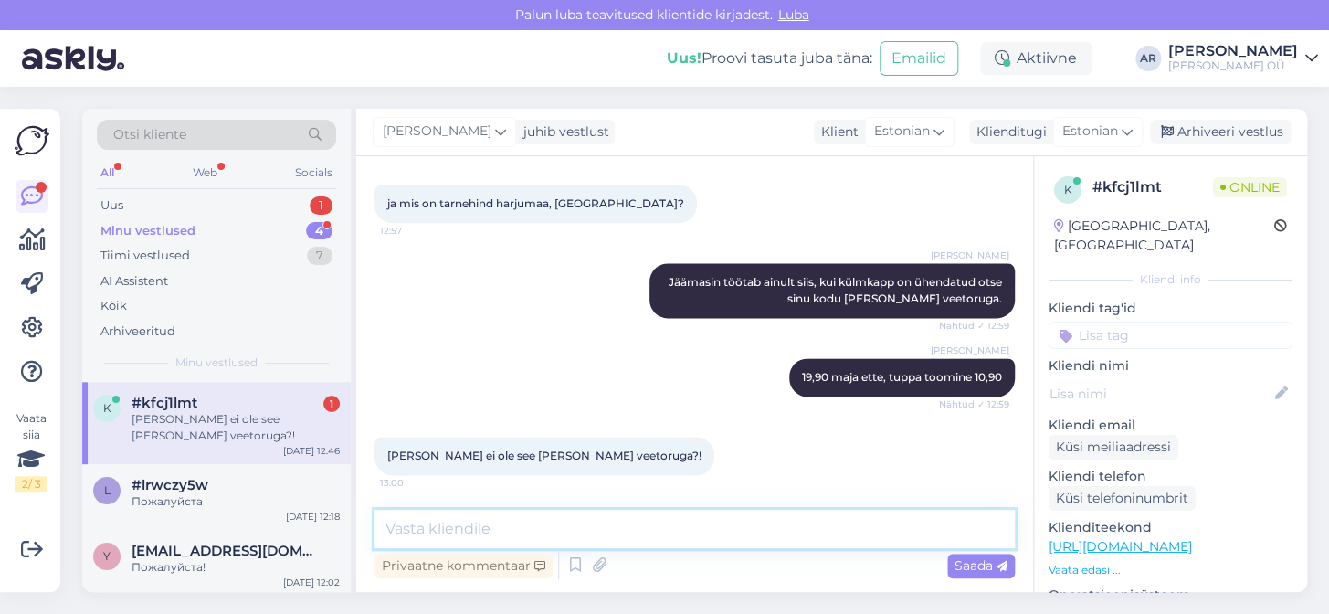
click at [575, 528] on textarea at bounding box center [694, 529] width 640 height 38
paste textarea "[URL][DOMAIN_NAME][DOMAIN_NAME]"
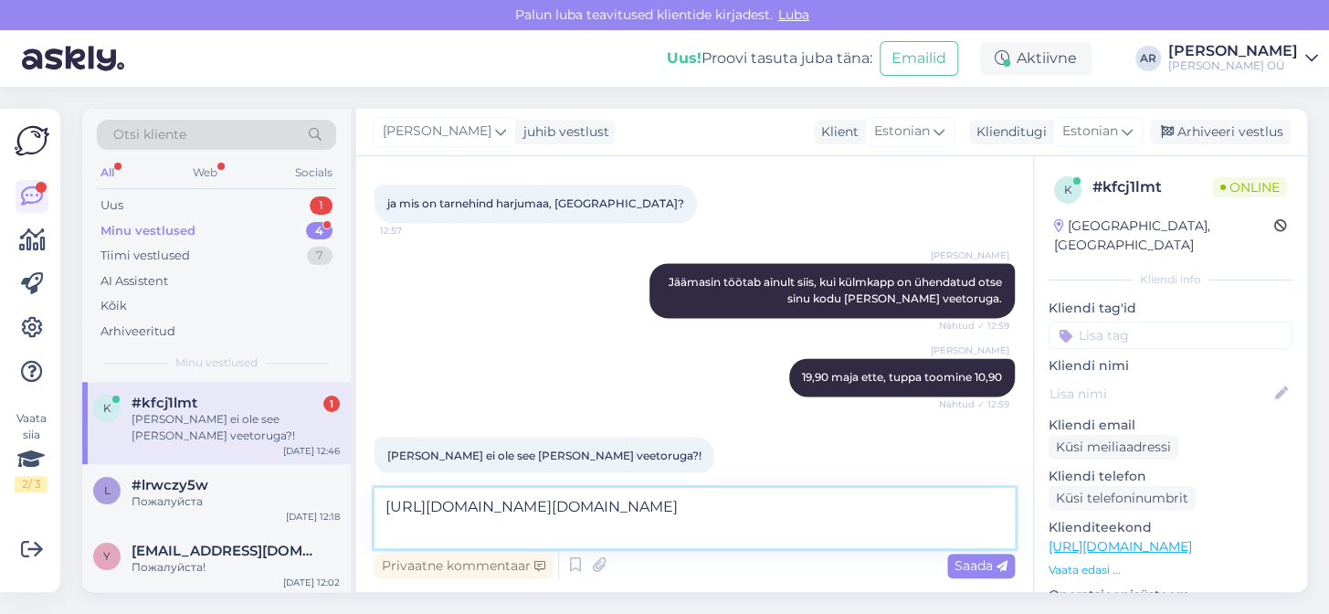
scroll to position [1006, 0]
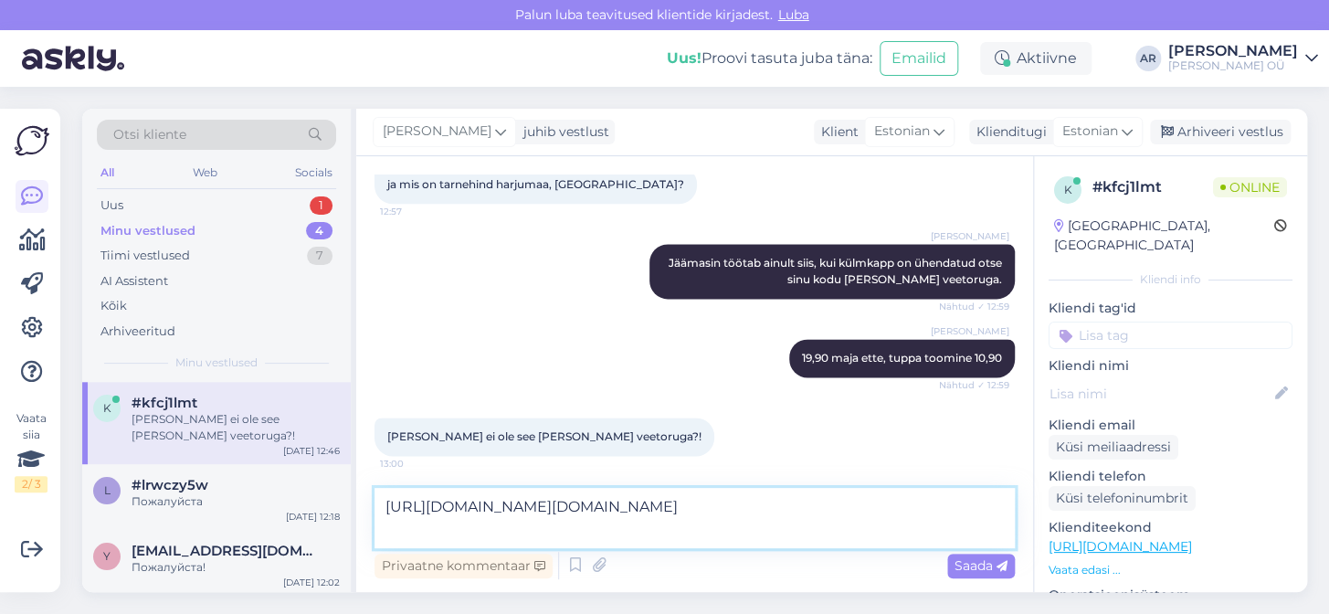
drag, startPoint x: 583, startPoint y: 531, endPoint x: 418, endPoint y: 490, distance: 169.2
click at [418, 490] on textarea "[URL][DOMAIN_NAME][DOMAIN_NAME]" at bounding box center [694, 518] width 640 height 60
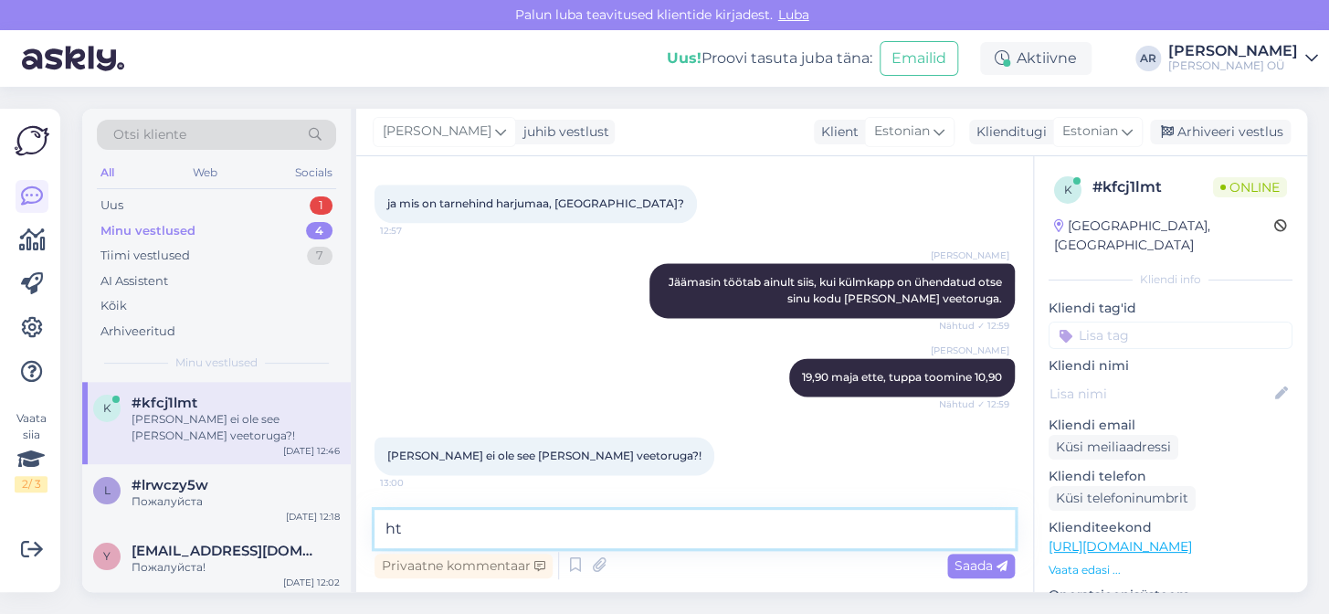
type textarea "h"
click at [560, 517] on textarea at bounding box center [694, 529] width 640 height 38
paste textarea "[URL][DOMAIN_NAME]"
click at [560, 517] on textarea "[URL][DOMAIN_NAME]" at bounding box center [694, 529] width 640 height 38
type textarea "[URL][DOMAIN_NAME] võtsime siit info"
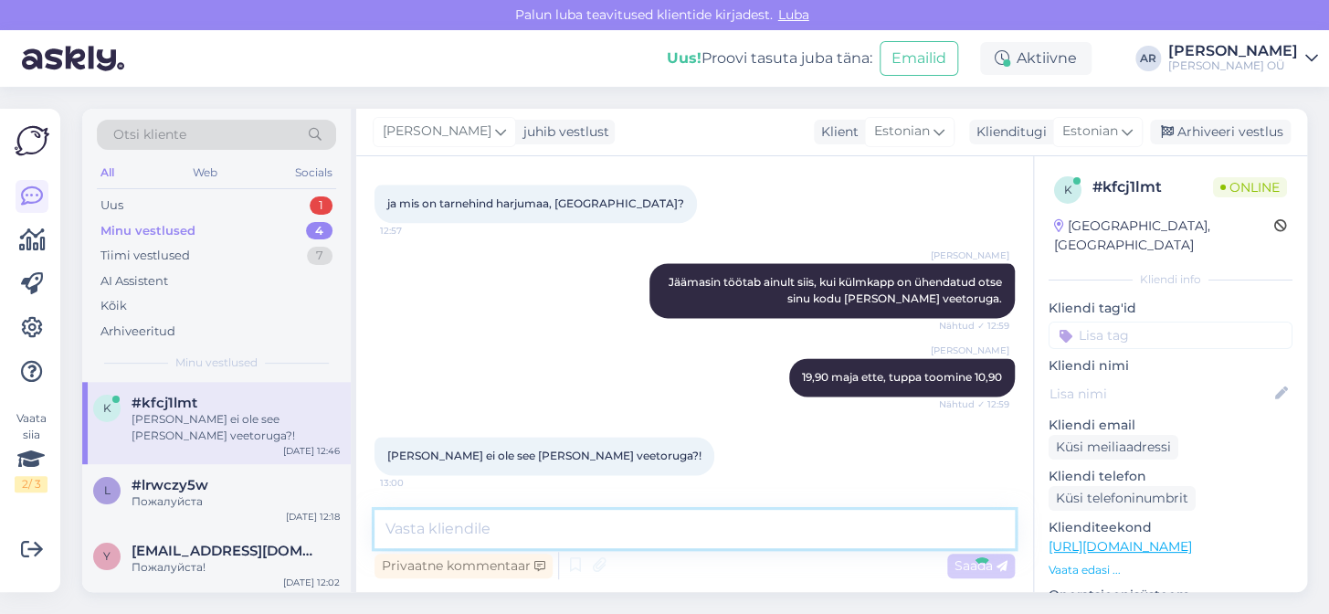
scroll to position [1083, 0]
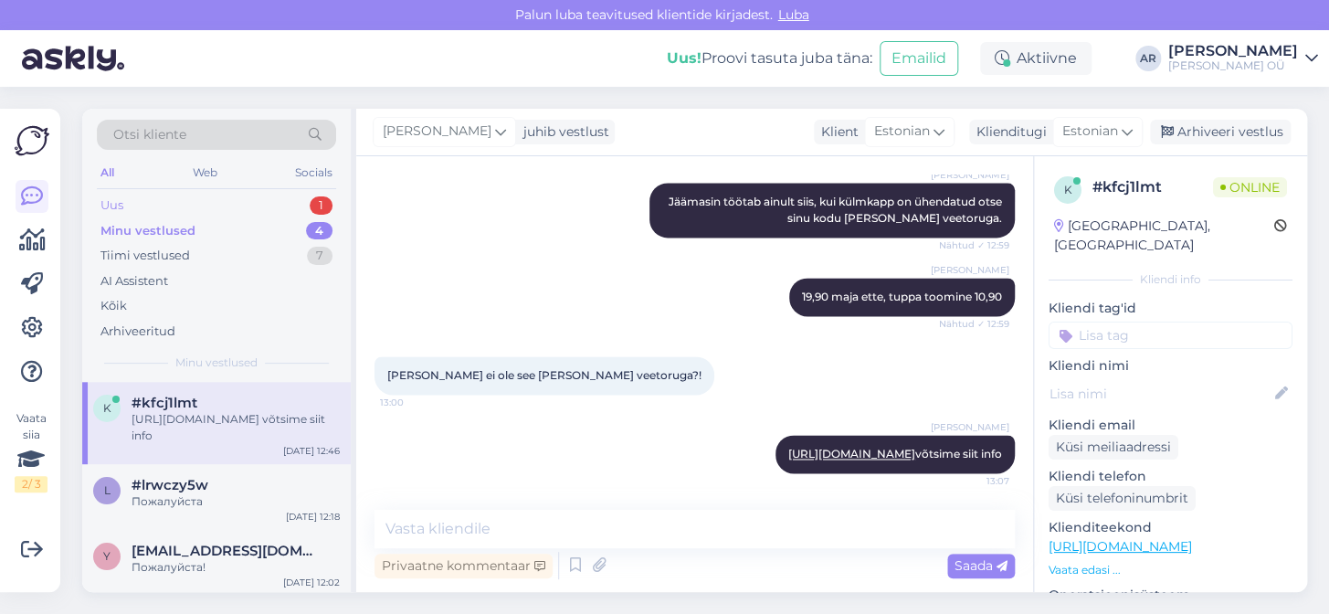
click at [268, 196] on div "Uus 1" at bounding box center [216, 206] width 239 height 26
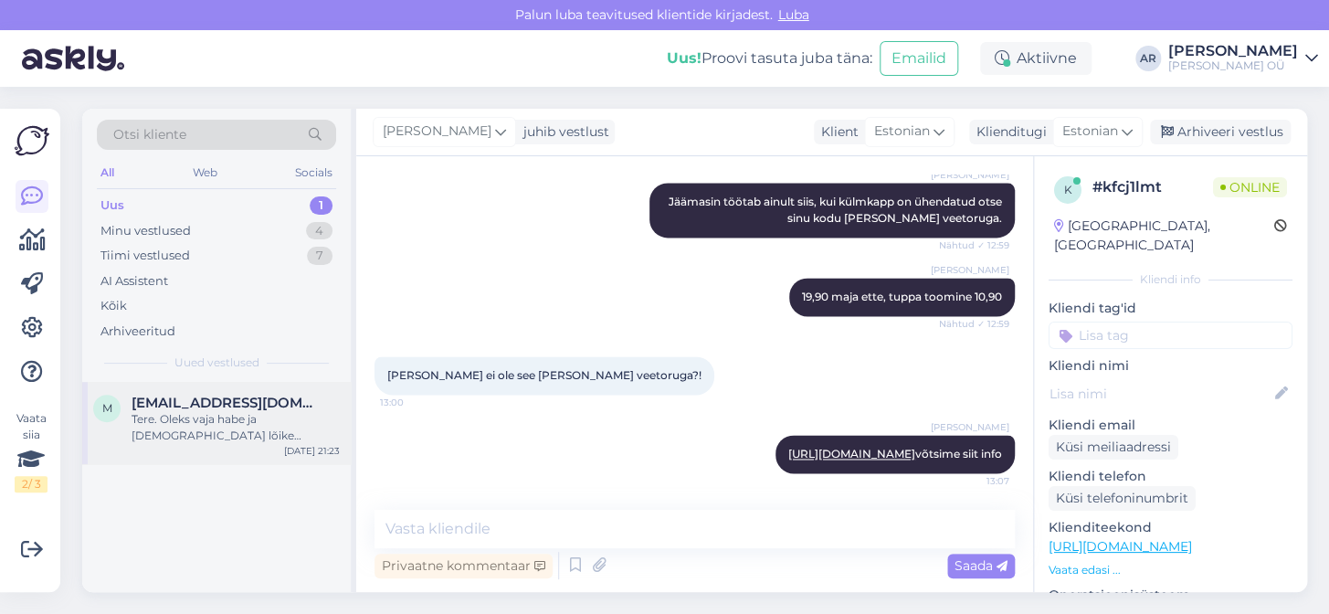
click at [304, 409] on span "[EMAIL_ADDRESS][DOMAIN_NAME]" at bounding box center [226, 402] width 190 height 16
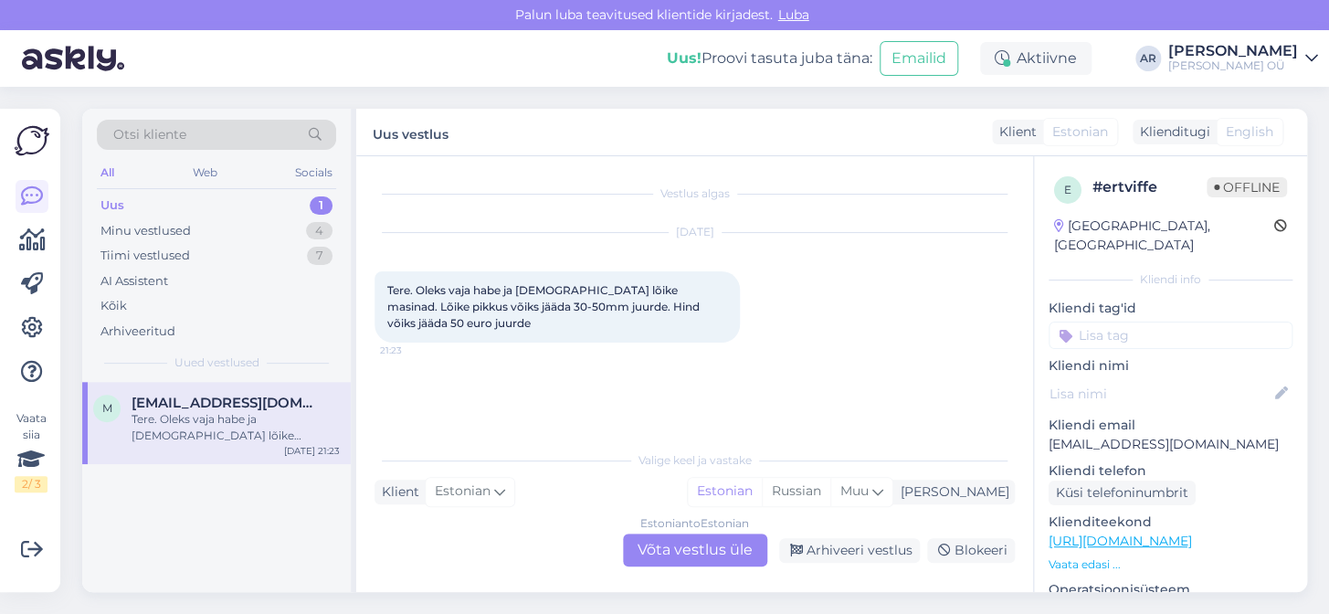
click at [1107, 435] on p "[EMAIL_ADDRESS][DOMAIN_NAME]" at bounding box center [1170, 444] width 244 height 19
click at [844, 543] on div "Arhiveeri vestlus" at bounding box center [849, 550] width 141 height 25
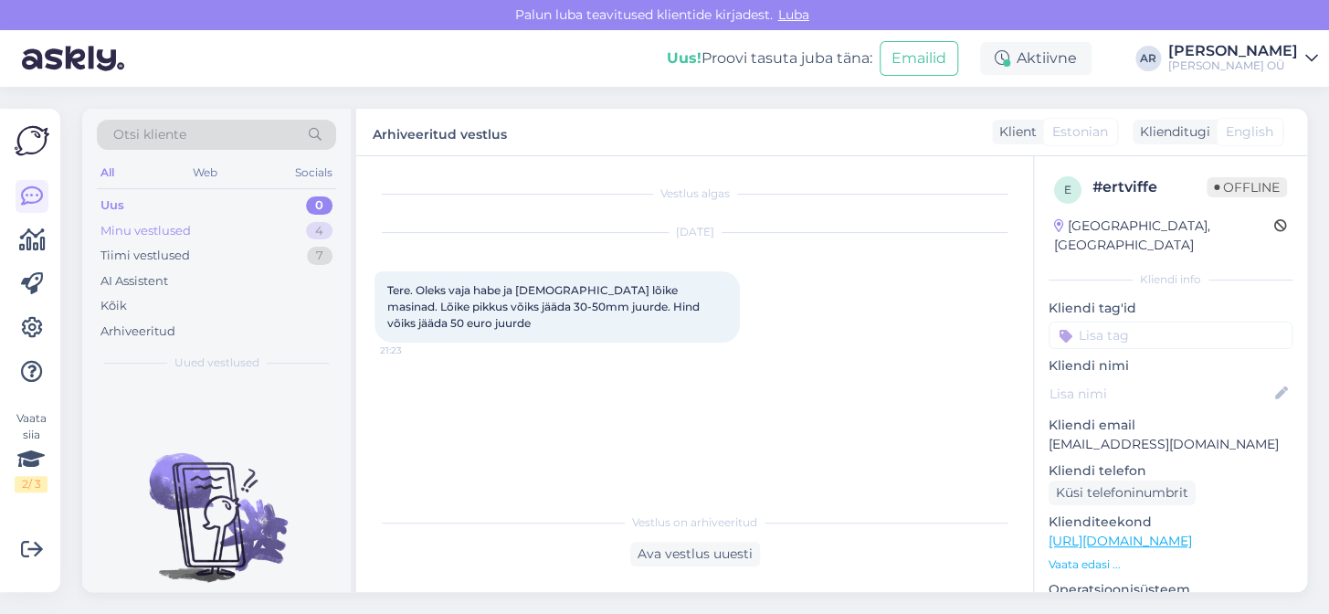
click at [283, 219] on div "Minu vestlused 4" at bounding box center [216, 231] width 239 height 26
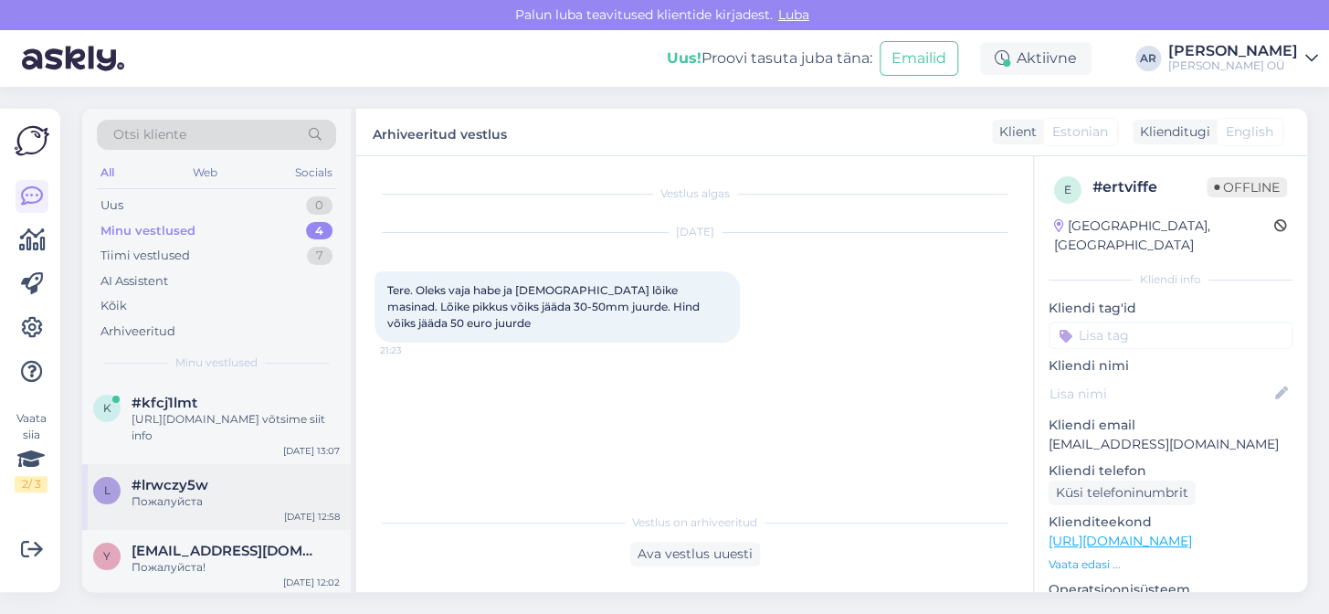
click at [265, 473] on div "l #lrwczy5w Пожалуйста [DATE] 12:58" at bounding box center [216, 497] width 268 height 66
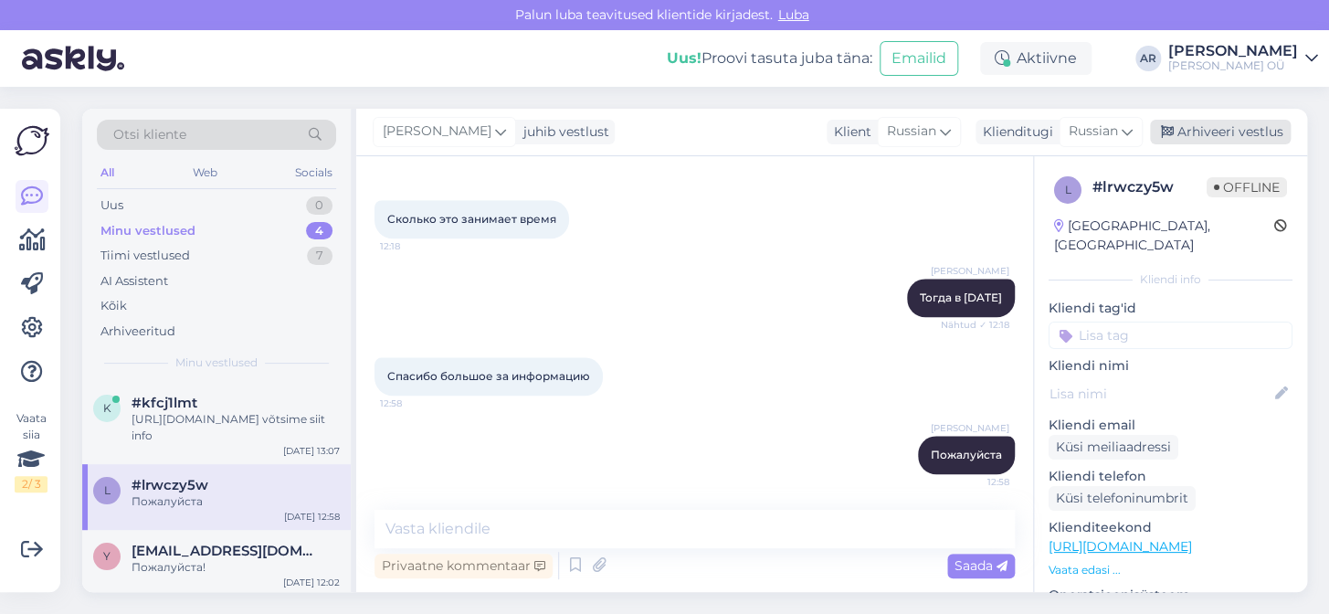
click at [1249, 127] on div "Arhiveeri vestlus" at bounding box center [1220, 132] width 141 height 25
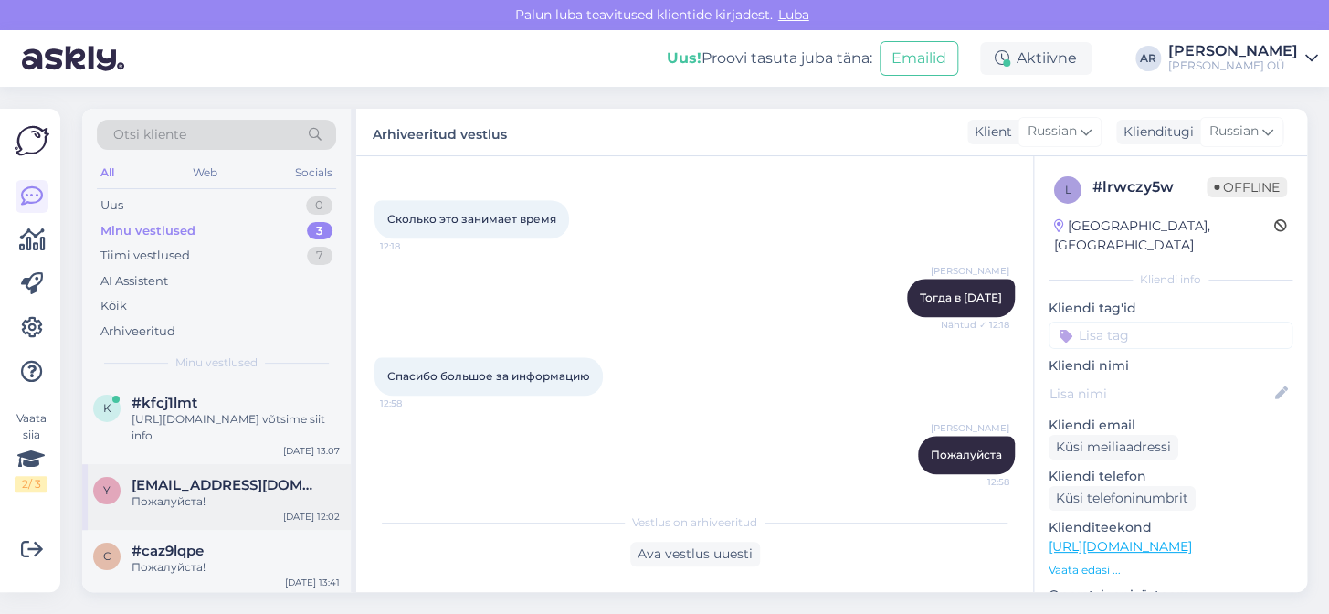
click at [297, 507] on div "Пожалуйста!" at bounding box center [235, 501] width 208 height 16
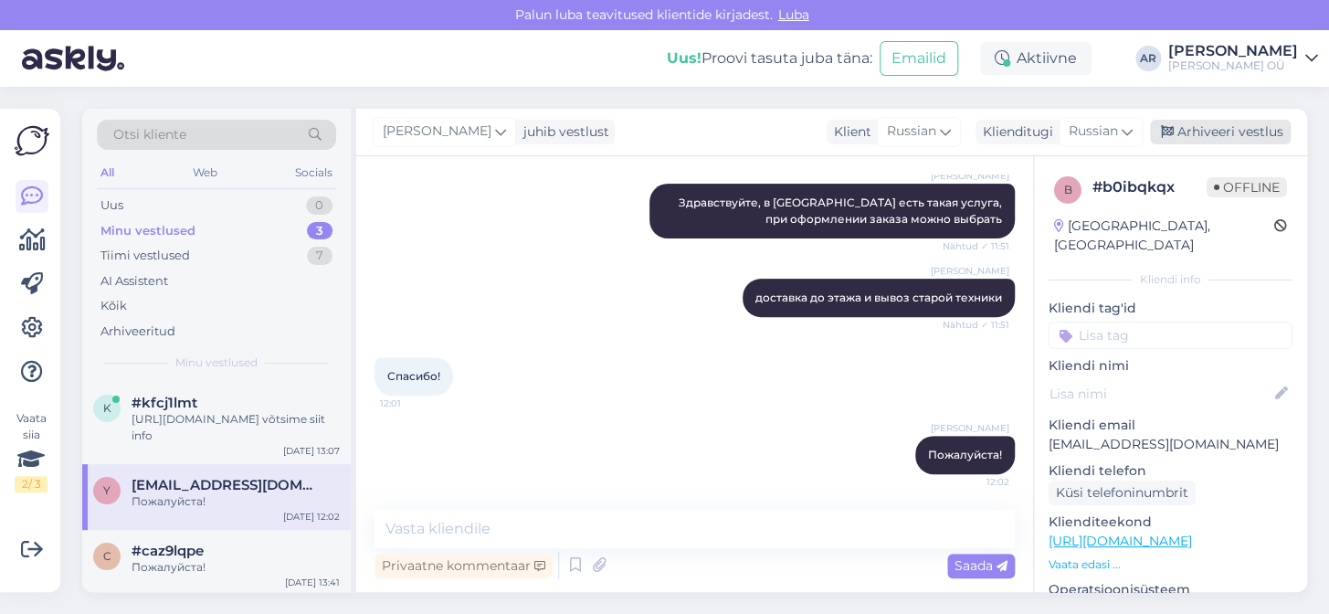
click at [1193, 130] on div "Arhiveeri vestlus" at bounding box center [1220, 132] width 141 height 25
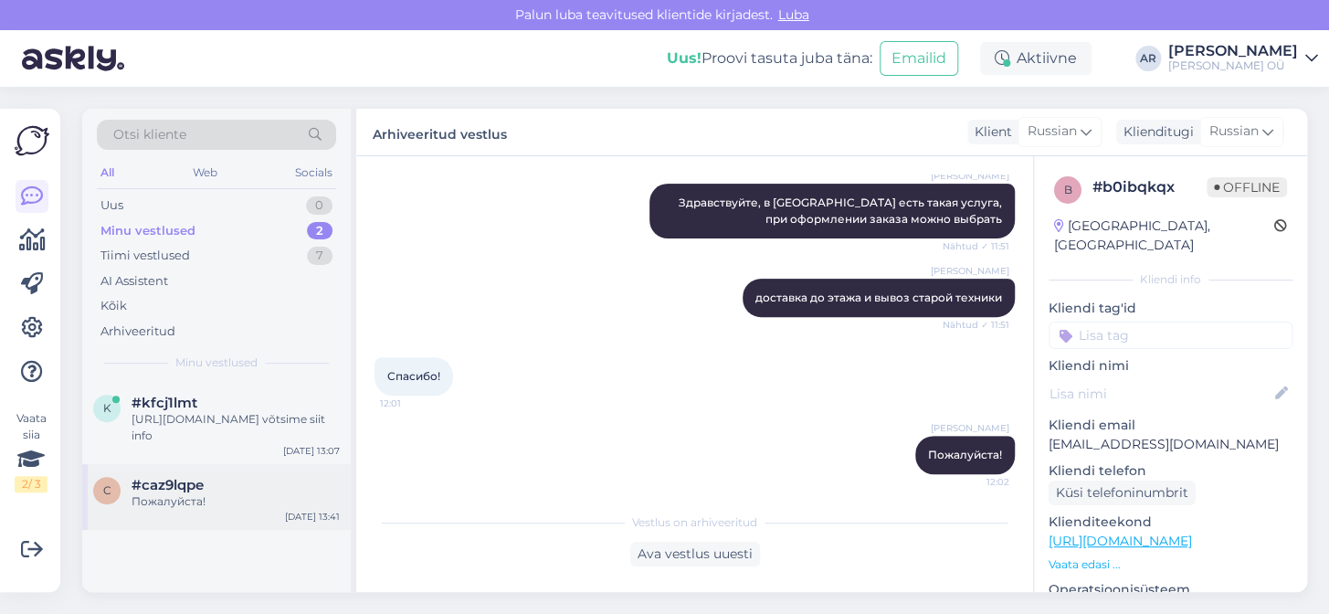
click at [271, 489] on div "#caz9lqpe" at bounding box center [235, 485] width 208 height 16
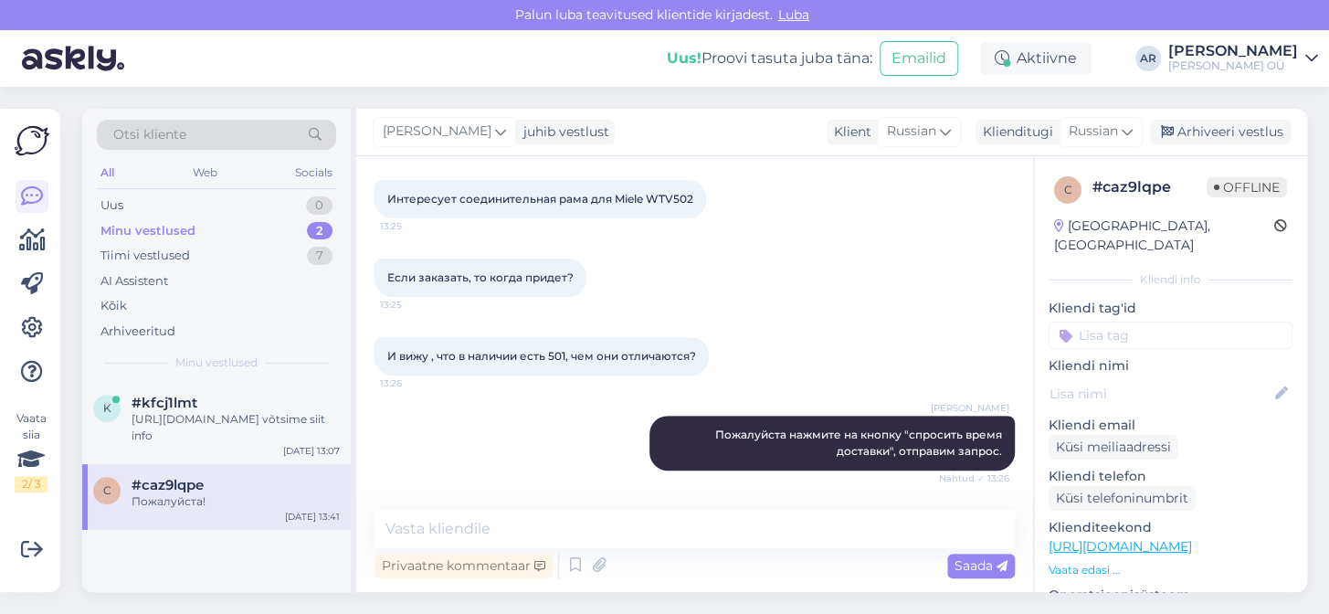
scroll to position [893, 0]
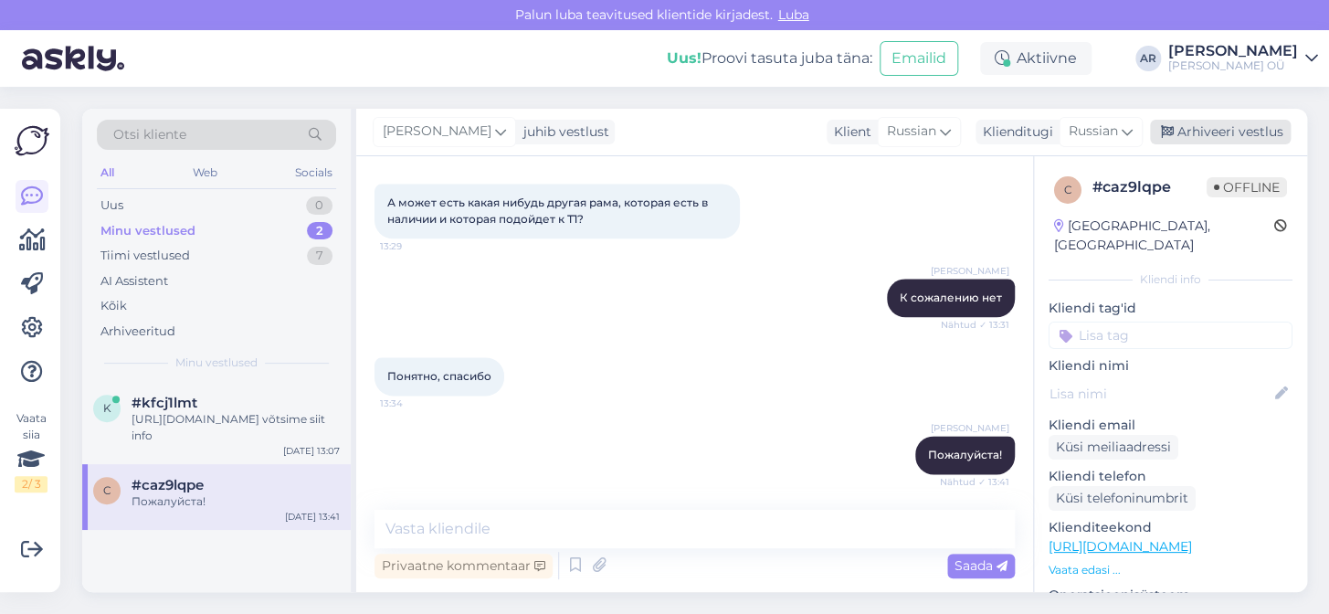
click at [1209, 140] on div "Arhiveeri vestlus" at bounding box center [1220, 132] width 141 height 25
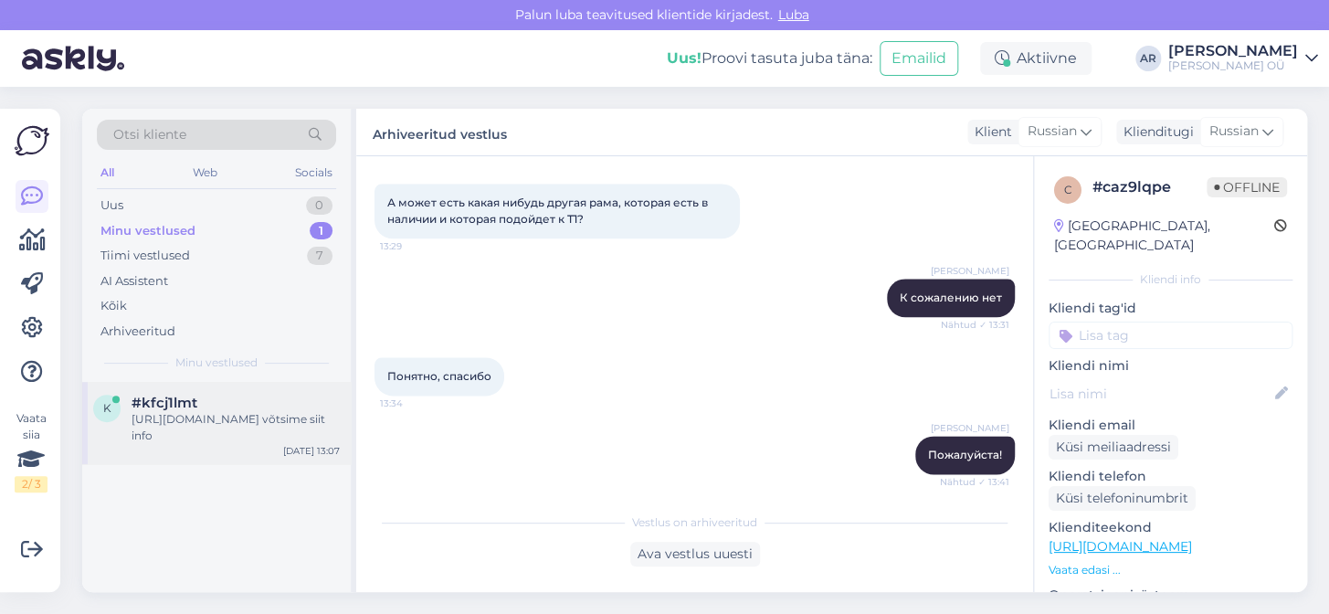
click at [244, 456] on div "k #kfcj1lmt [URL][DOMAIN_NAME] võtsime siit info [DATE] 13:07" at bounding box center [216, 423] width 268 height 82
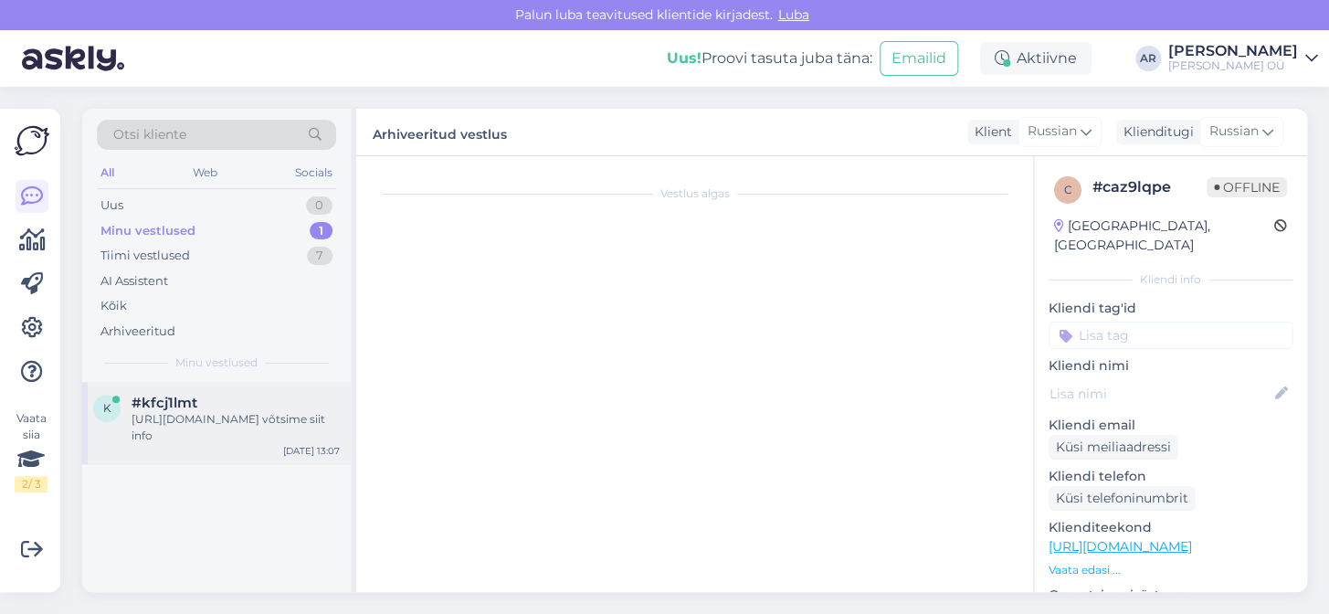
scroll to position [1083, 0]
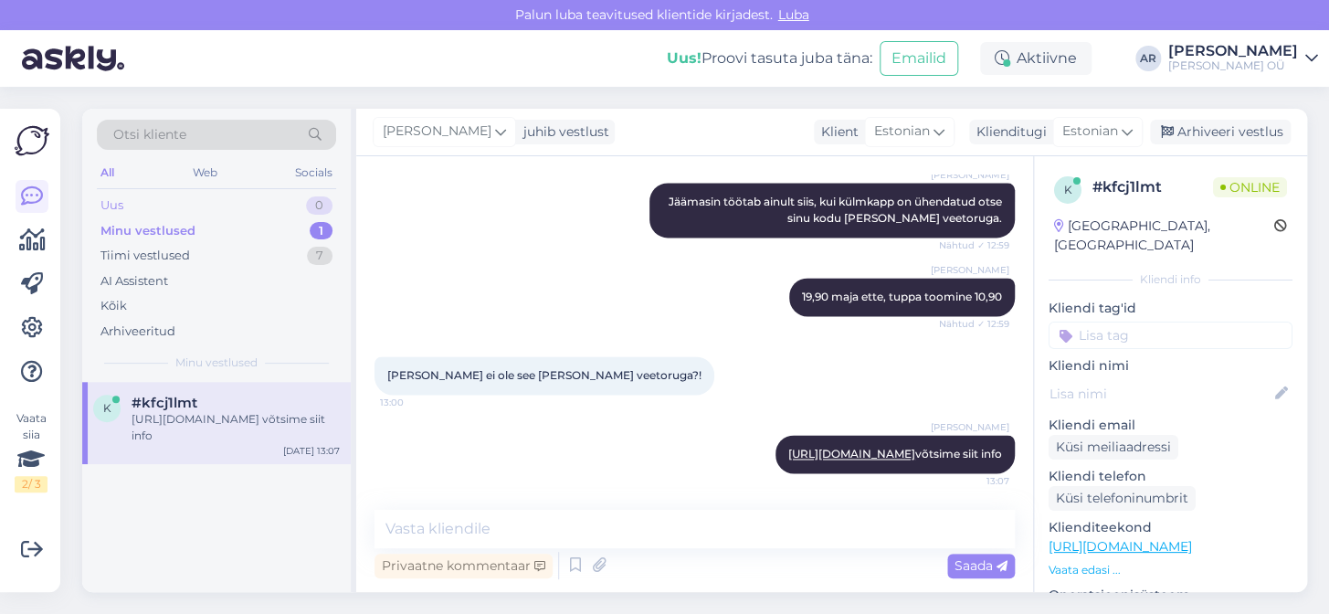
click at [228, 209] on div "Uus 0" at bounding box center [216, 206] width 239 height 26
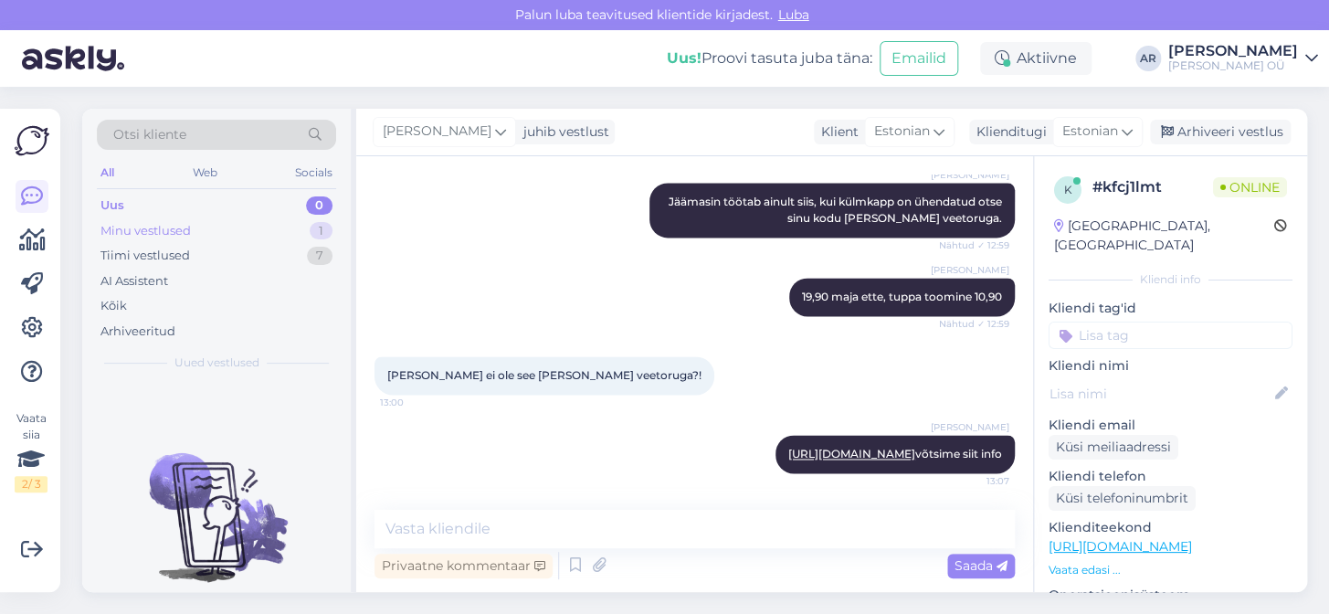
click at [300, 226] on div "Minu vestlused 1" at bounding box center [216, 231] width 239 height 26
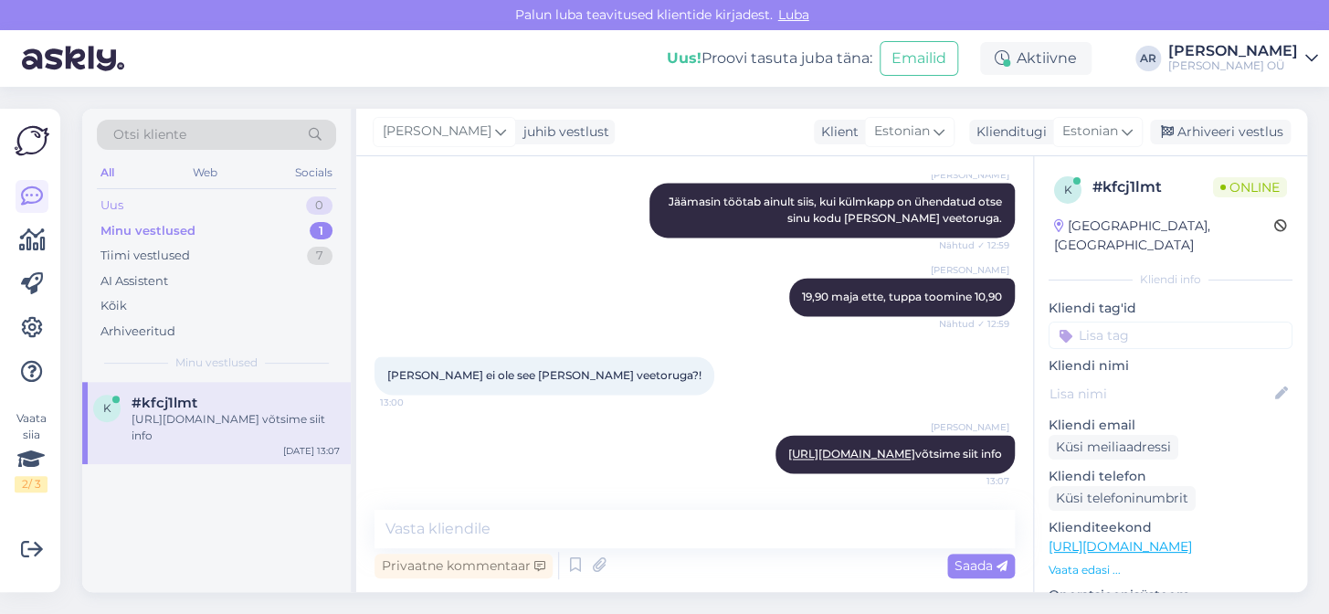
click at [297, 209] on div "Uus 0" at bounding box center [216, 206] width 239 height 26
